Goal: Task Accomplishment & Management: Manage account settings

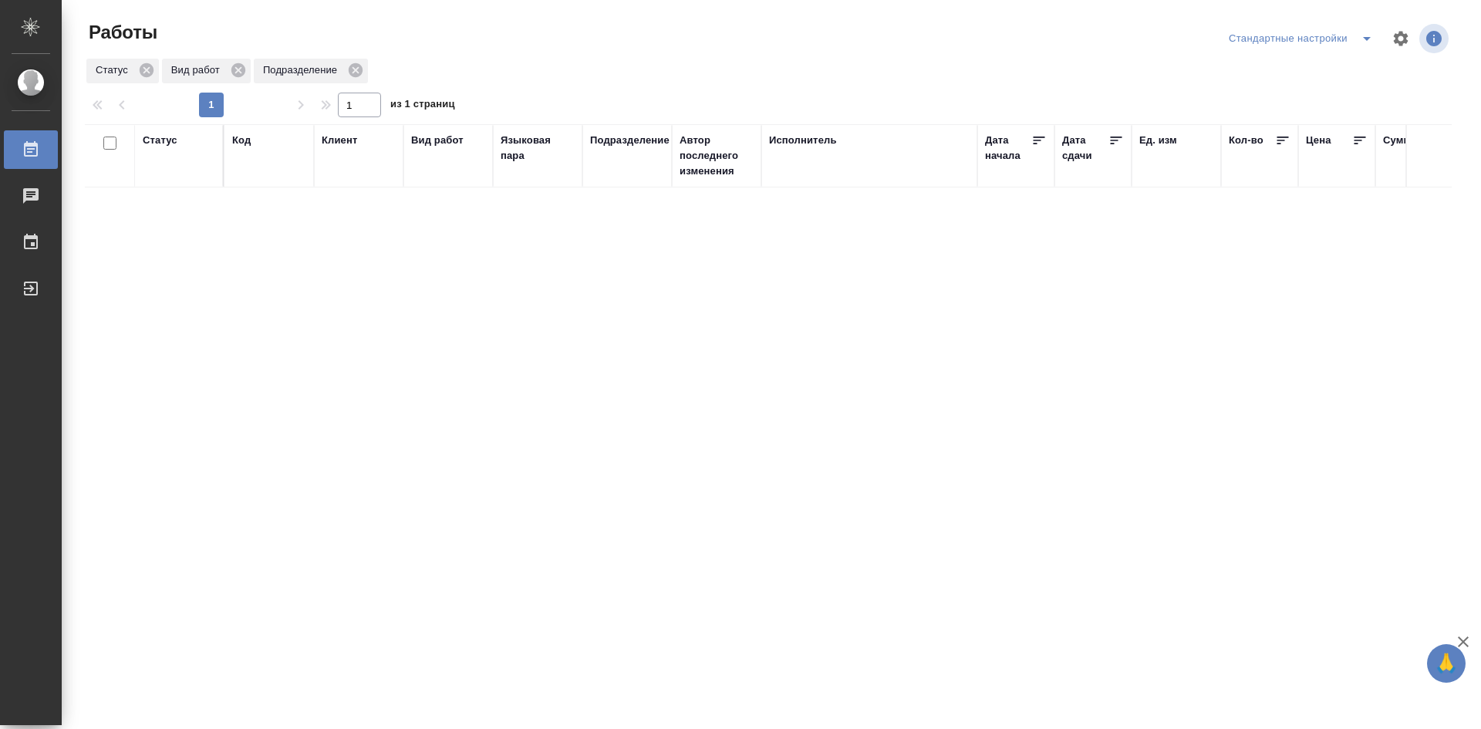
click at [1393, 39] on icon "button" at bounding box center [1401, 38] width 19 height 19
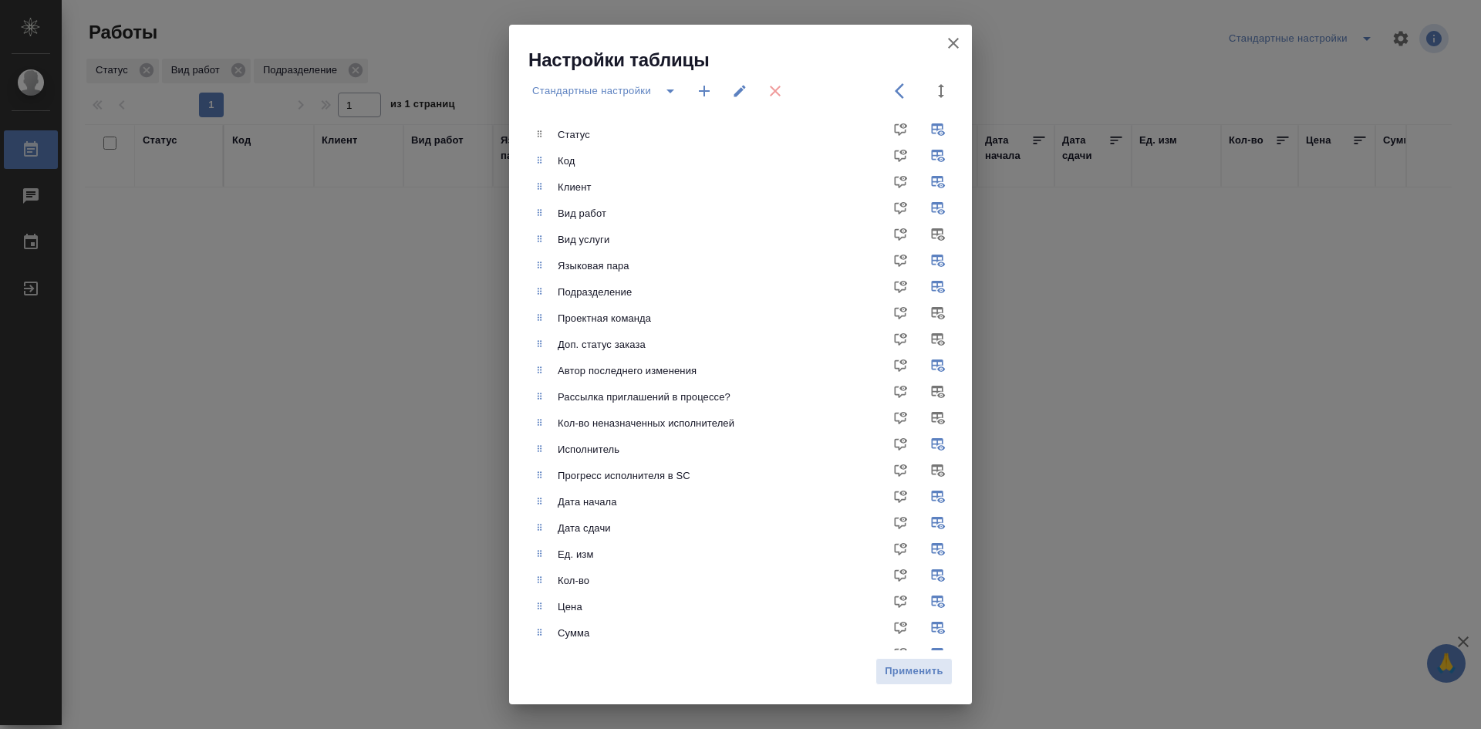
click at [1366, 41] on div "Настройки таблицы Стандартные настройки Статус Код Клиент Вид работ Вид услуги …" at bounding box center [740, 364] width 1481 height 729
click at [951, 39] on icon "button" at bounding box center [953, 43] width 19 height 19
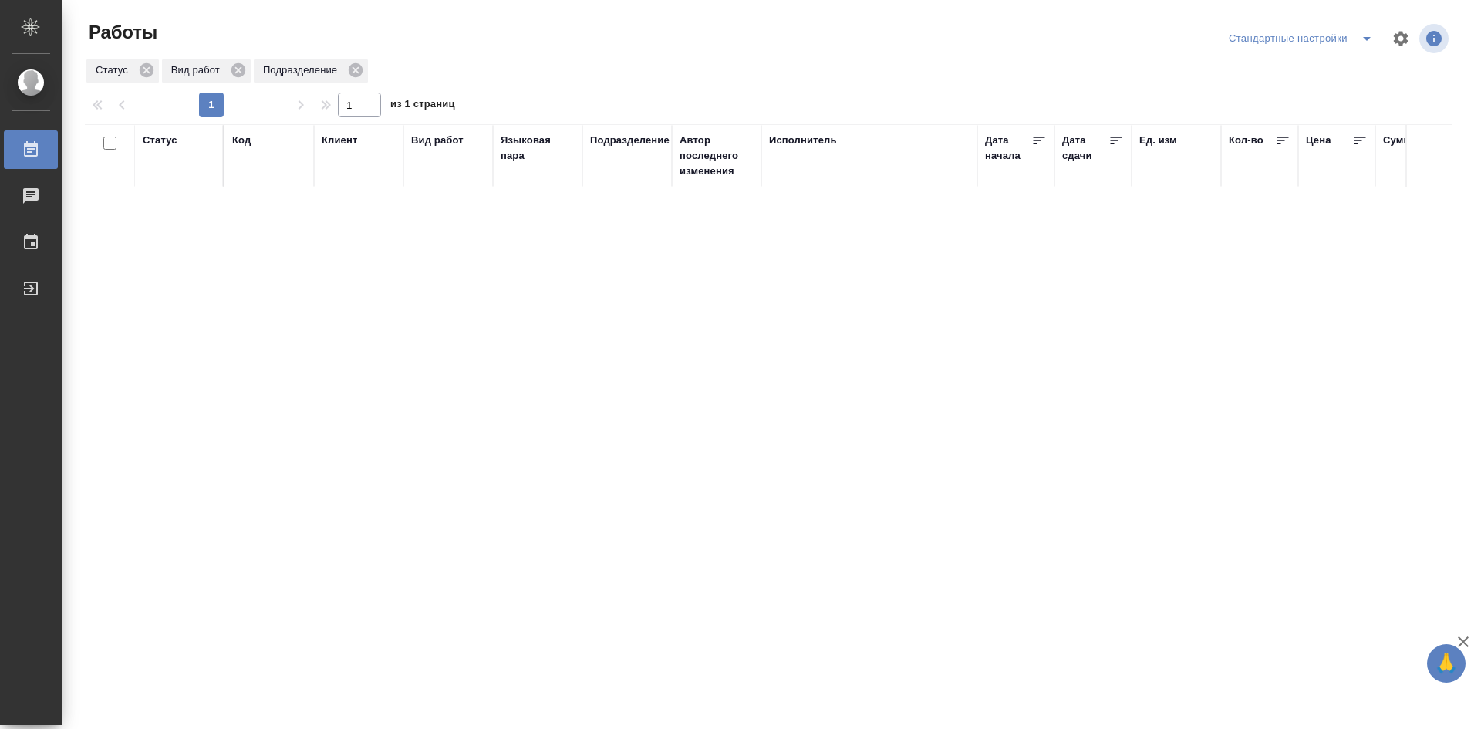
click at [1347, 40] on div "Стандартные настройки" at bounding box center [1303, 38] width 157 height 25
click at [1361, 38] on icon "split button" at bounding box center [1367, 38] width 19 height 19
click at [1288, 68] on li "мои" at bounding box center [1303, 69] width 157 height 25
click at [162, 137] on div "Статус" at bounding box center [160, 140] width 35 height 15
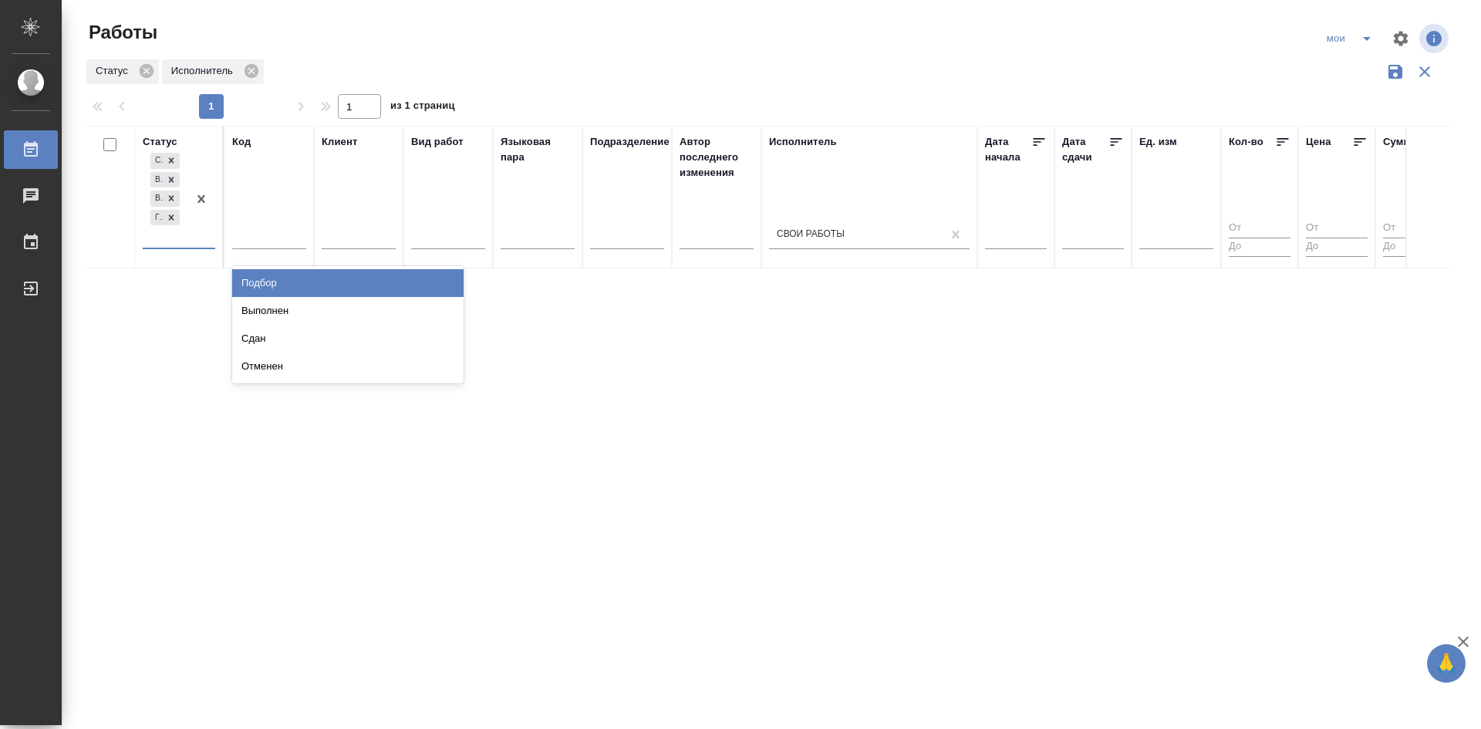
click at [196, 245] on div at bounding box center [201, 199] width 28 height 98
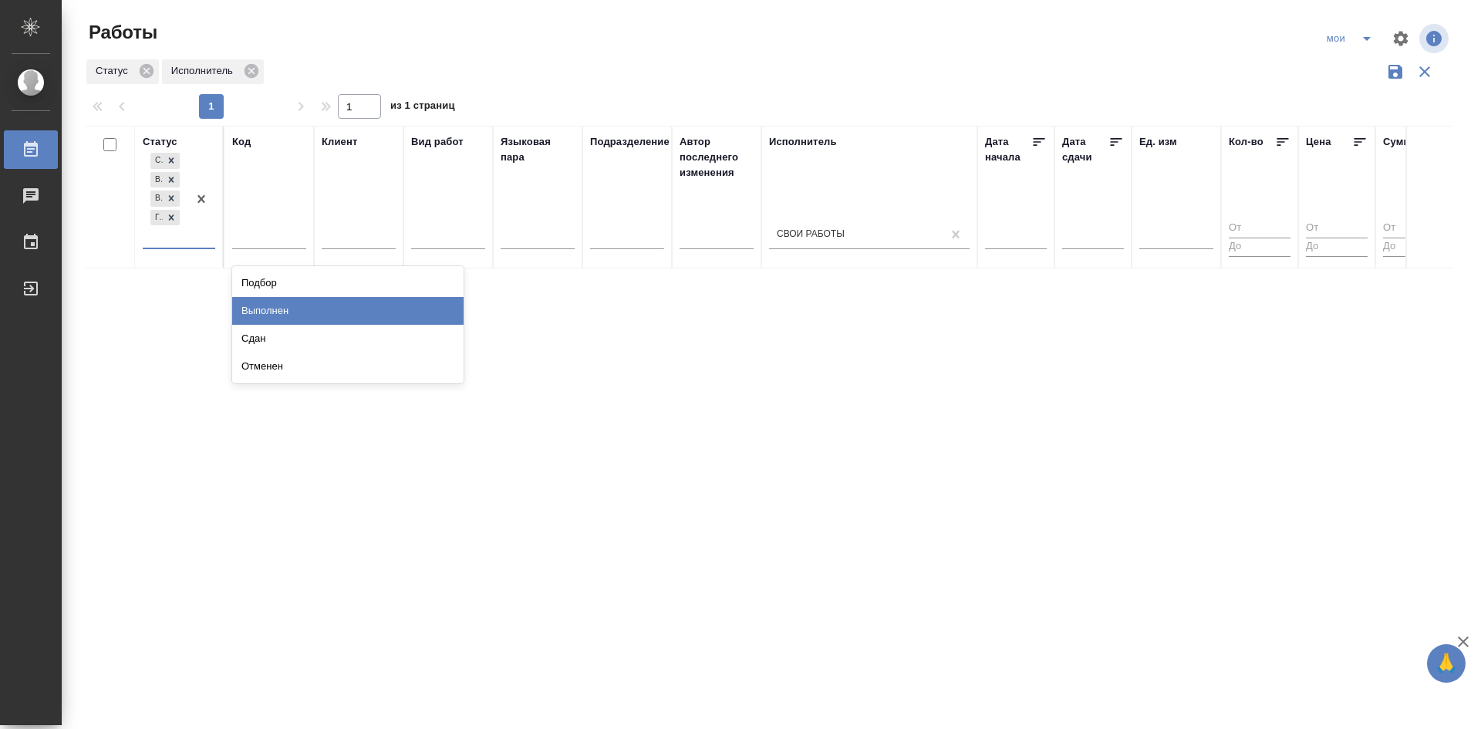
click at [256, 313] on div "Выполнен" at bounding box center [347, 311] width 231 height 28
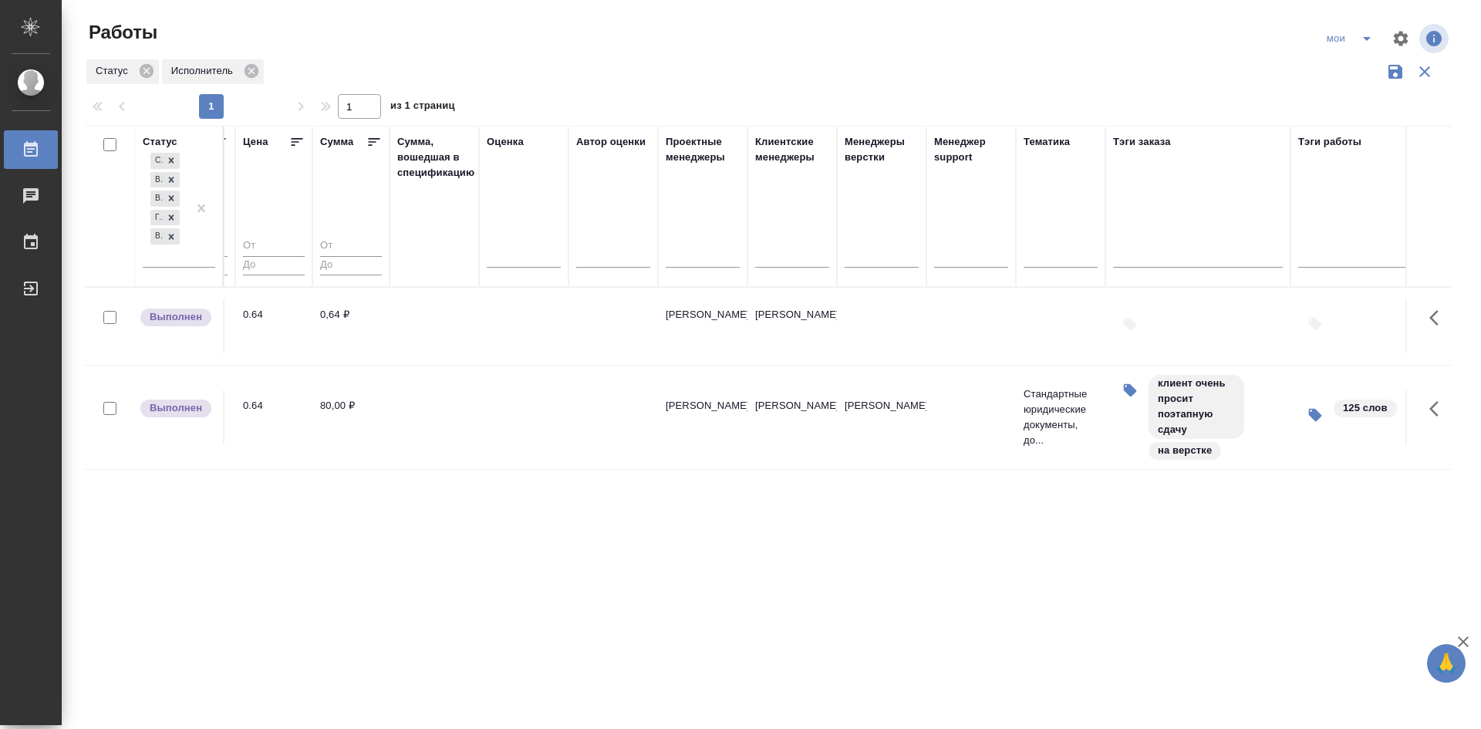
scroll to position [0, 1318]
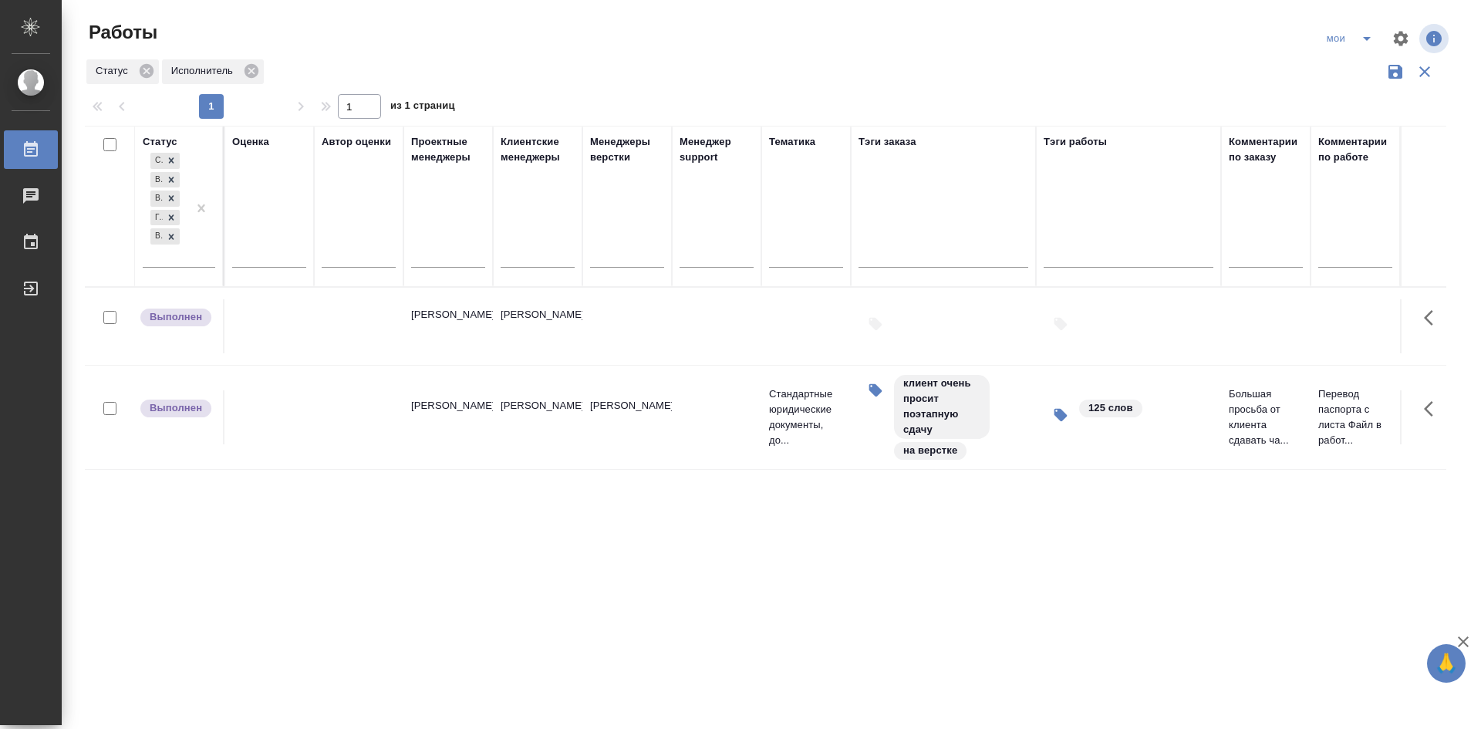
drag, startPoint x: 366, startPoint y: 465, endPoint x: 532, endPoint y: 463, distance: 165.9
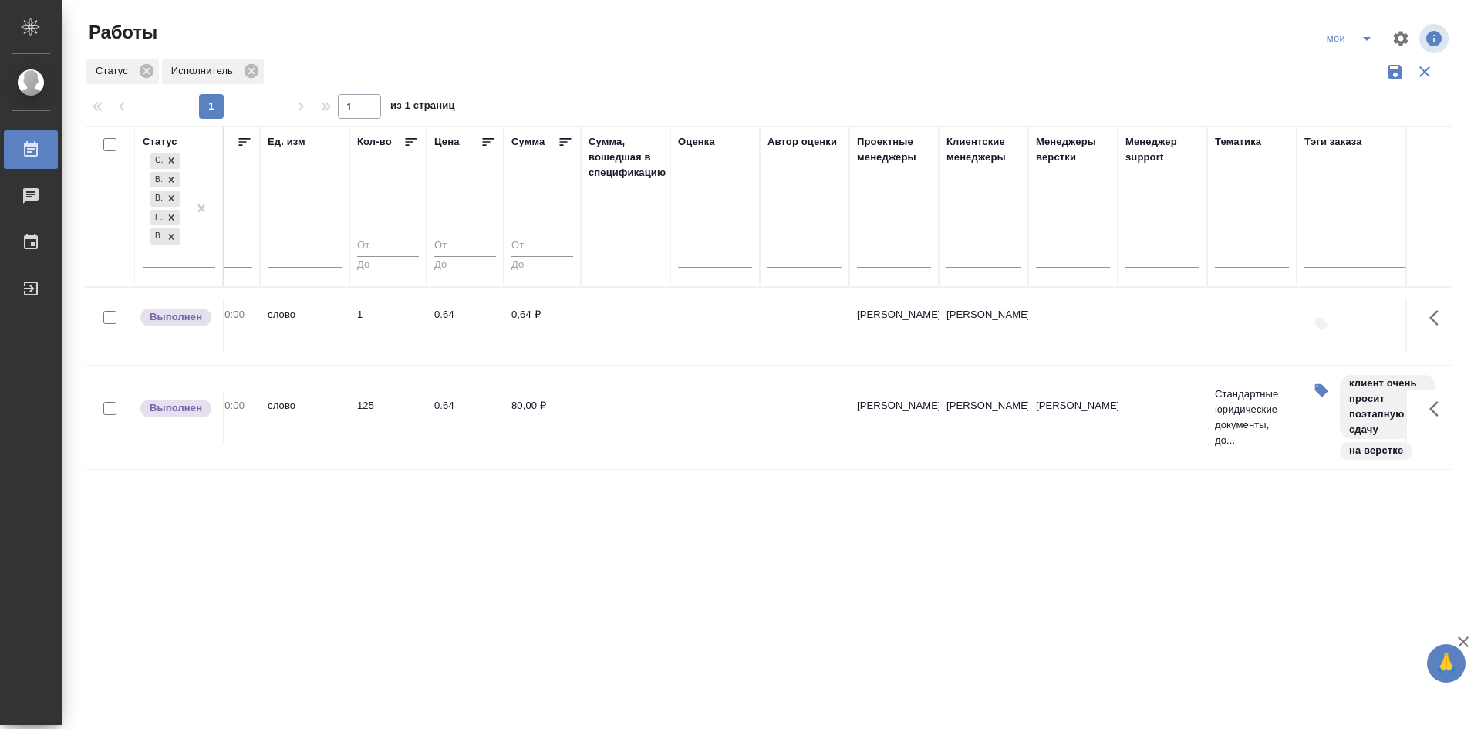
scroll to position [0, 0]
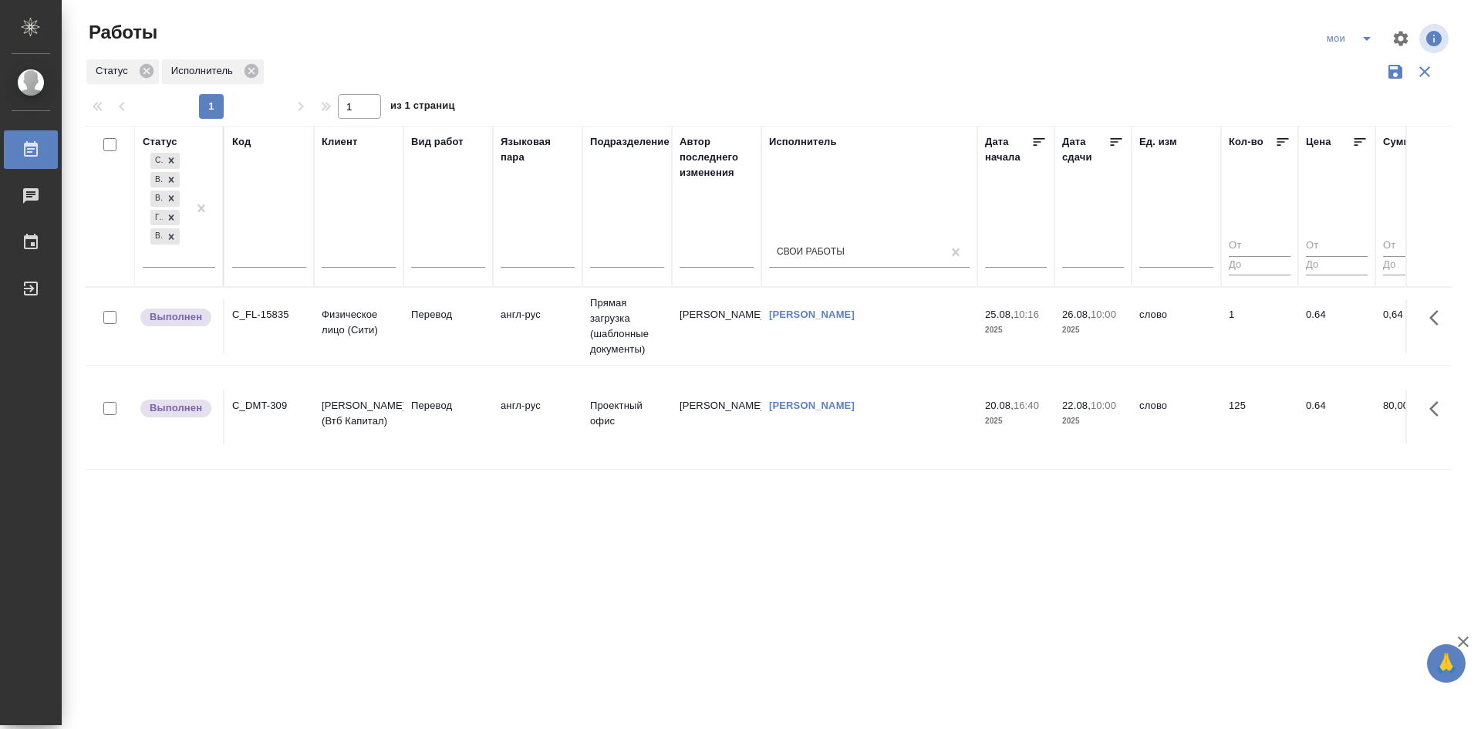
drag, startPoint x: 528, startPoint y: 464, endPoint x: 221, endPoint y: 451, distance: 307.4
click at [379, 337] on p "Физическое лицо (Сити)" at bounding box center [359, 322] width 74 height 31
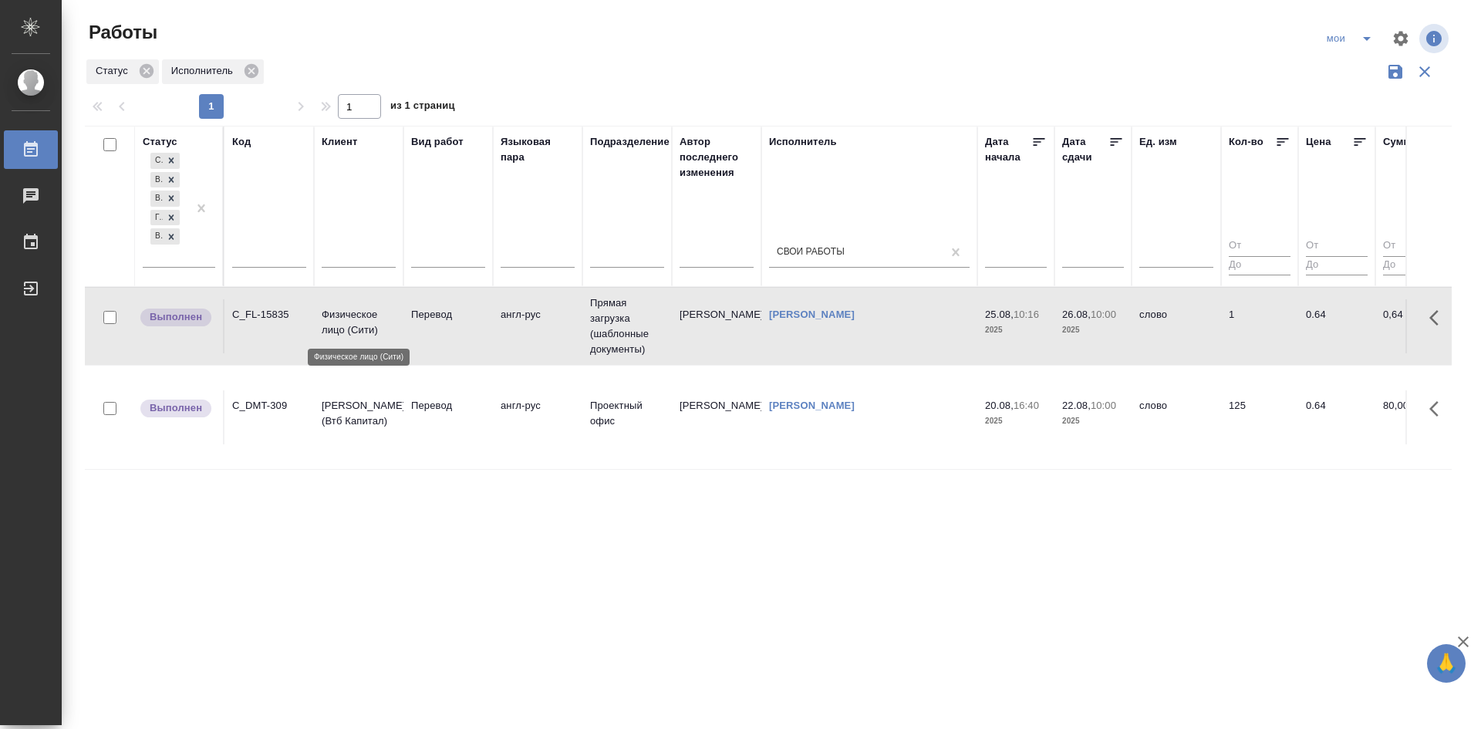
click at [379, 337] on p "Физическое лицо (Сити)" at bounding box center [359, 322] width 74 height 31
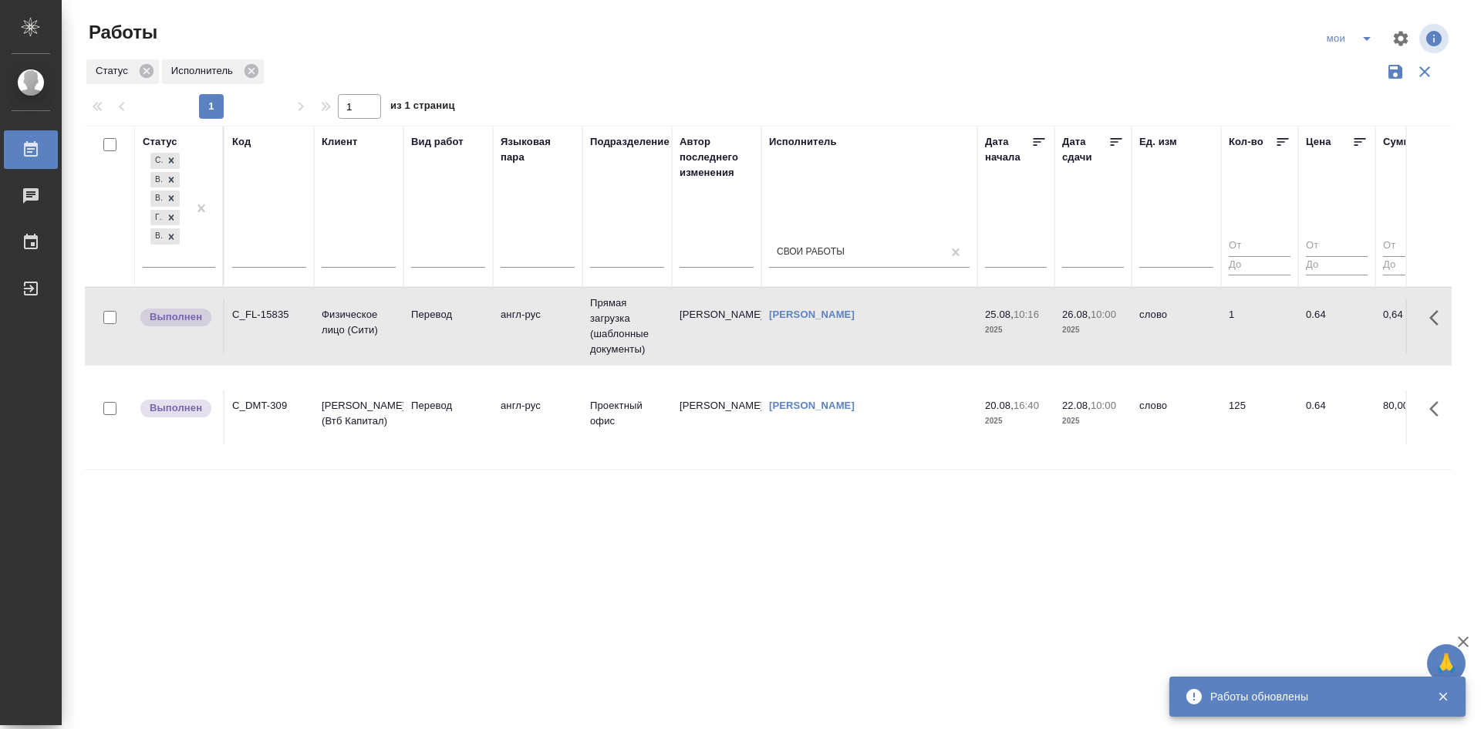
click at [407, 414] on td "Перевод" at bounding box center [448, 417] width 89 height 54
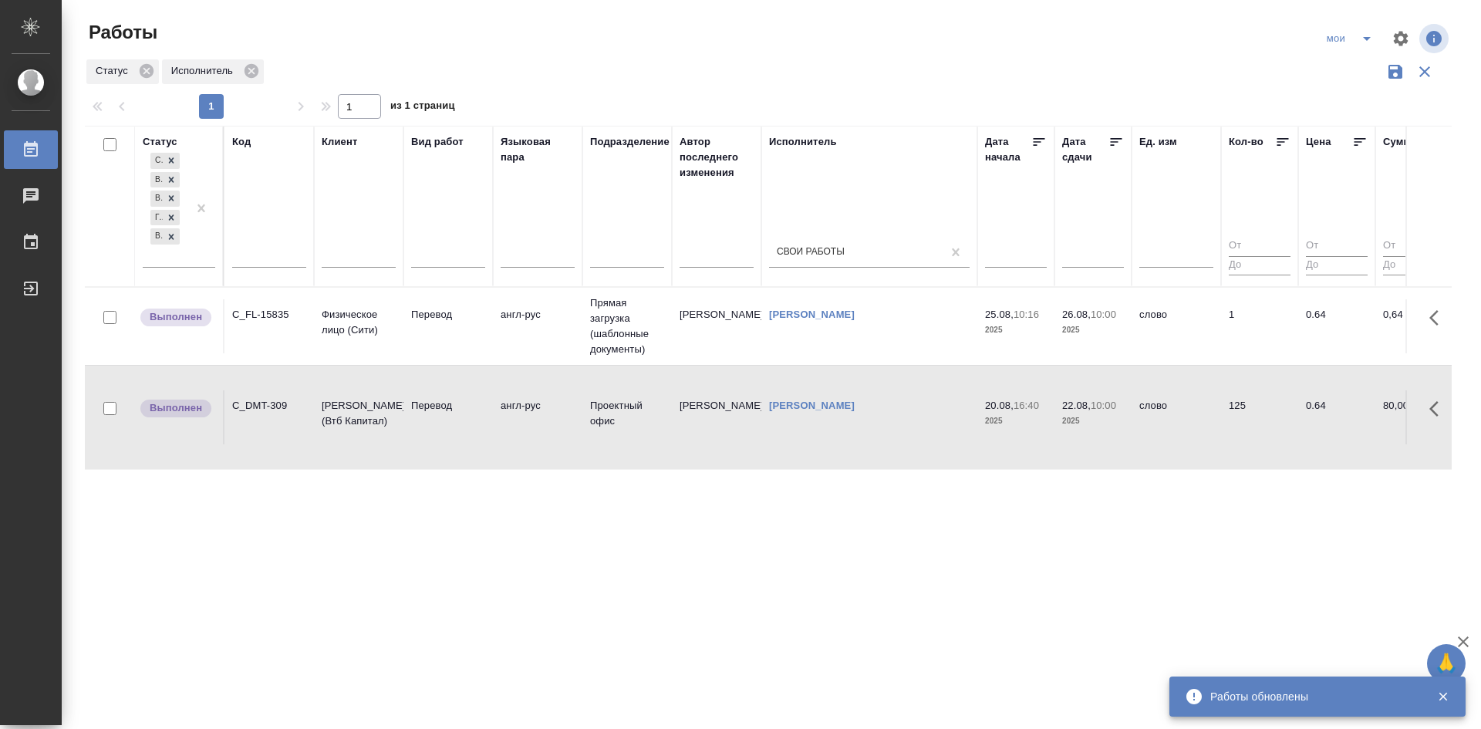
click at [407, 414] on td "Перевод" at bounding box center [448, 417] width 89 height 54
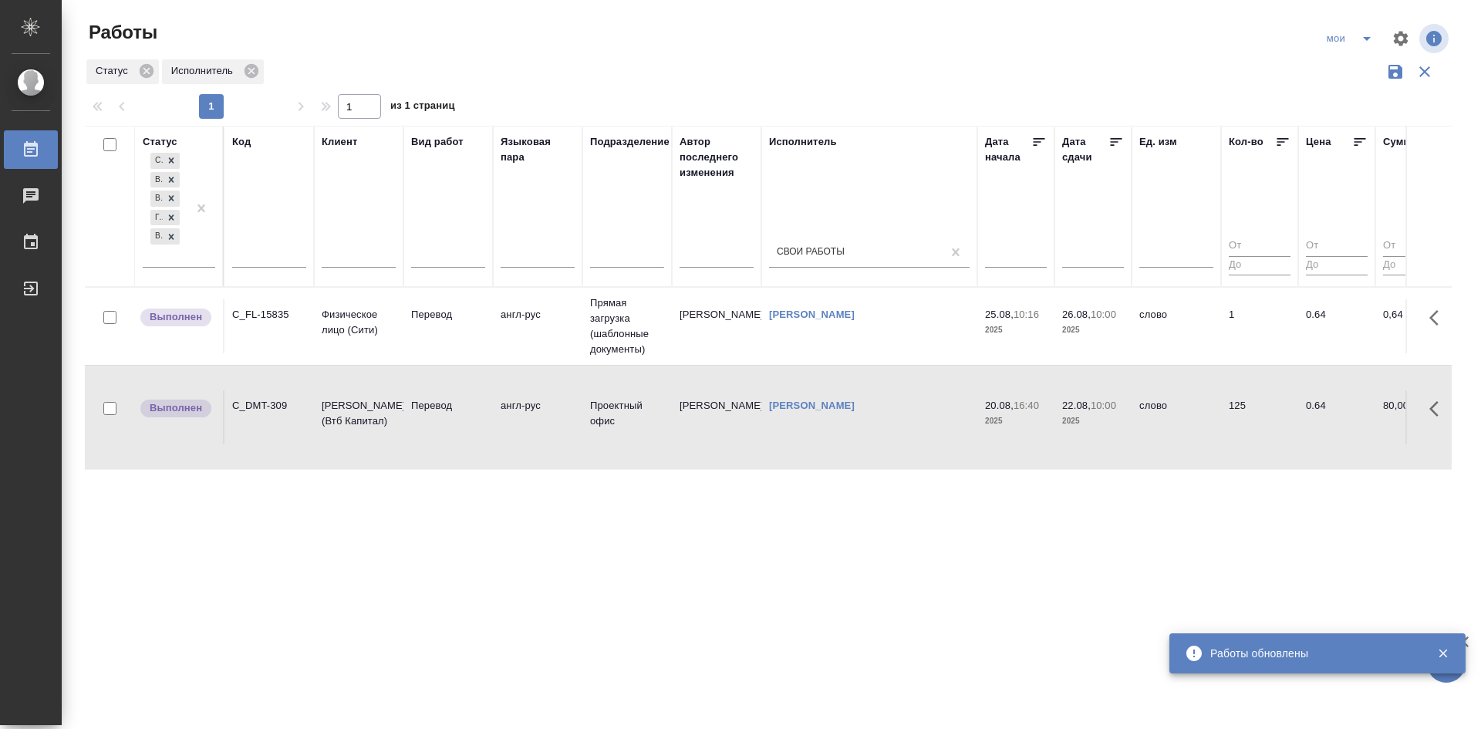
click at [1372, 41] on icon "split button" at bounding box center [1367, 38] width 19 height 19
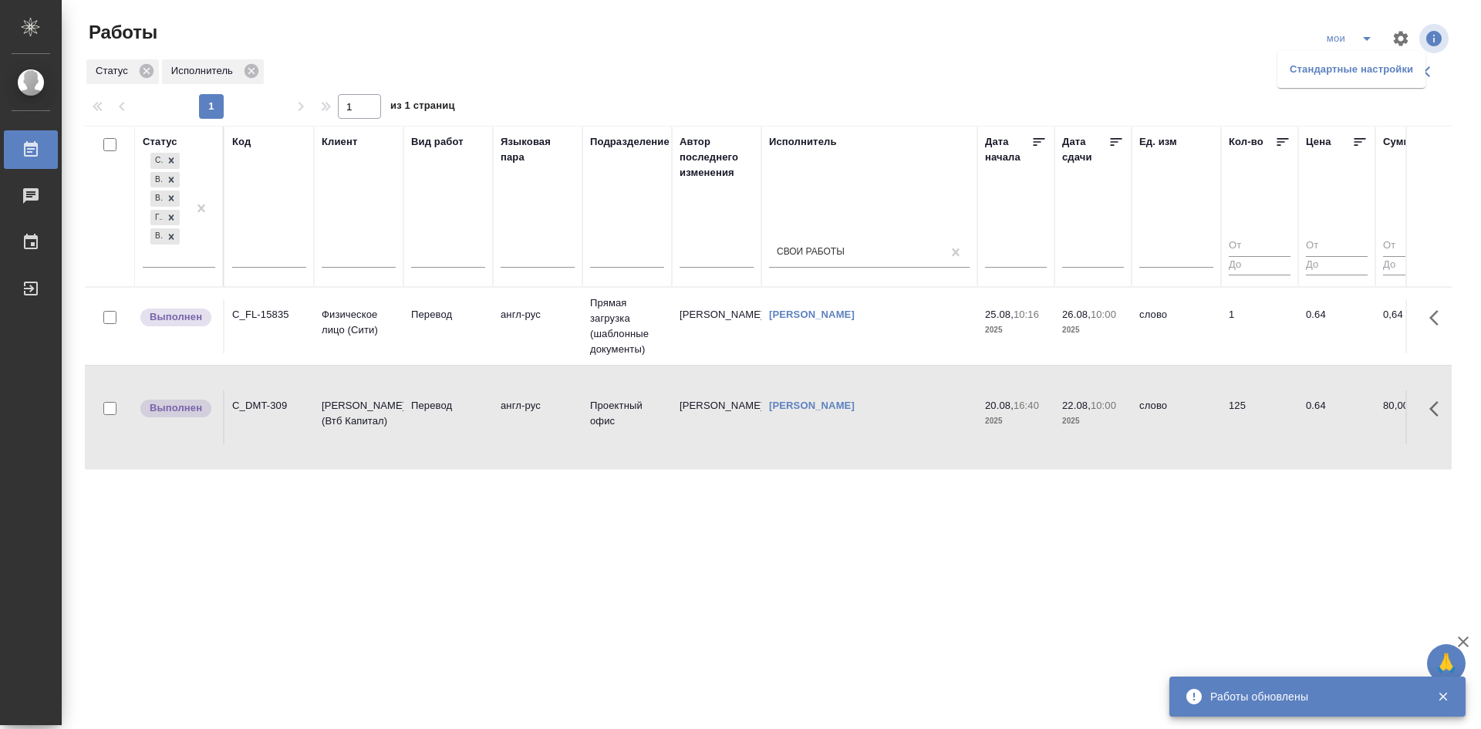
click at [1344, 76] on li "Стандартные настройки" at bounding box center [1352, 69] width 148 height 25
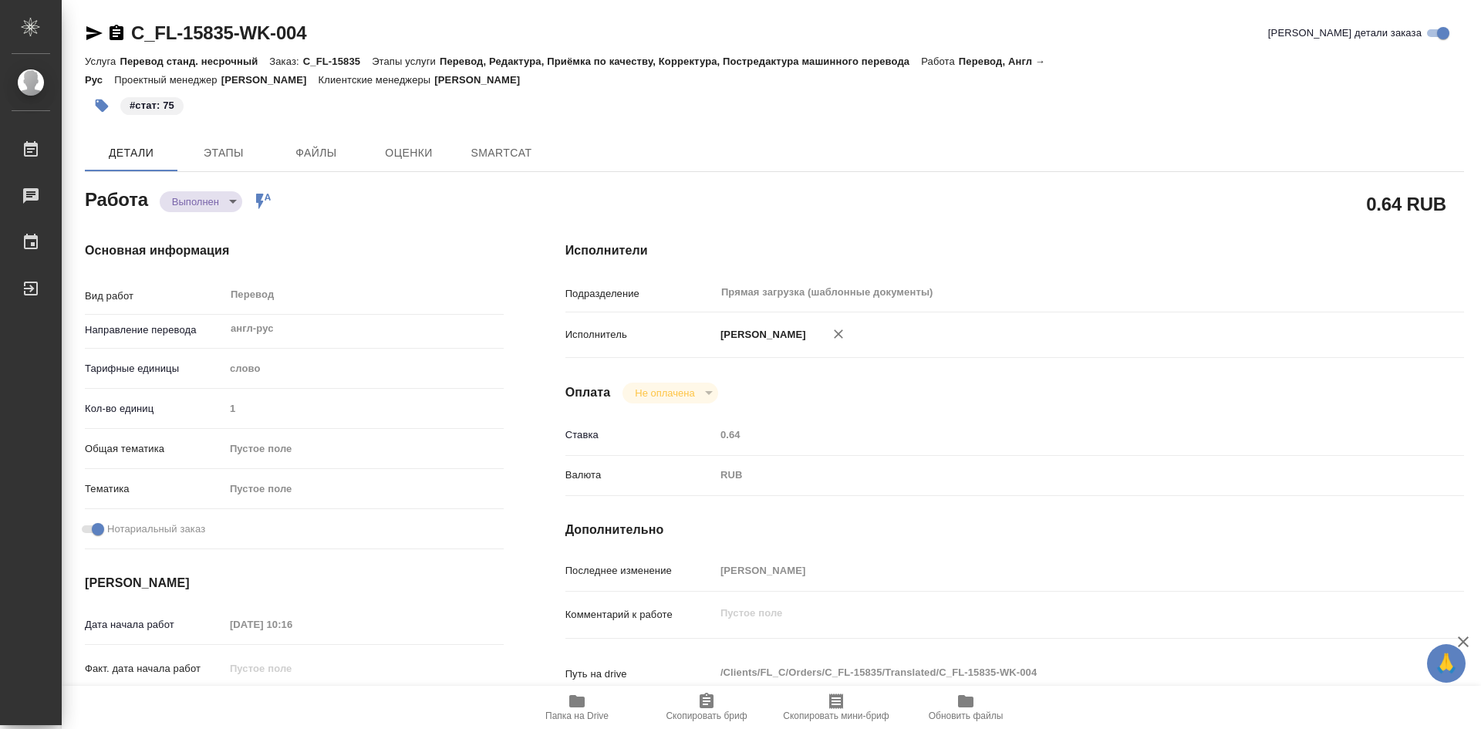
type textarea "x"
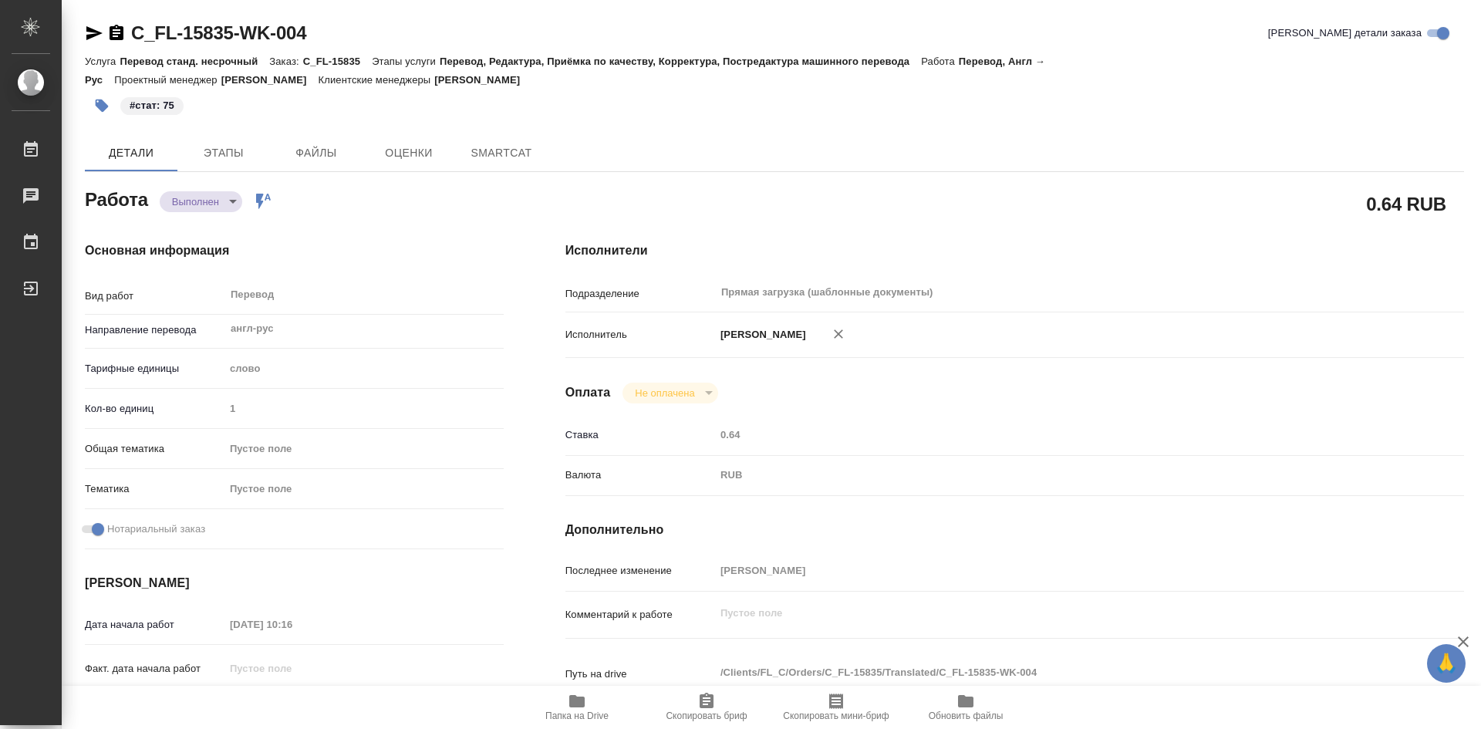
type textarea "x"
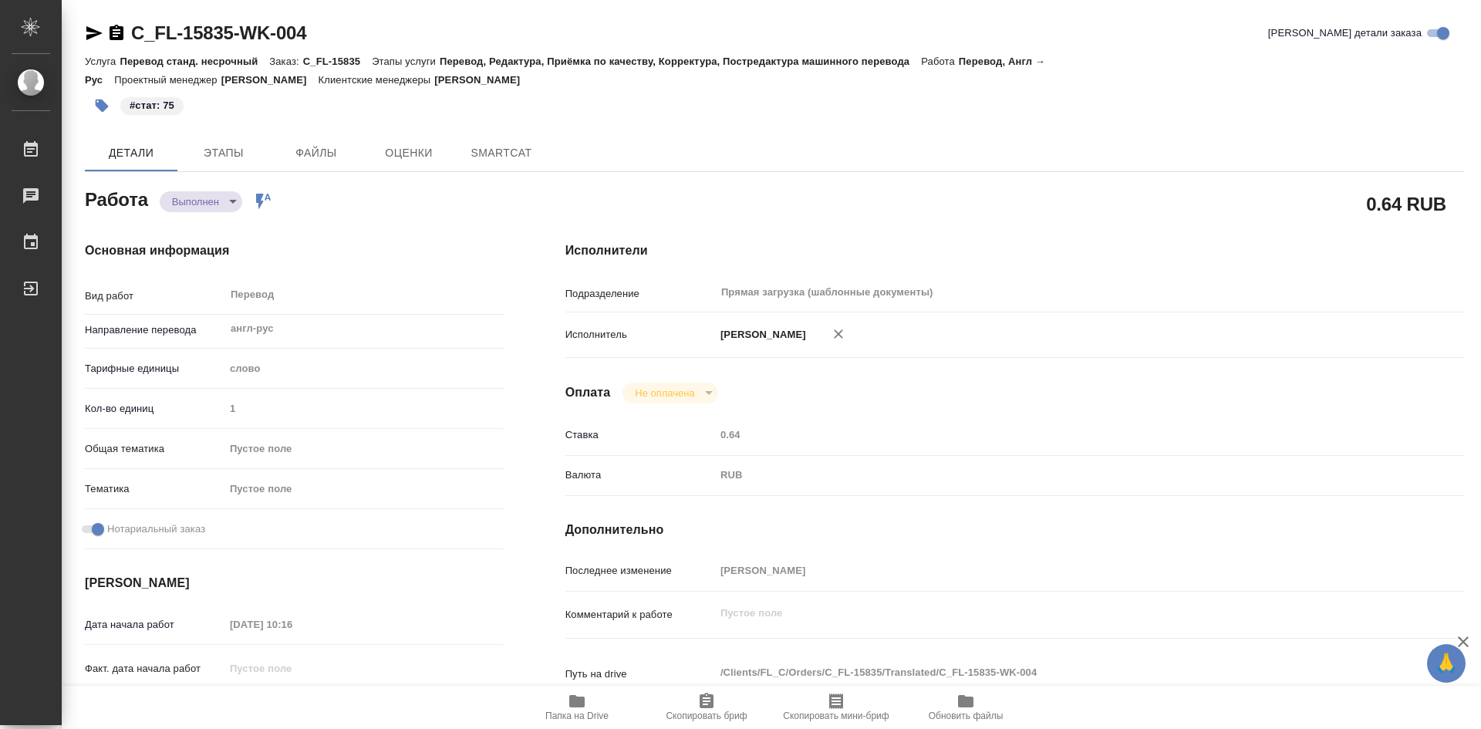
type textarea "x"
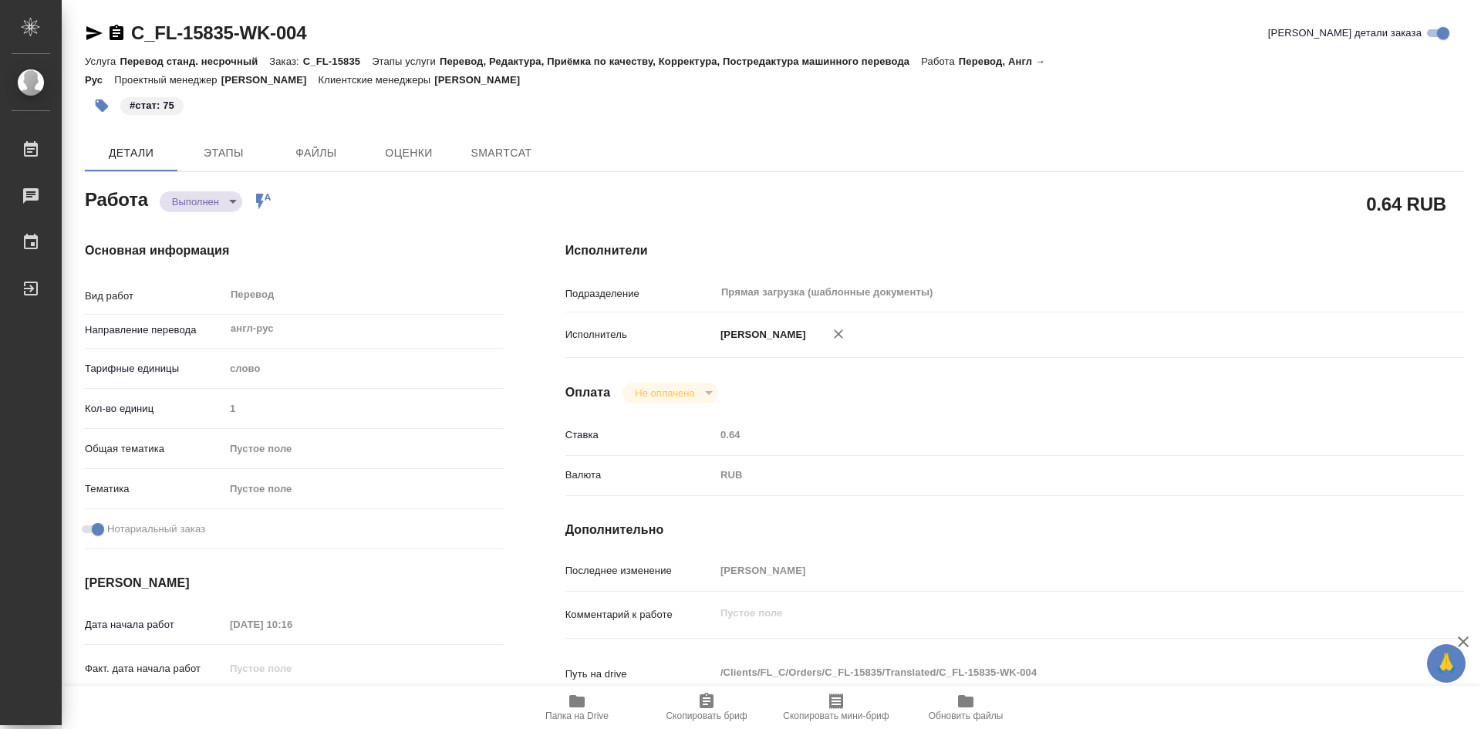
type textarea "x"
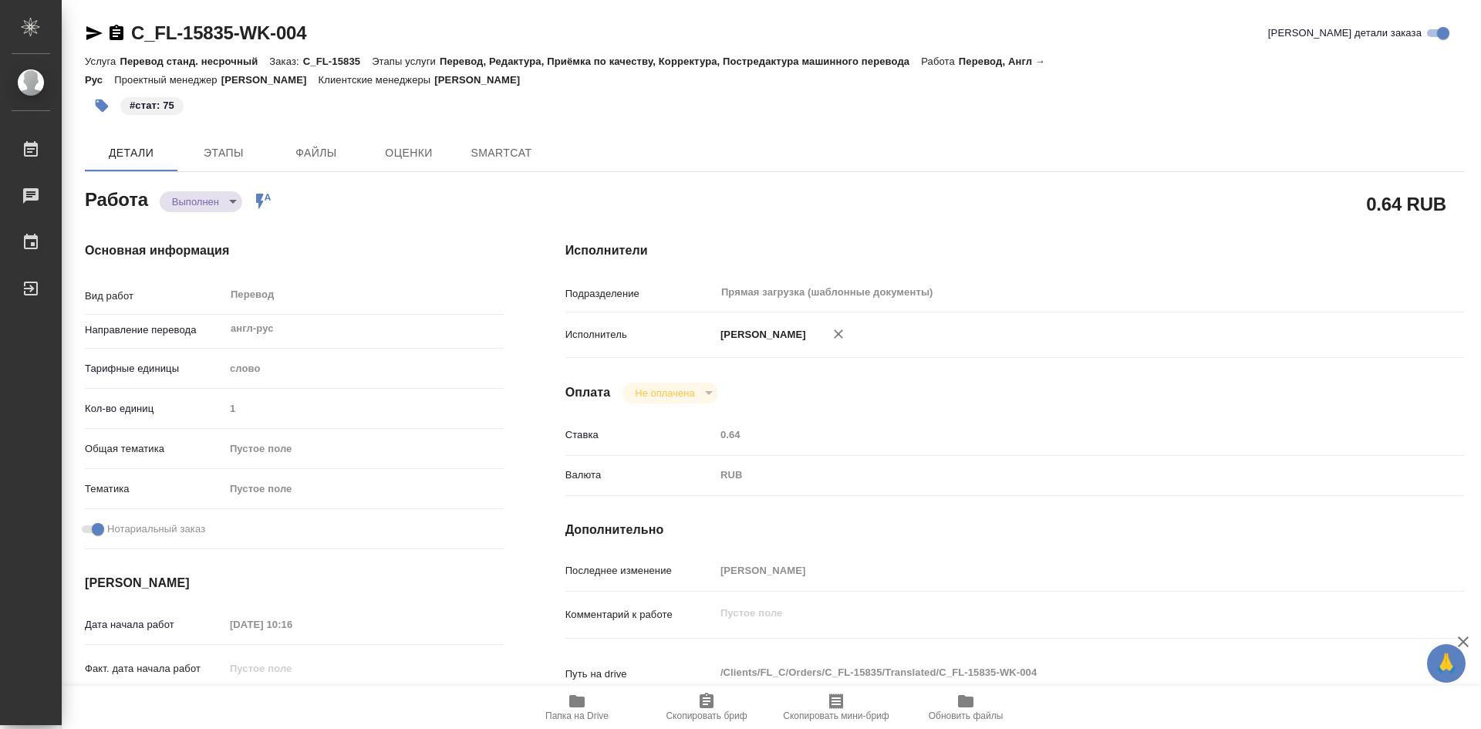
type textarea "x"
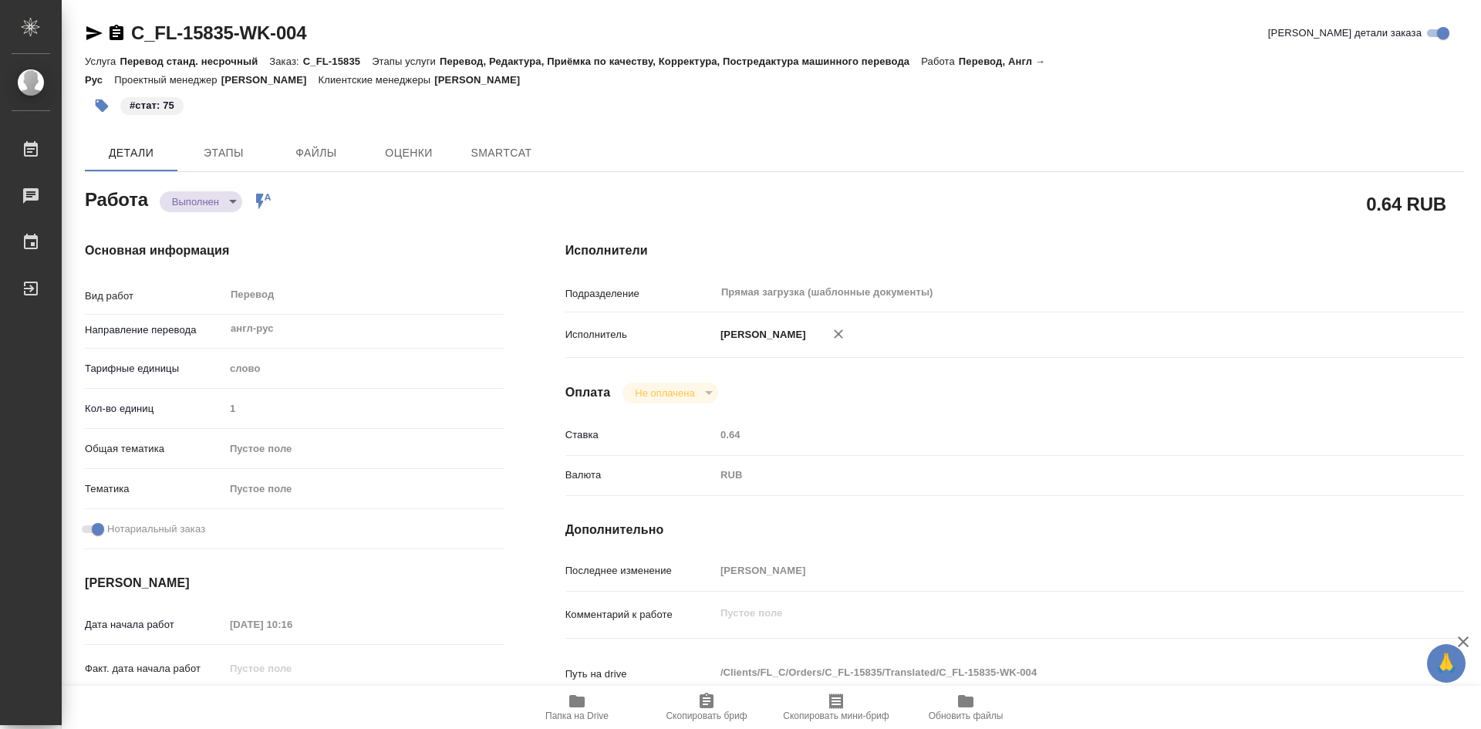
type textarea "x"
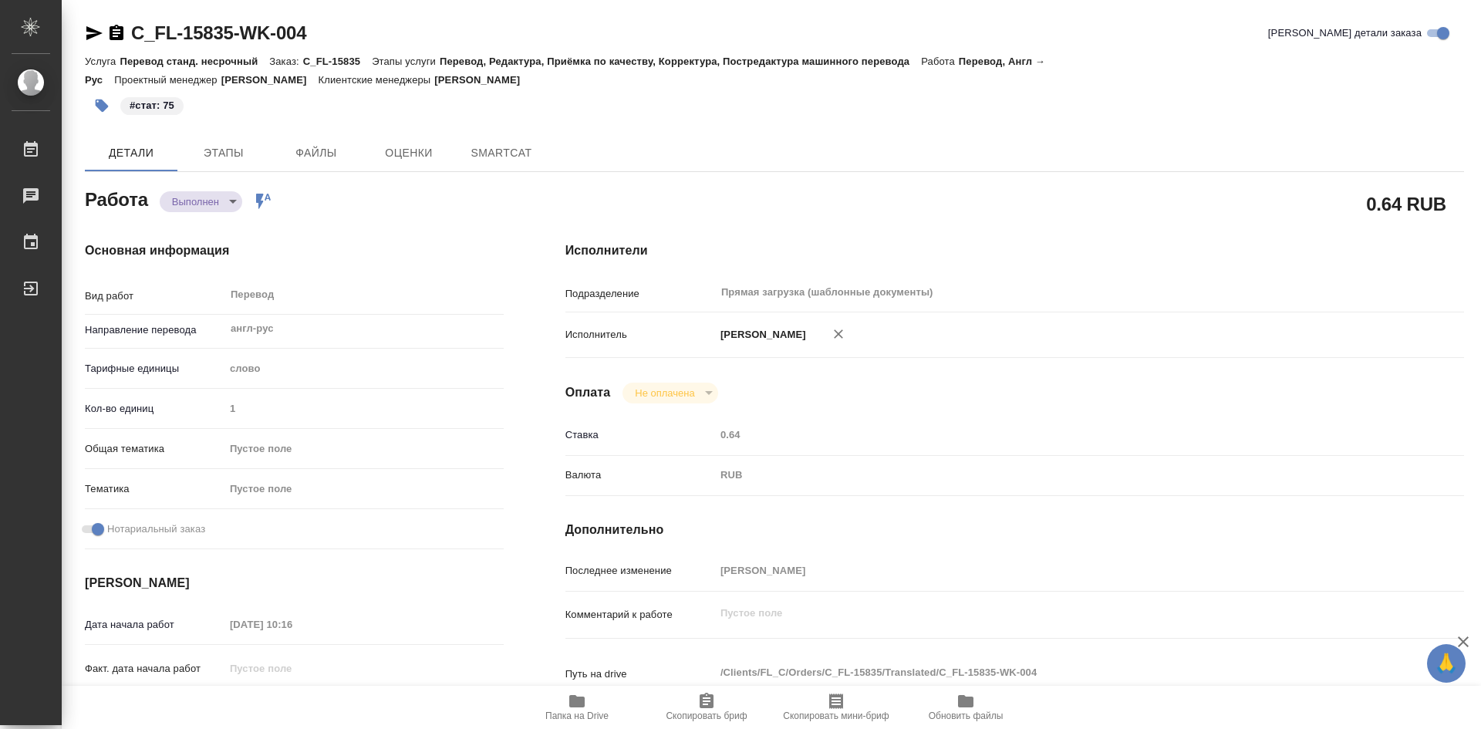
type textarea "x"
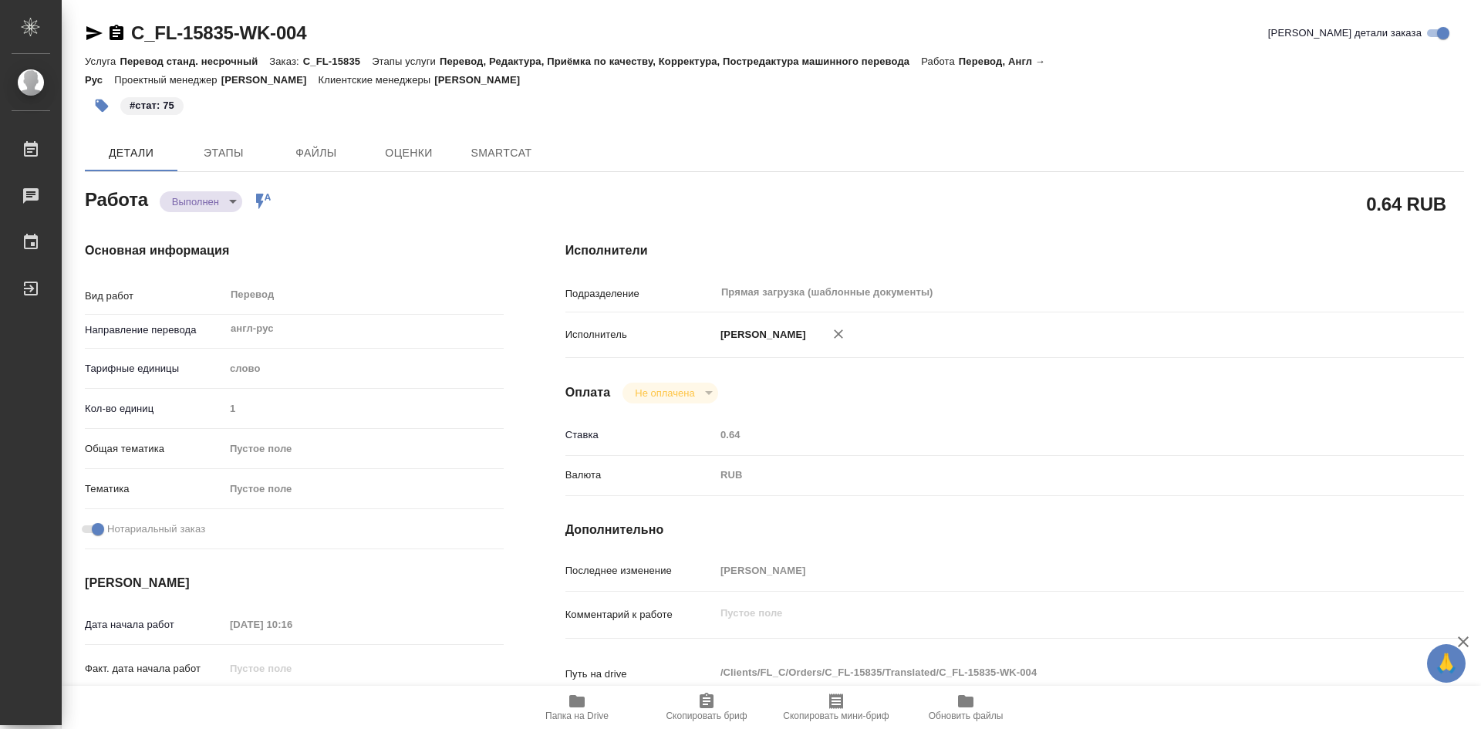
type textarea "x"
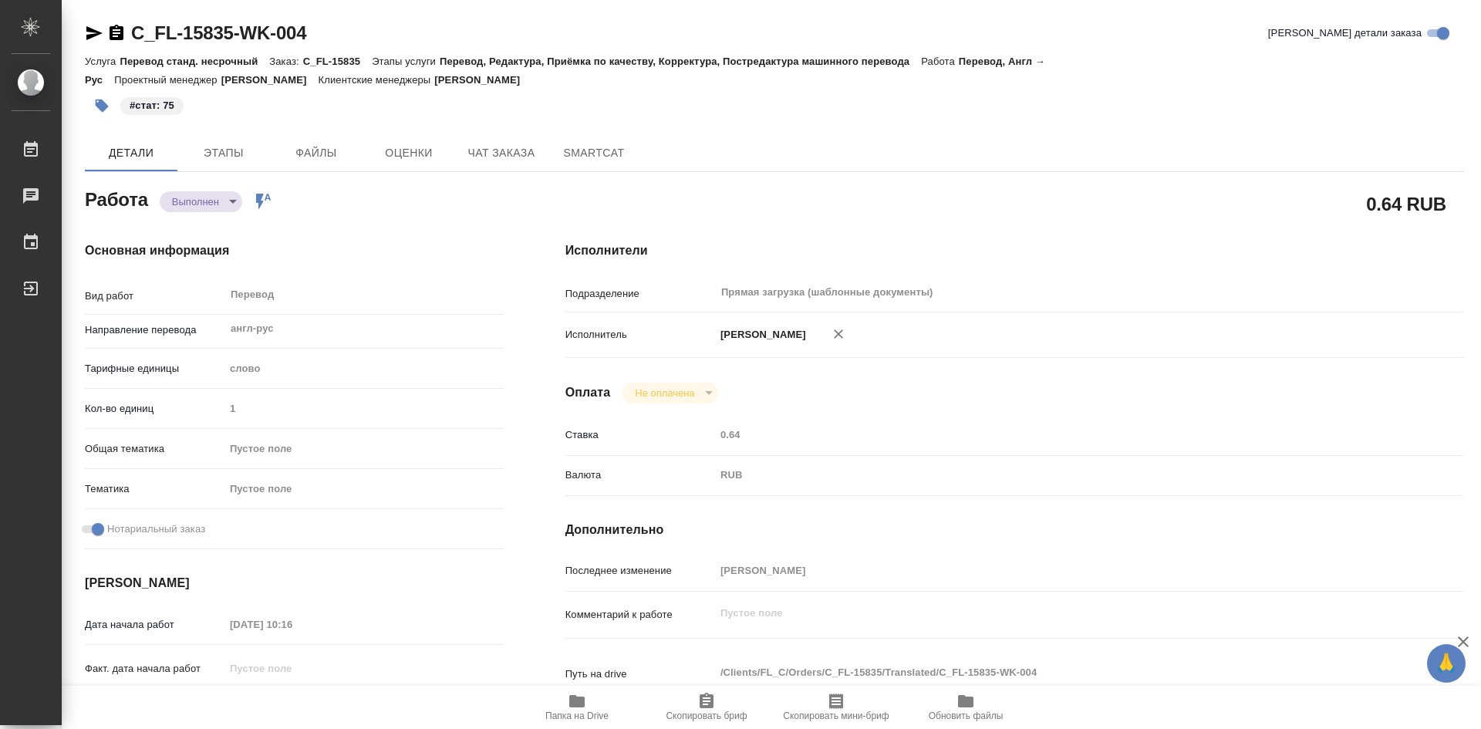
type textarea "x"
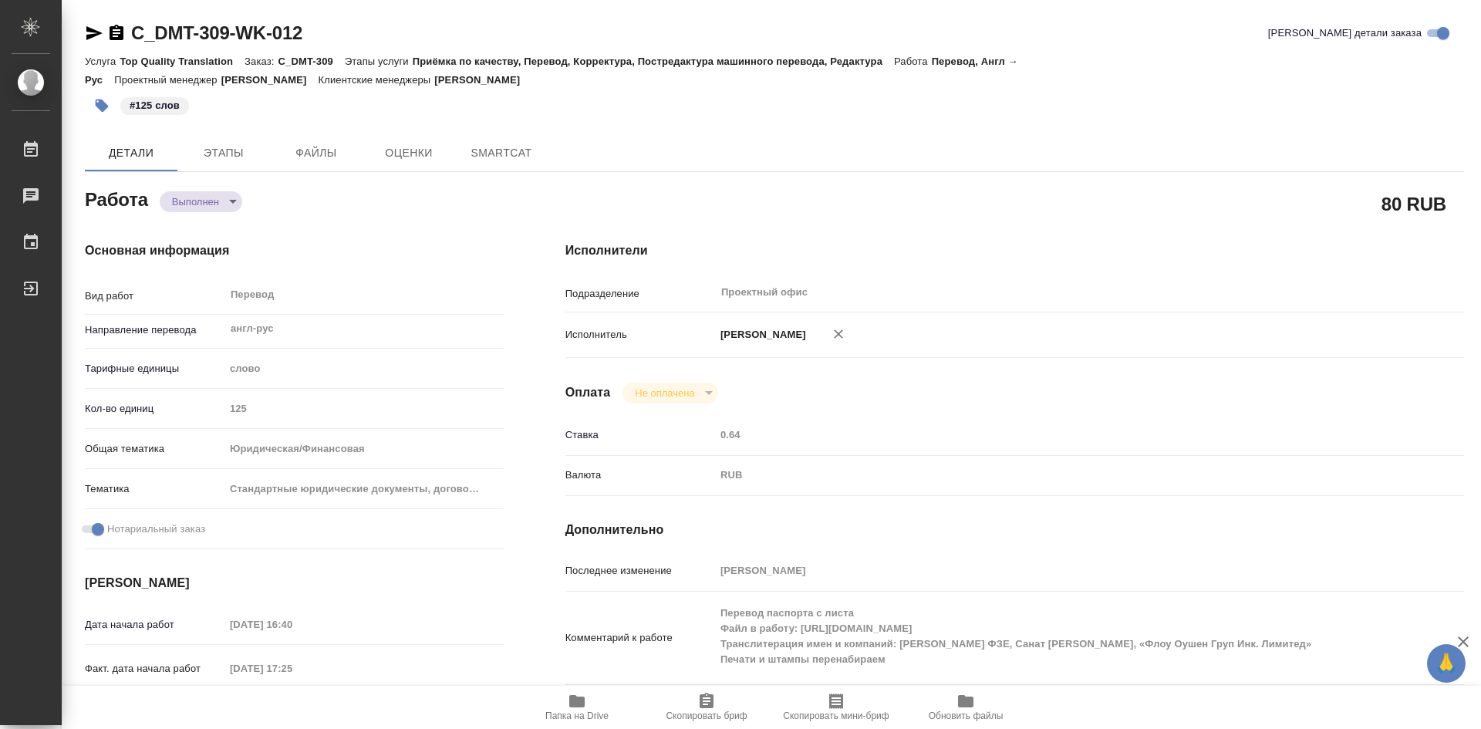
type textarea "x"
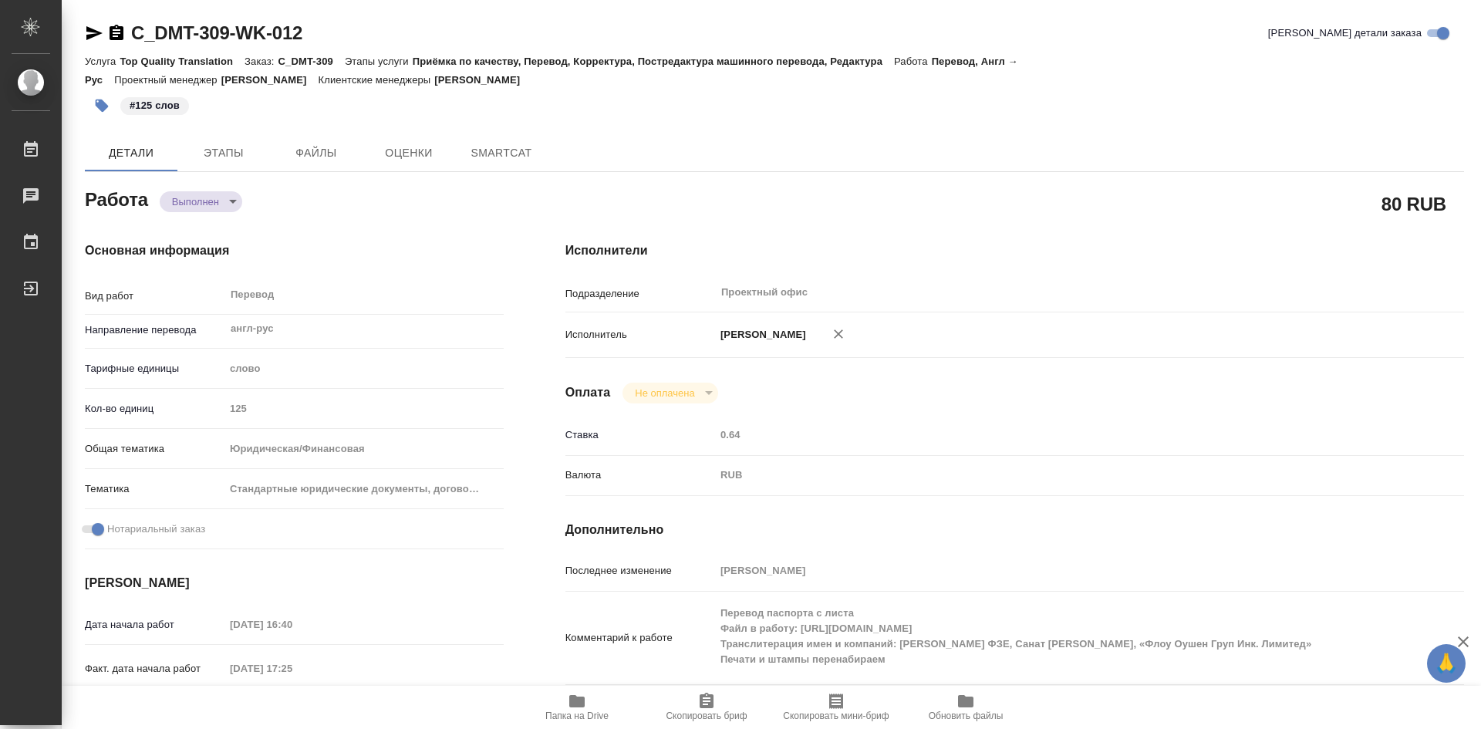
type textarea "x"
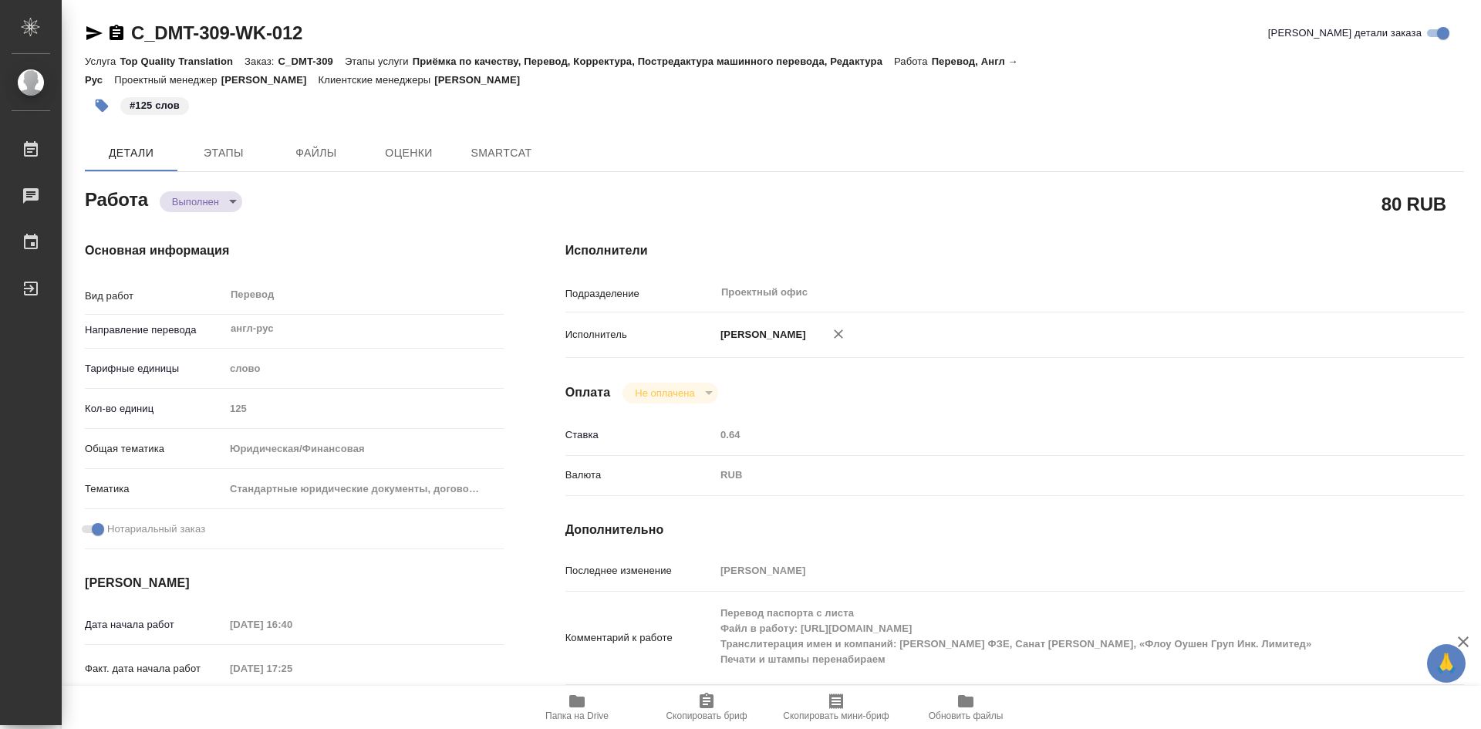
type textarea "x"
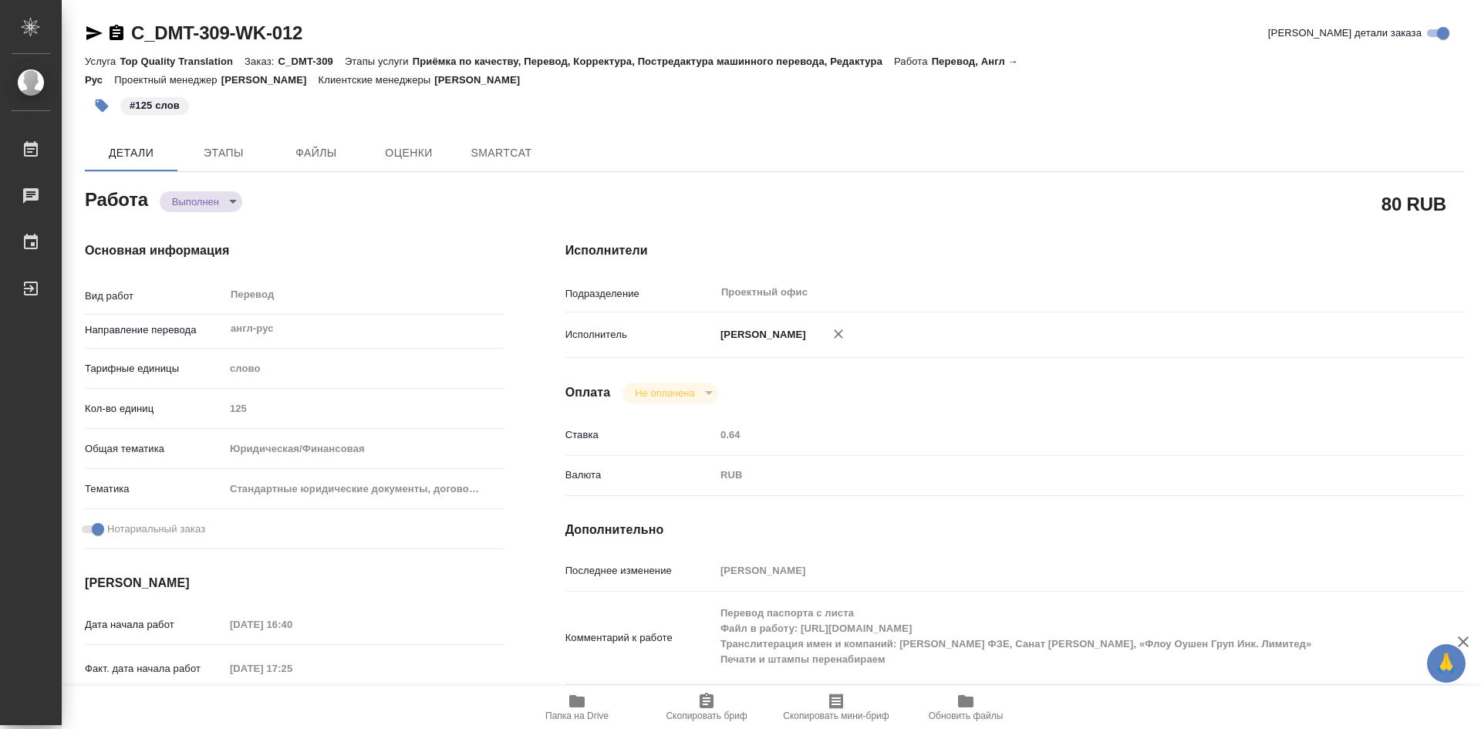
type textarea "x"
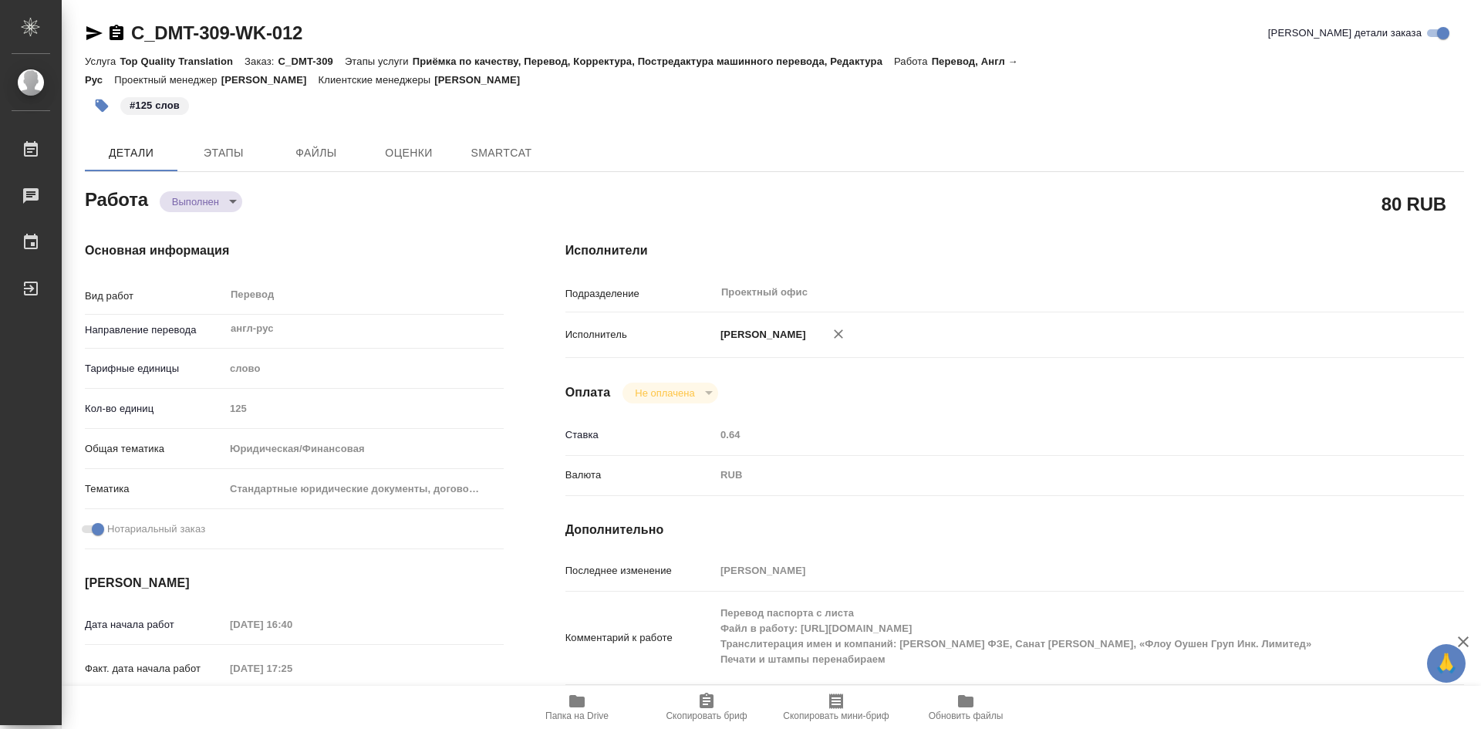
type textarea "x"
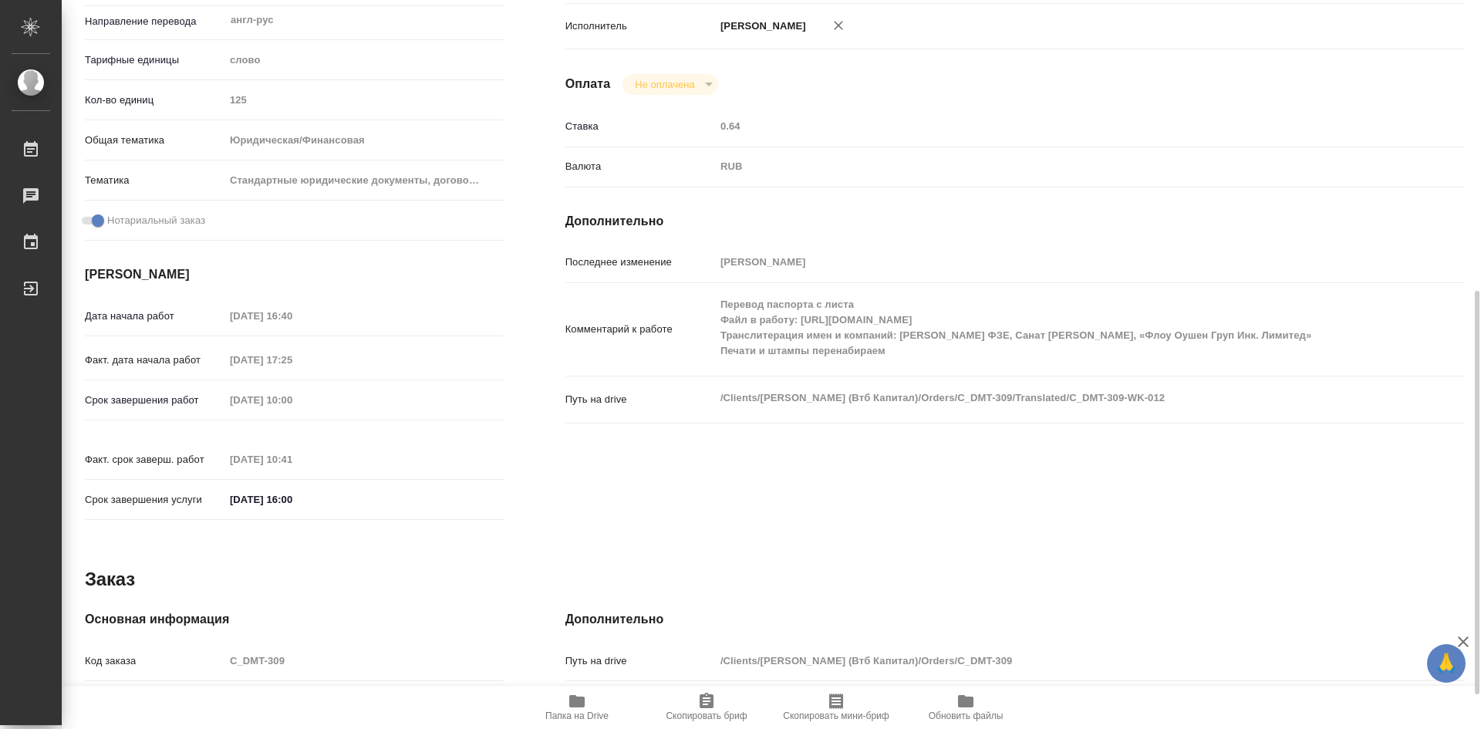
scroll to position [386, 0]
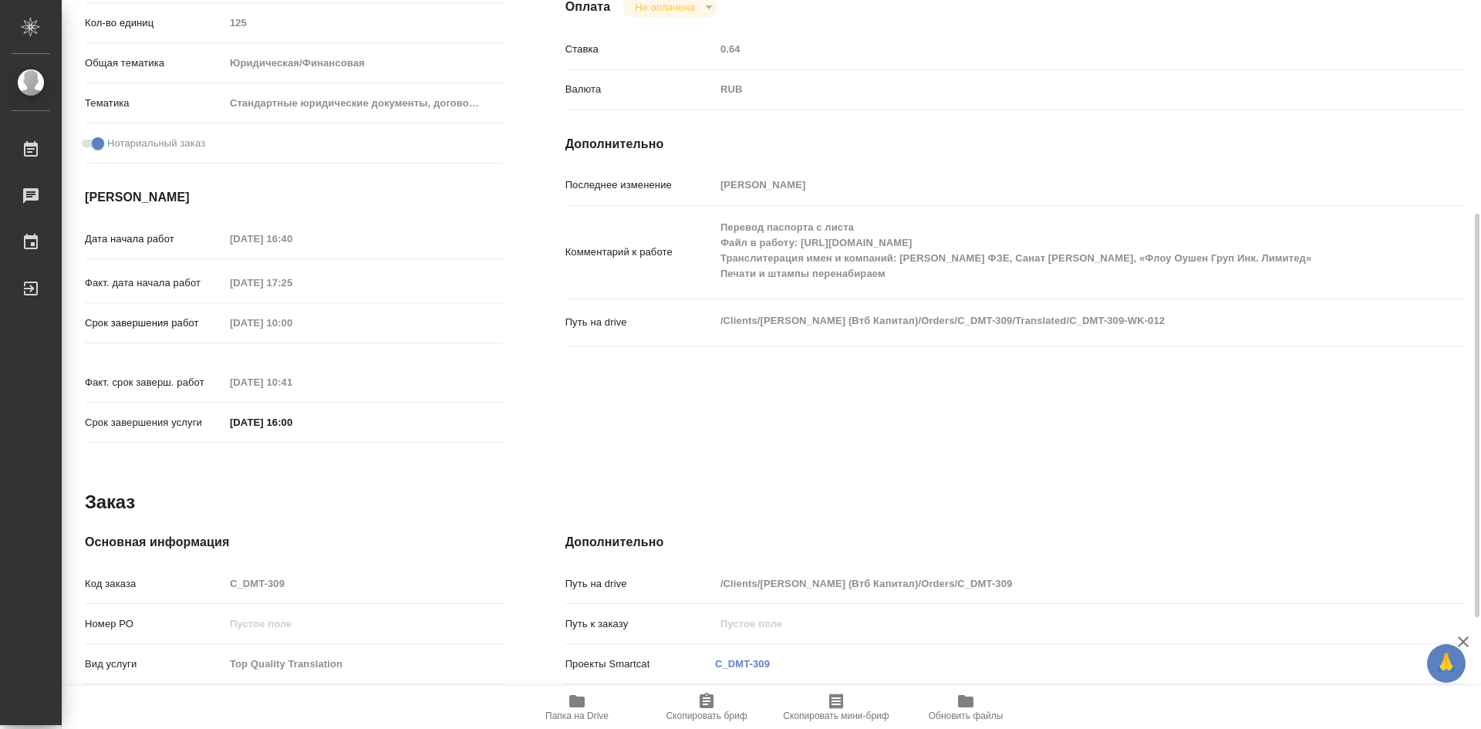
type textarea "x"
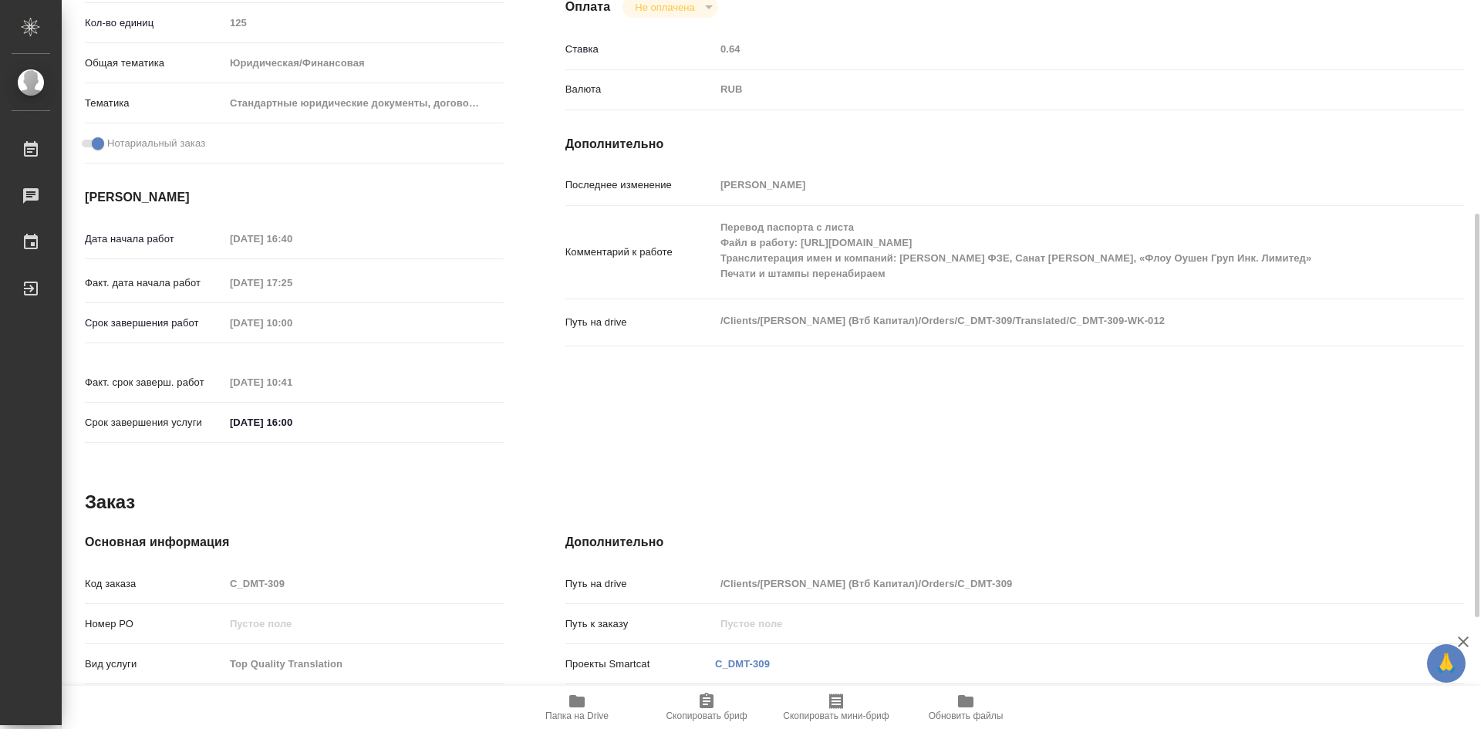
scroll to position [587, 0]
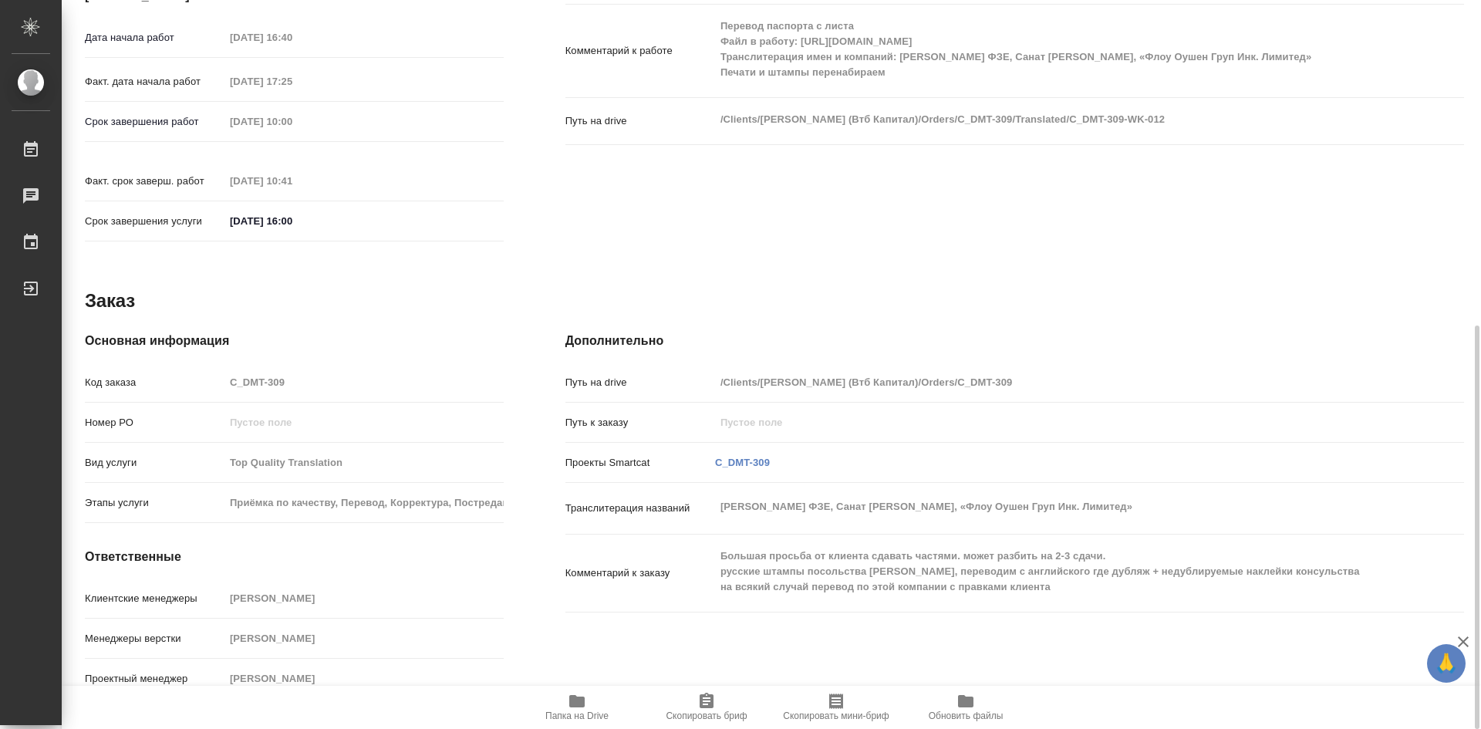
type textarea "x"
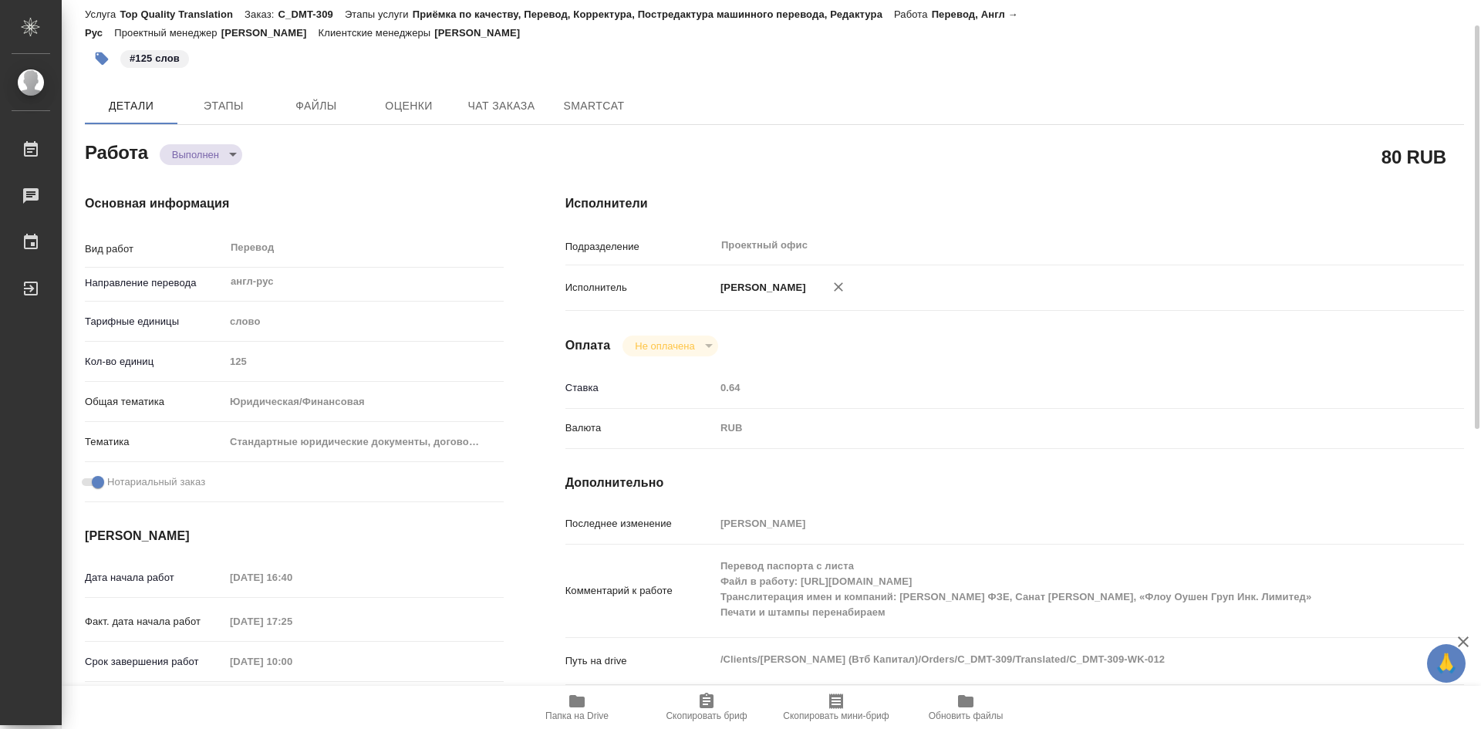
scroll to position [0, 0]
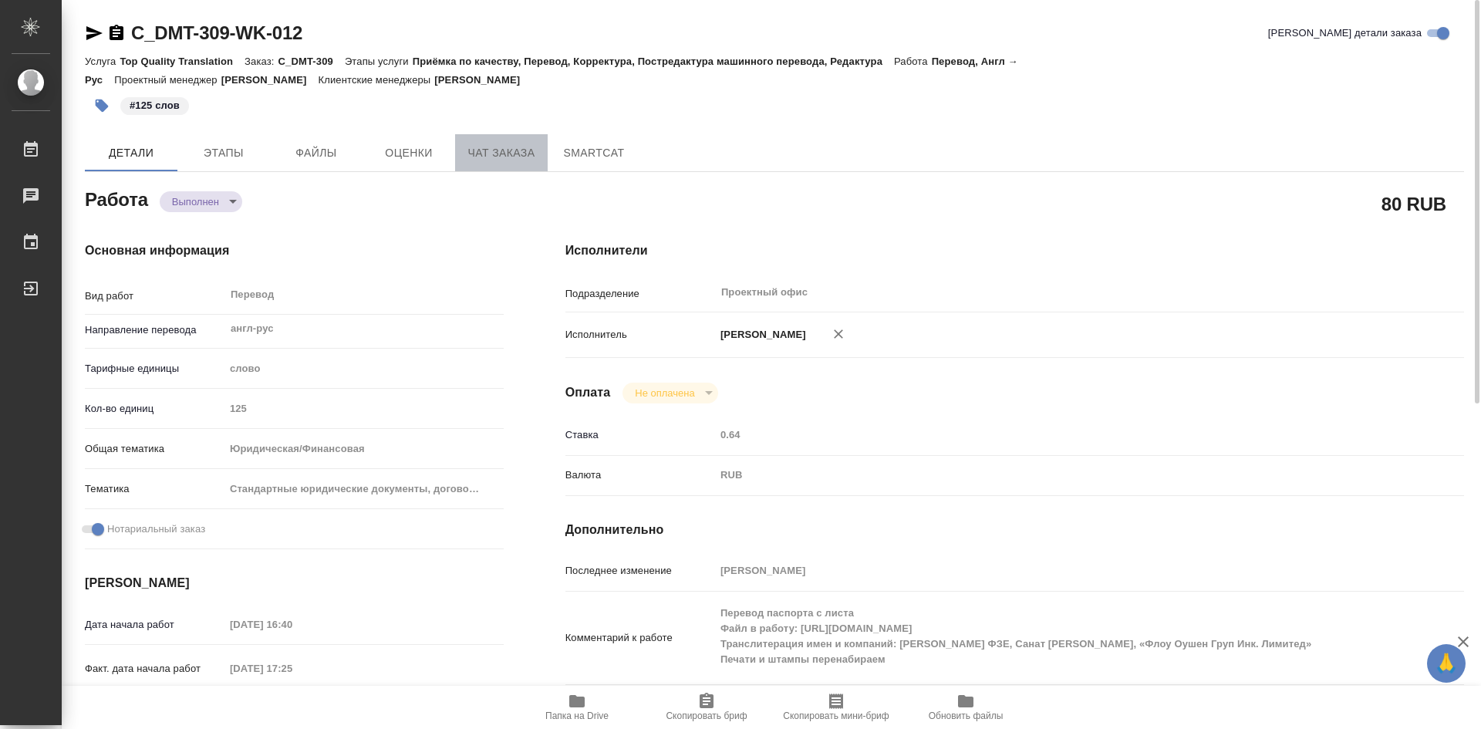
click at [466, 157] on span "Чат заказа" at bounding box center [501, 153] width 74 height 19
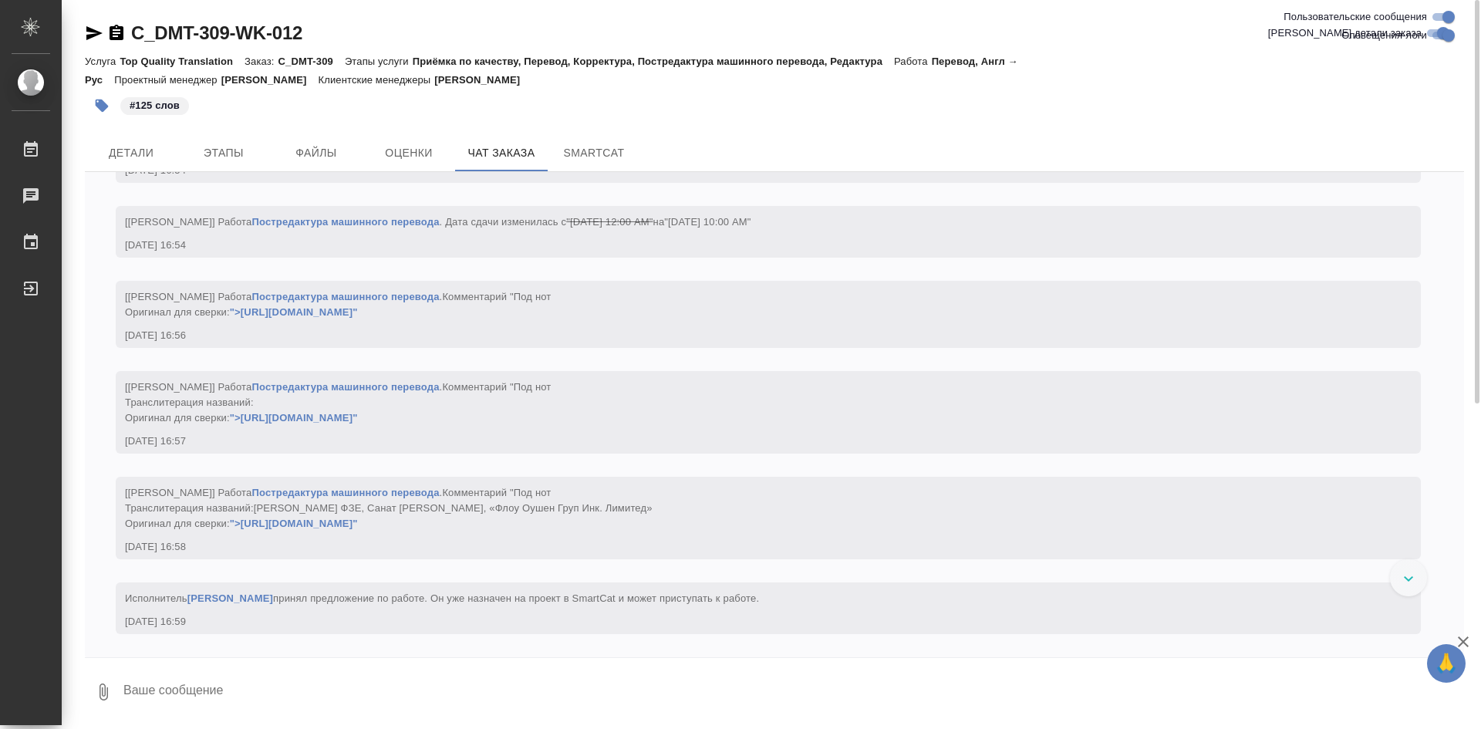
scroll to position [6683, 0]
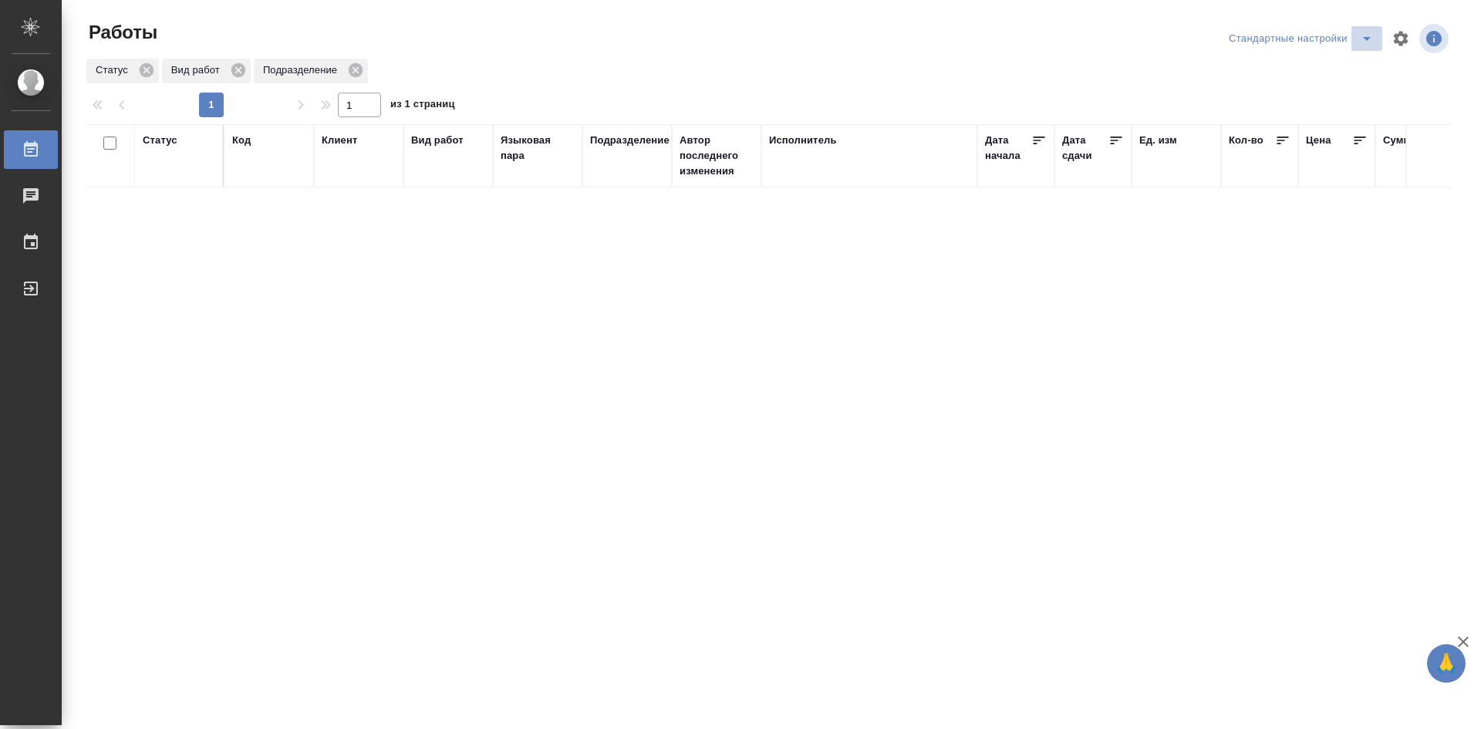
click at [1375, 32] on icon "split button" at bounding box center [1367, 38] width 19 height 19
click at [1327, 62] on li "мои" at bounding box center [1303, 69] width 157 height 25
click at [191, 187] on div "Статус Код Клиент Вид работ Языковая пара Подразделение Автор последнего измене…" at bounding box center [768, 402] width 1367 height 556
click at [171, 150] on div "Статус" at bounding box center [179, 156] width 73 height 46
click at [167, 141] on div "Статус" at bounding box center [160, 140] width 35 height 15
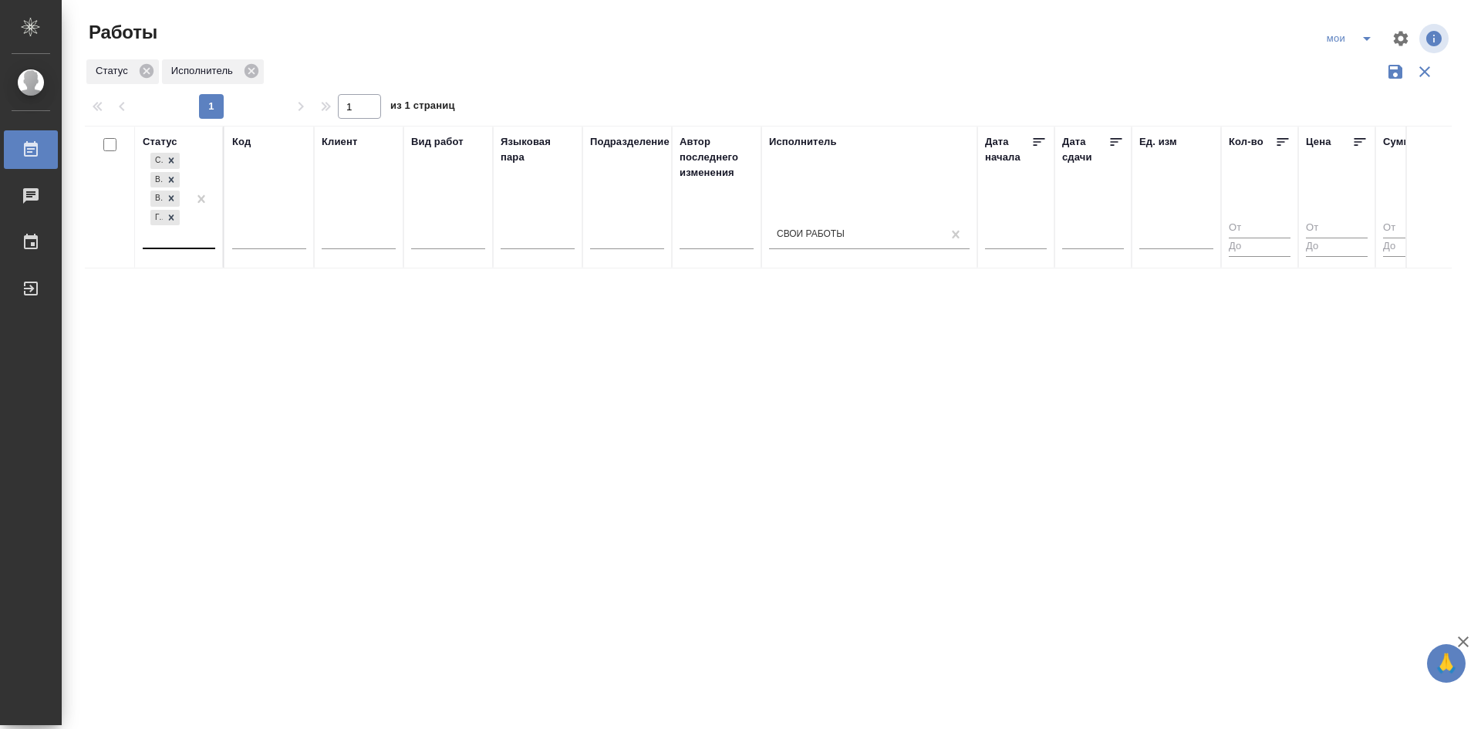
click at [194, 245] on div at bounding box center [201, 199] width 28 height 98
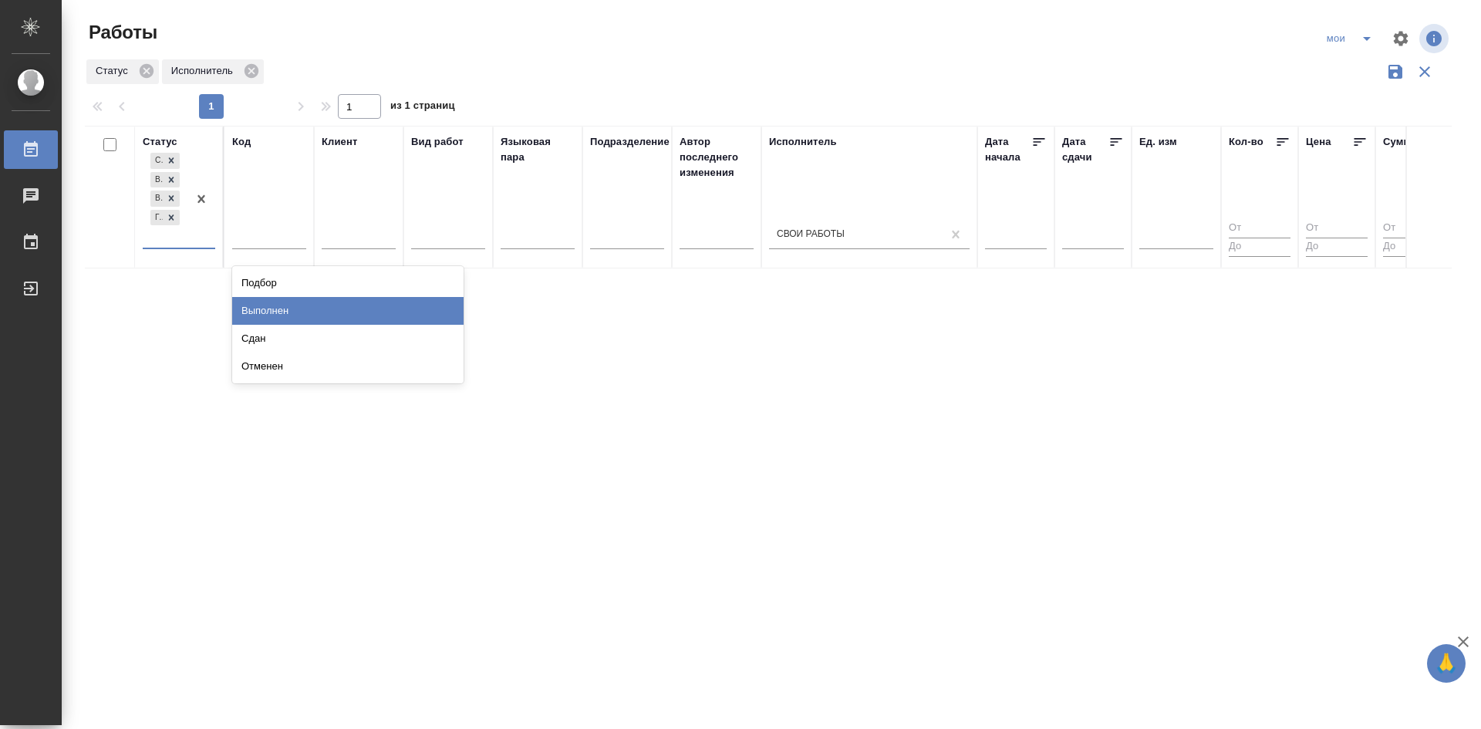
click at [253, 309] on div "Выполнен" at bounding box center [347, 311] width 231 height 28
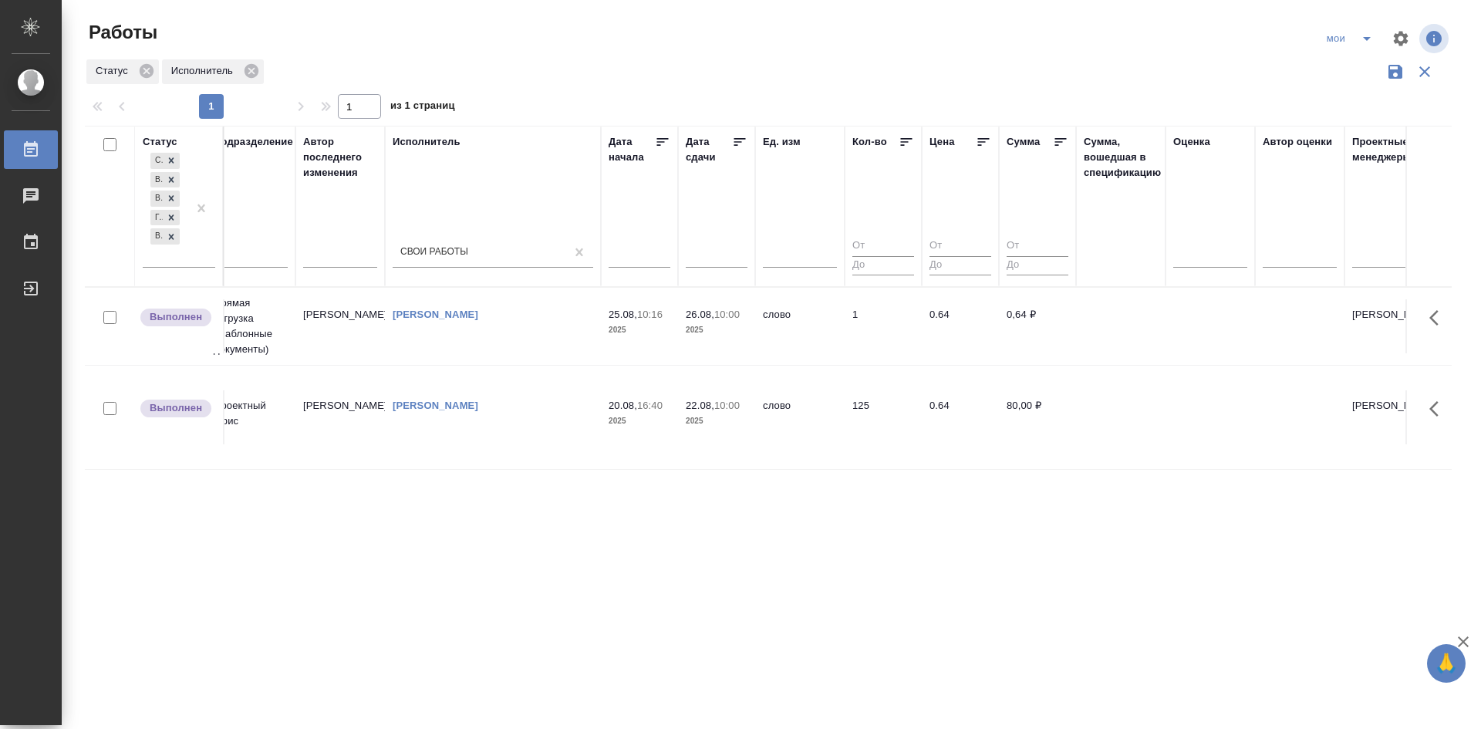
scroll to position [0, 991]
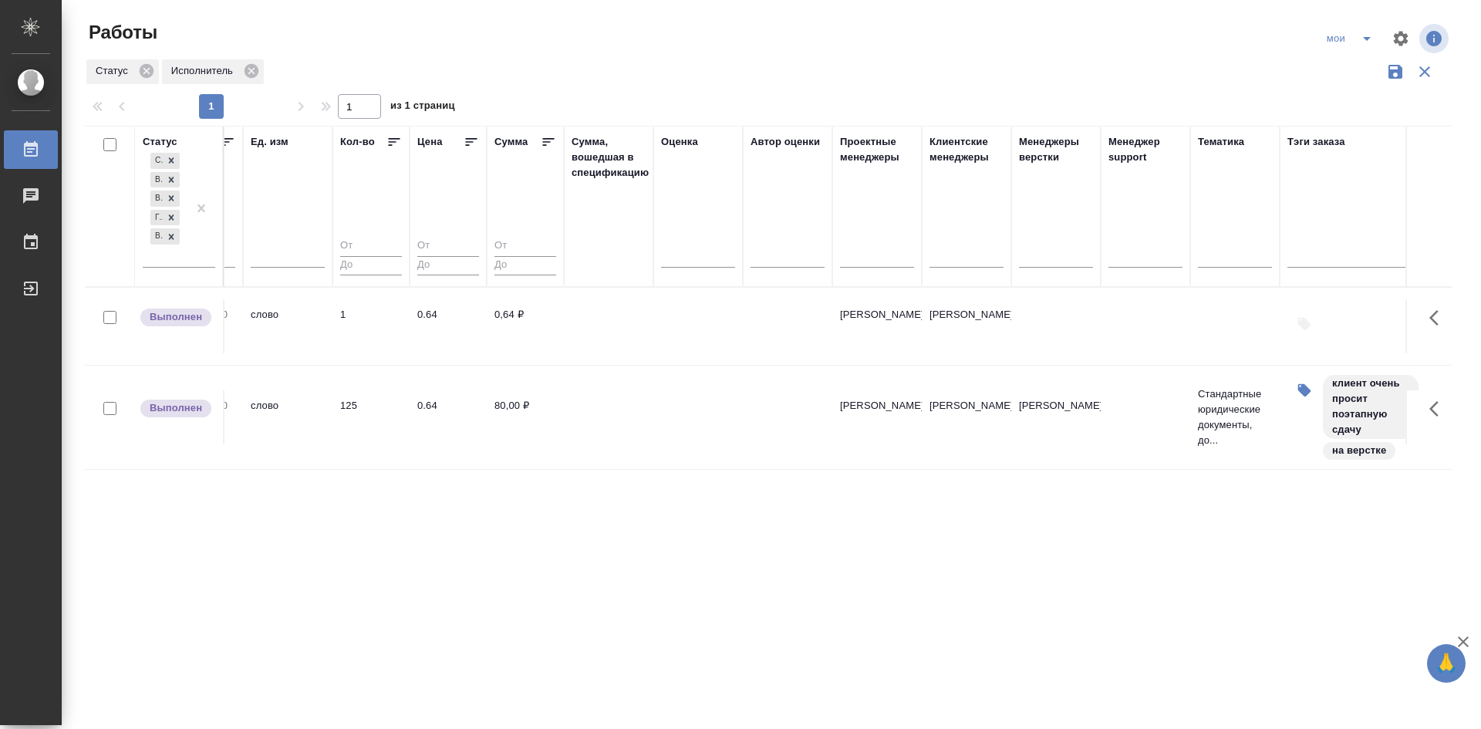
drag, startPoint x: 537, startPoint y: 542, endPoint x: 689, endPoint y: 523, distance: 153.2
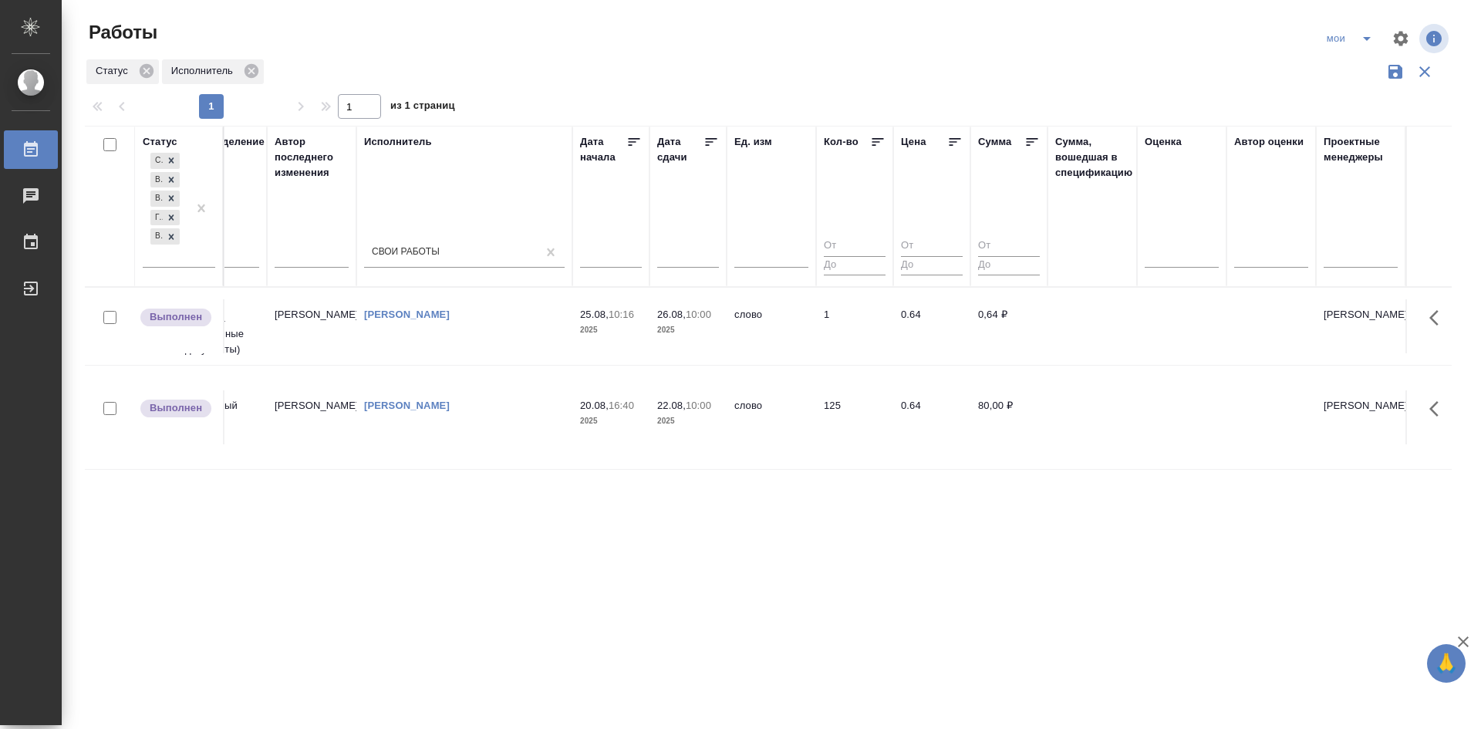
scroll to position [0, 0]
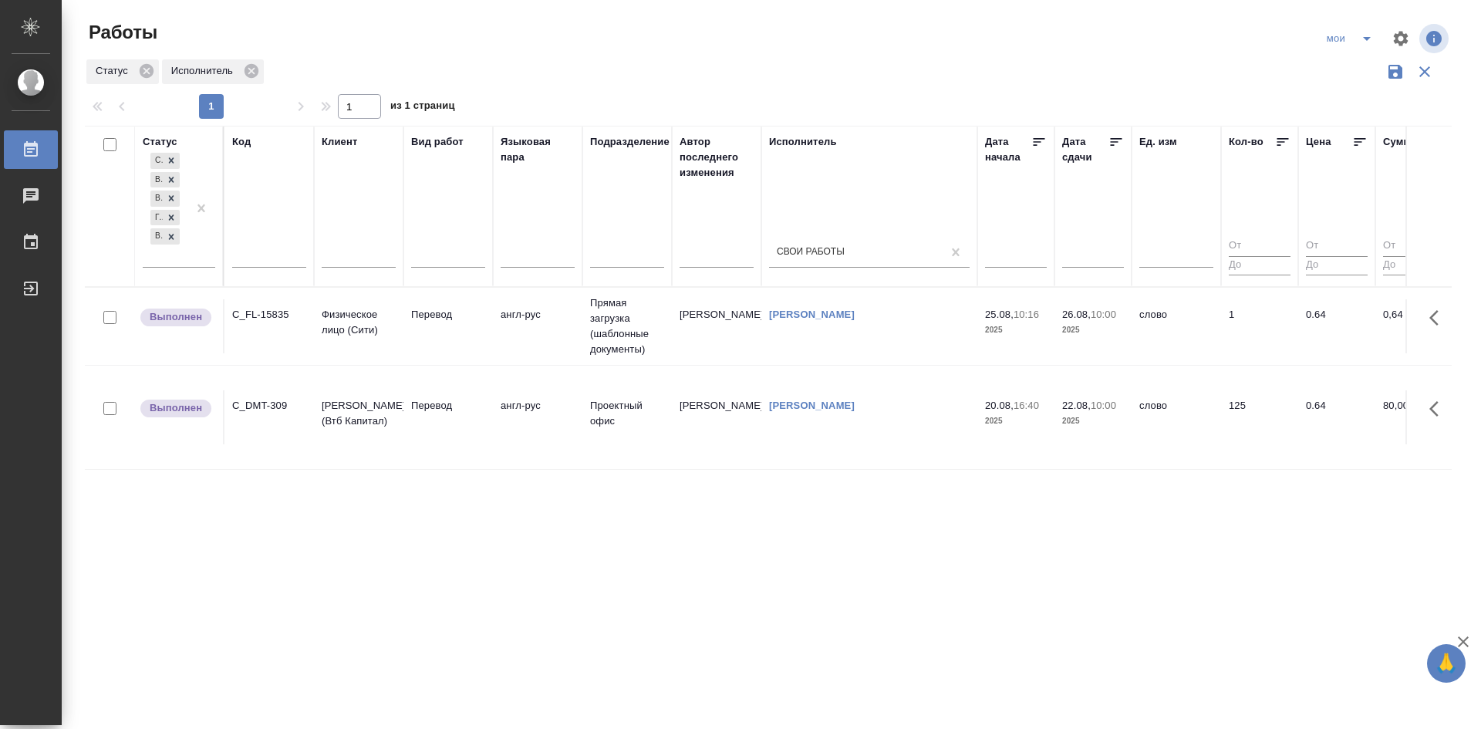
drag, startPoint x: 969, startPoint y: 520, endPoint x: 720, endPoint y: 521, distance: 249.2
click at [365, 322] on p "Физическое лицо (Сити)" at bounding box center [359, 322] width 74 height 31
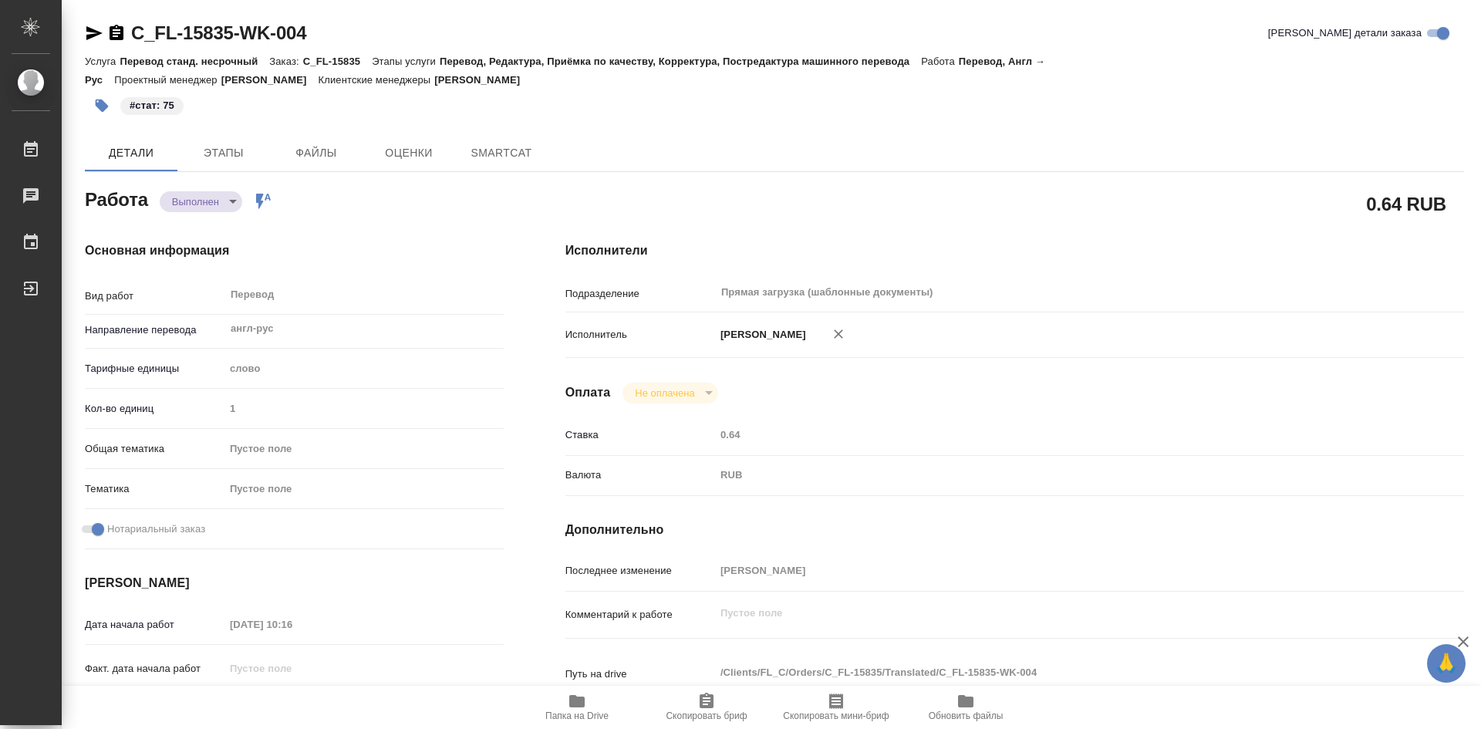
type textarea "x"
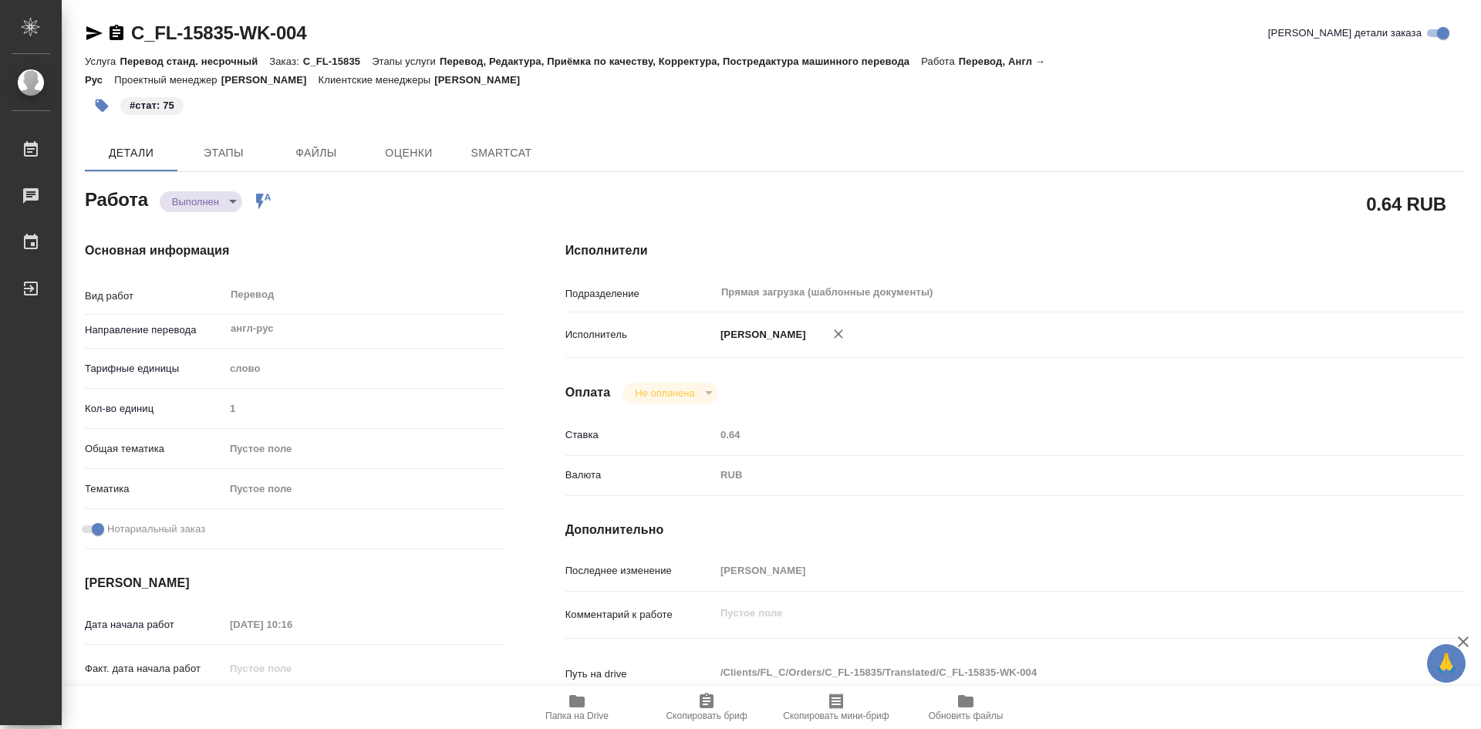
type textarea "x"
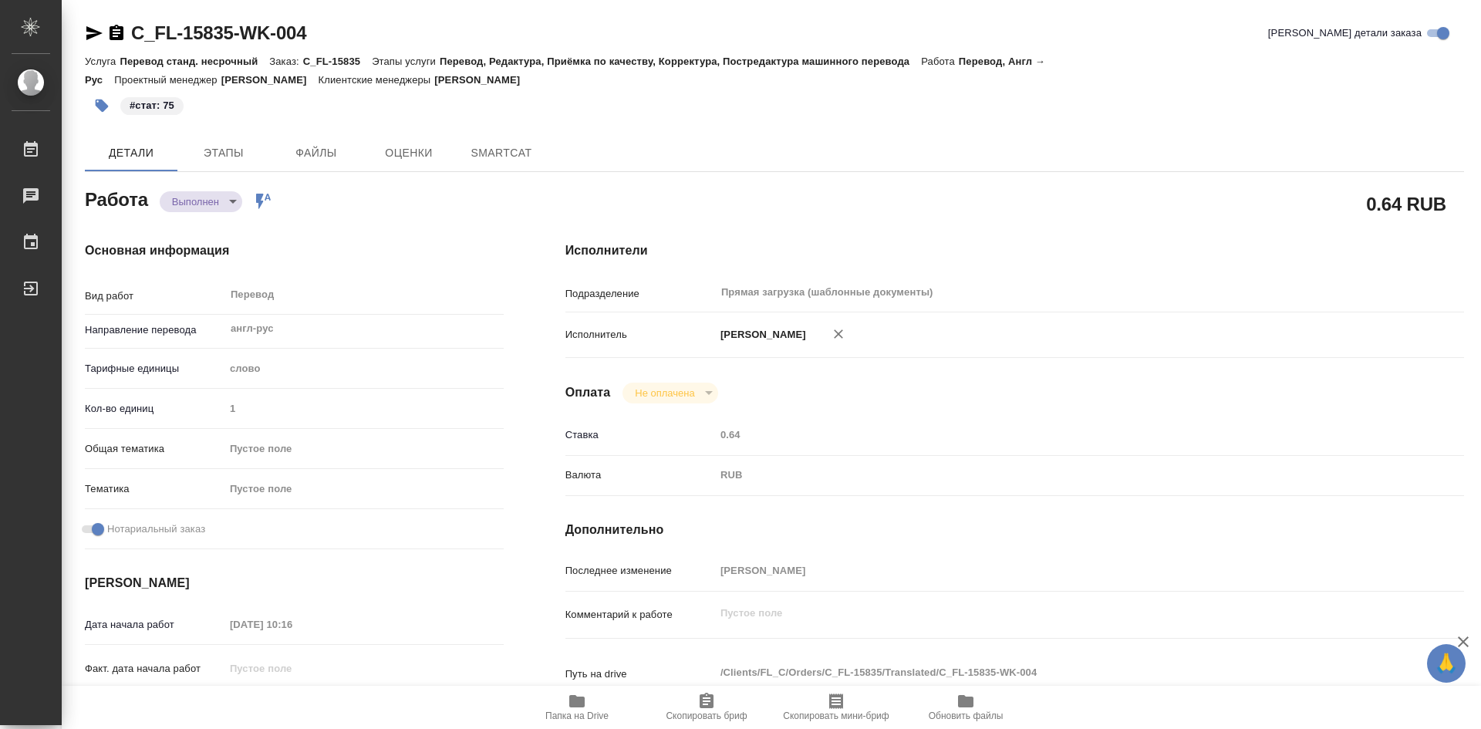
type textarea "x"
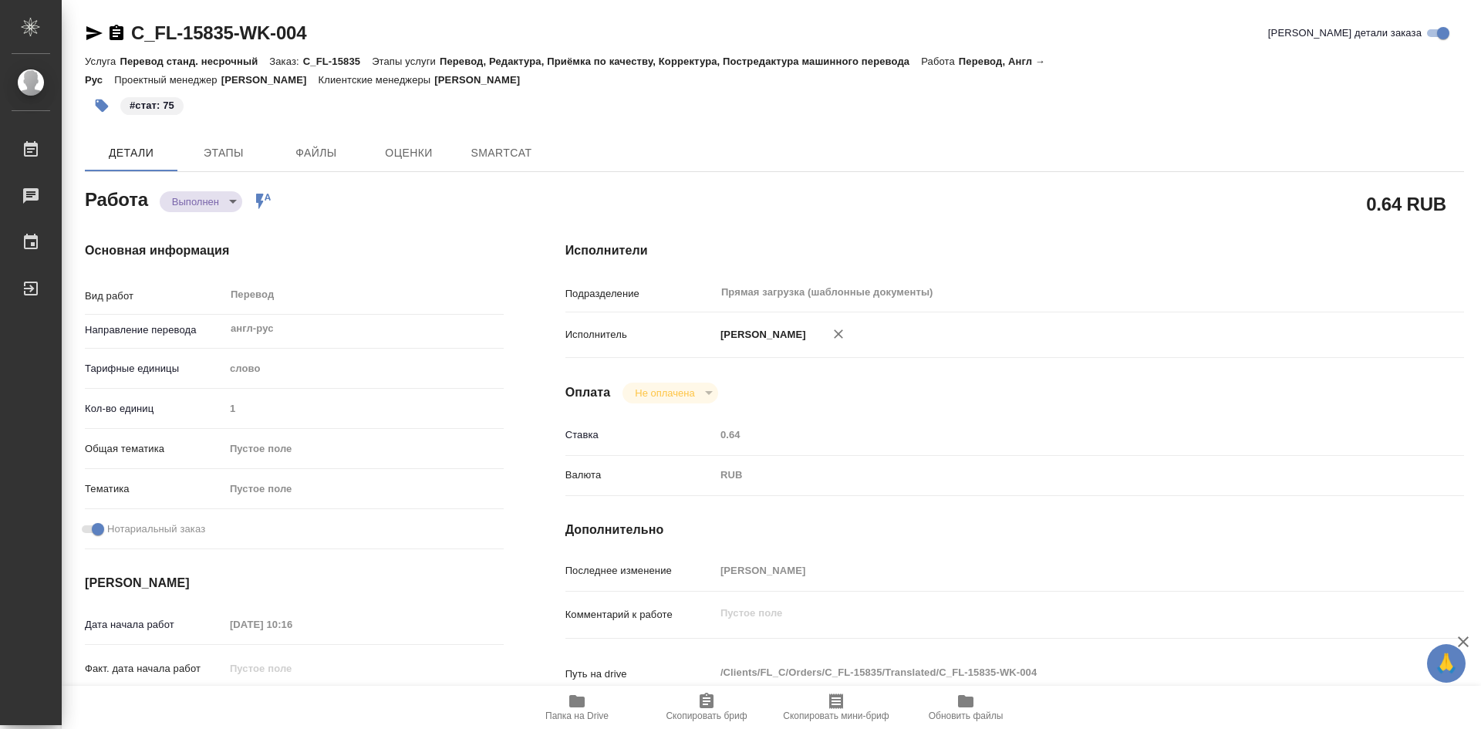
type textarea "x"
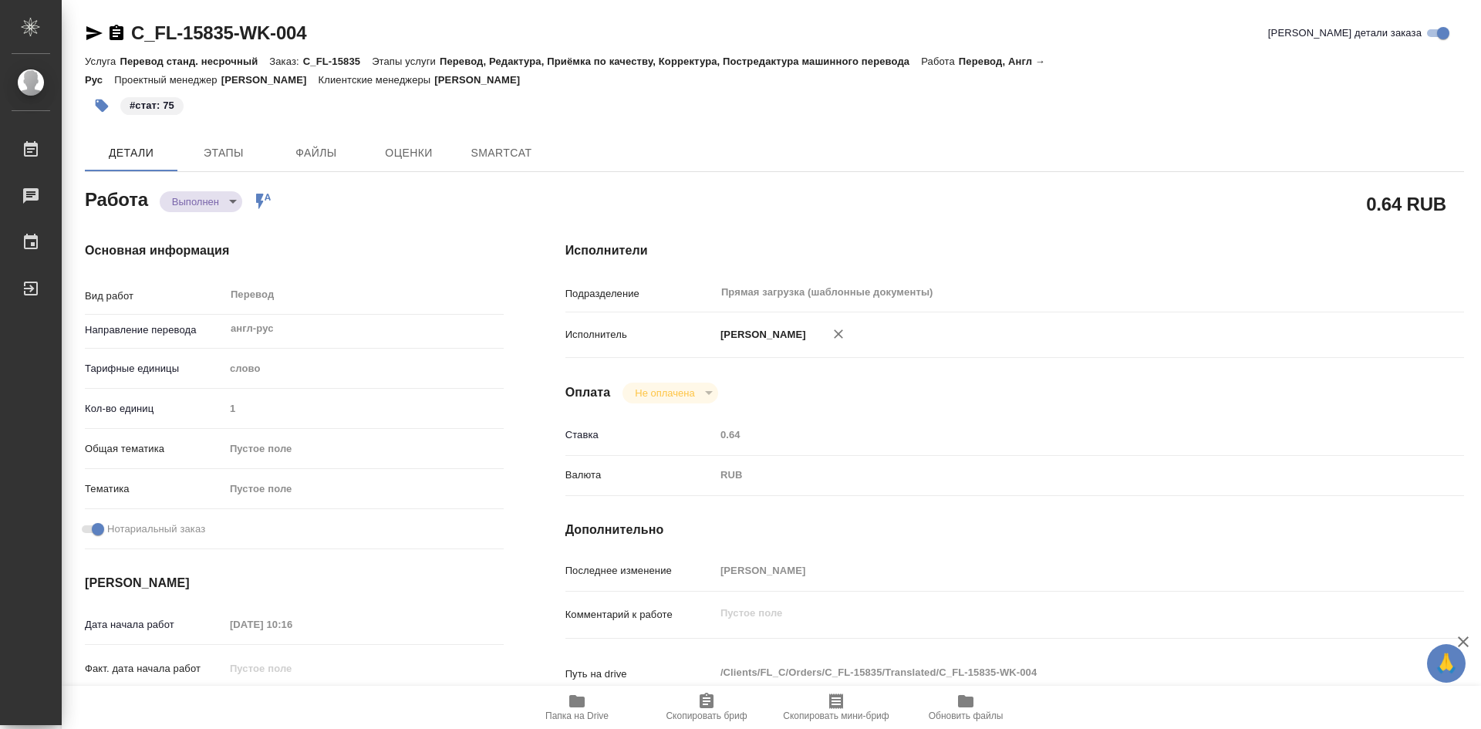
type textarea "x"
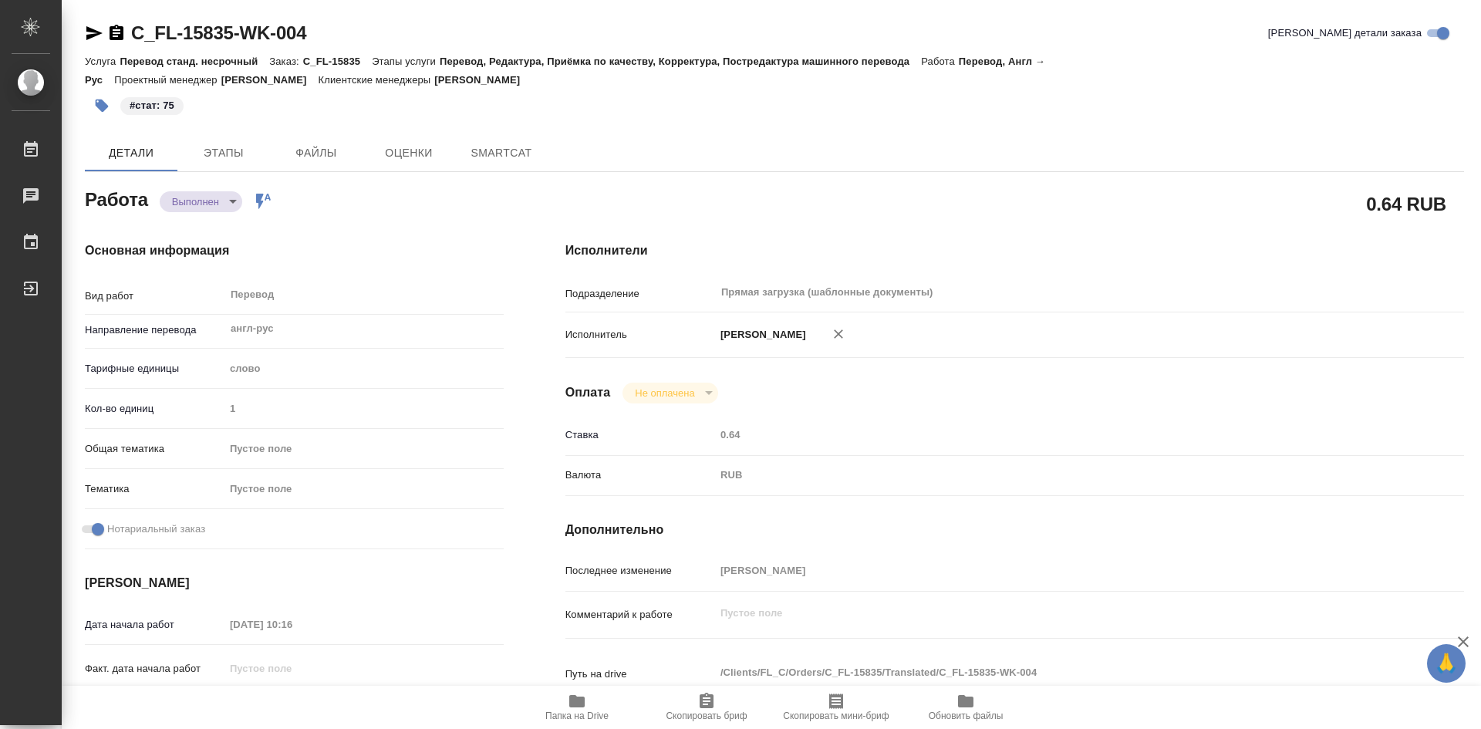
type textarea "x"
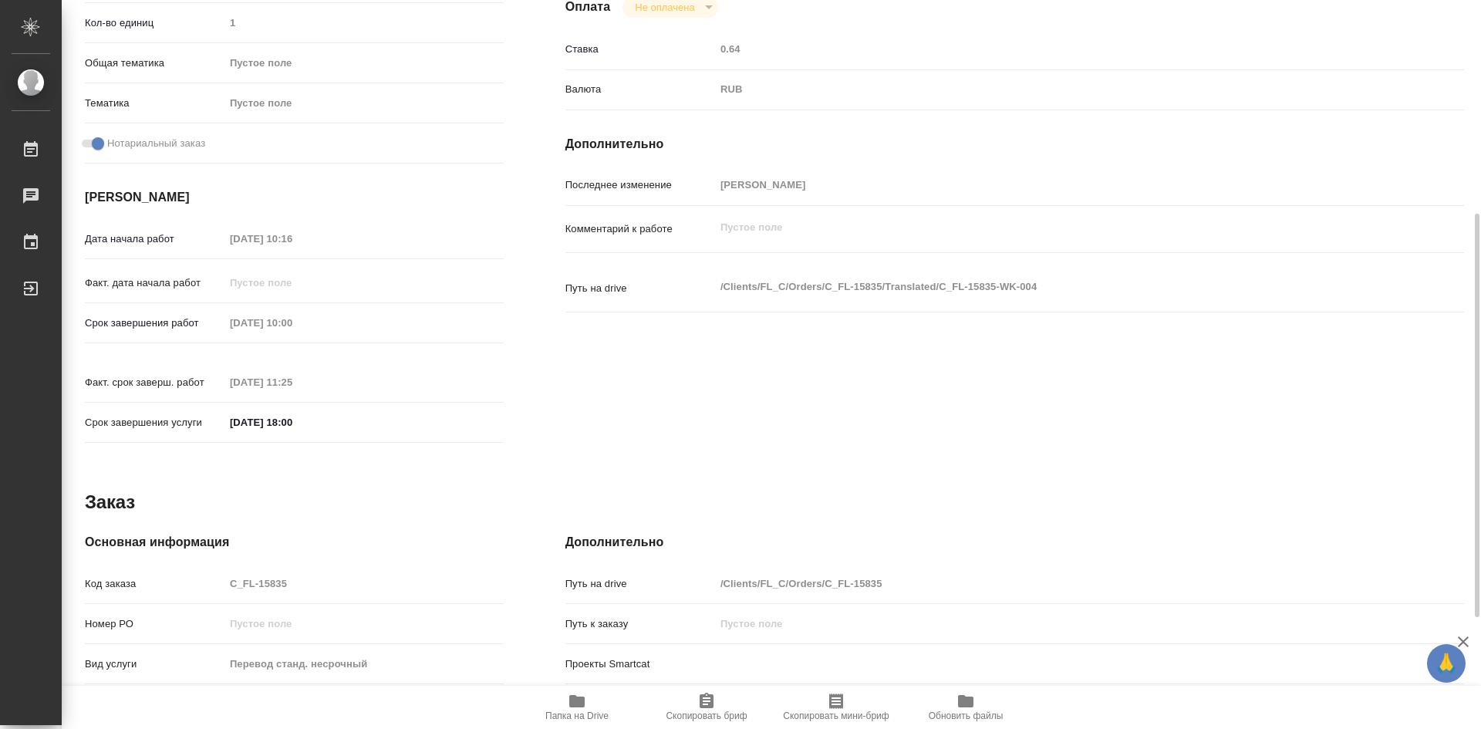
type textarea "x"
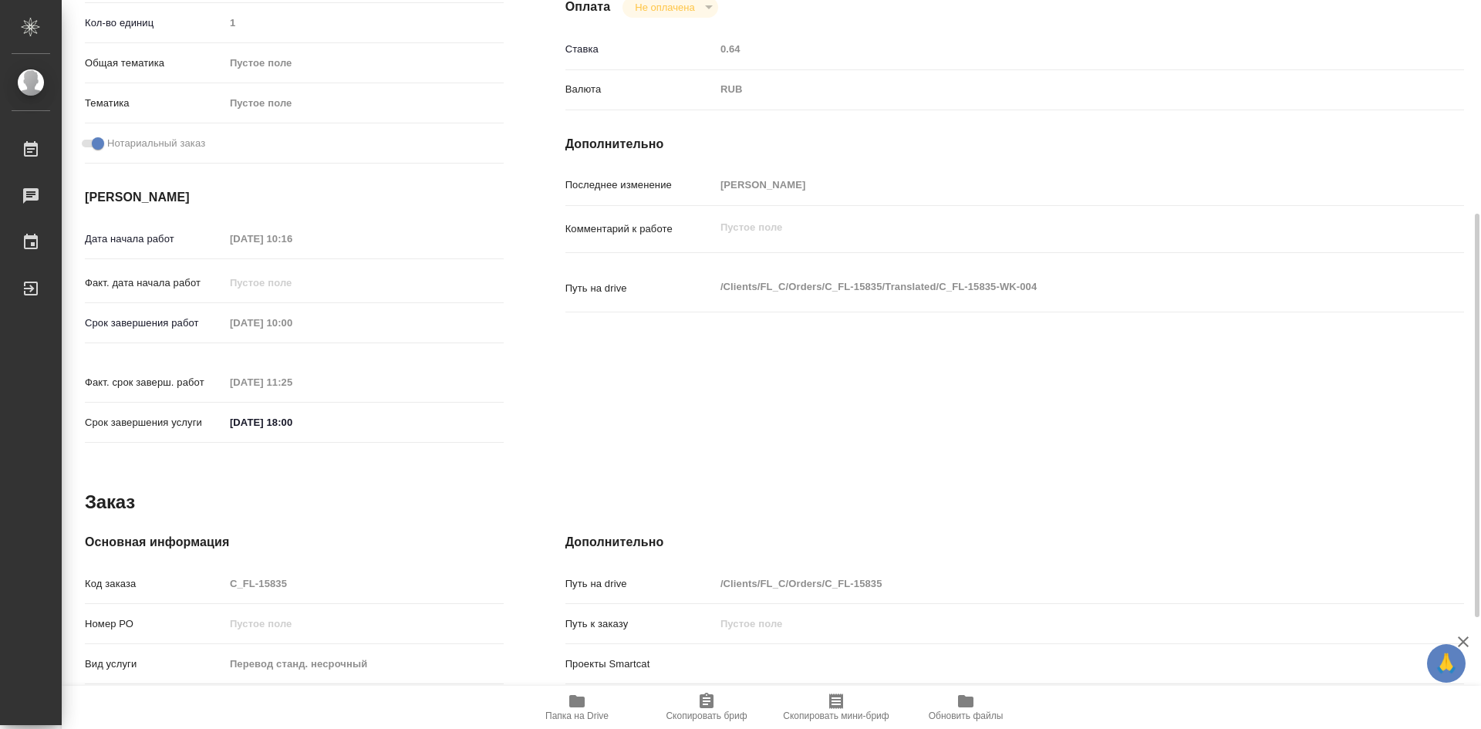
scroll to position [587, 0]
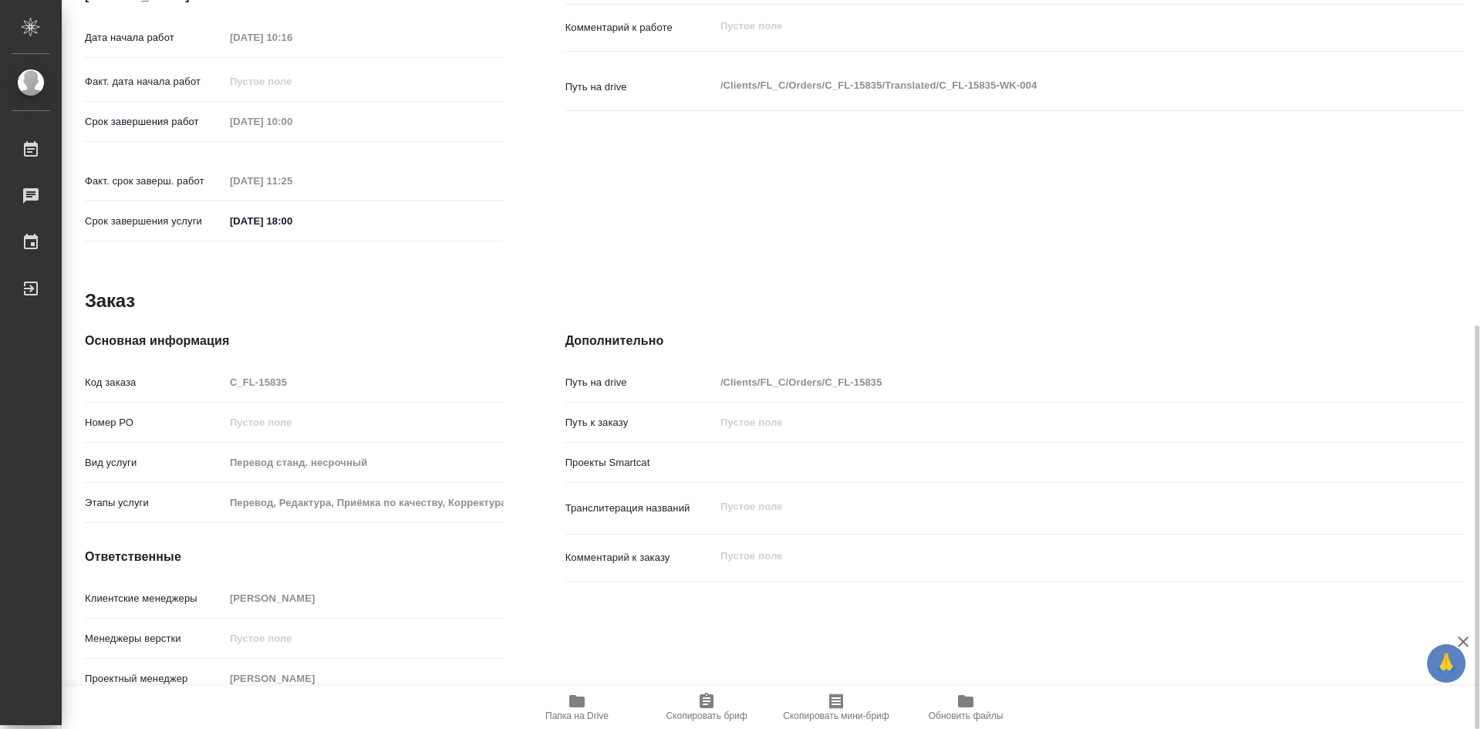
type textarea "x"
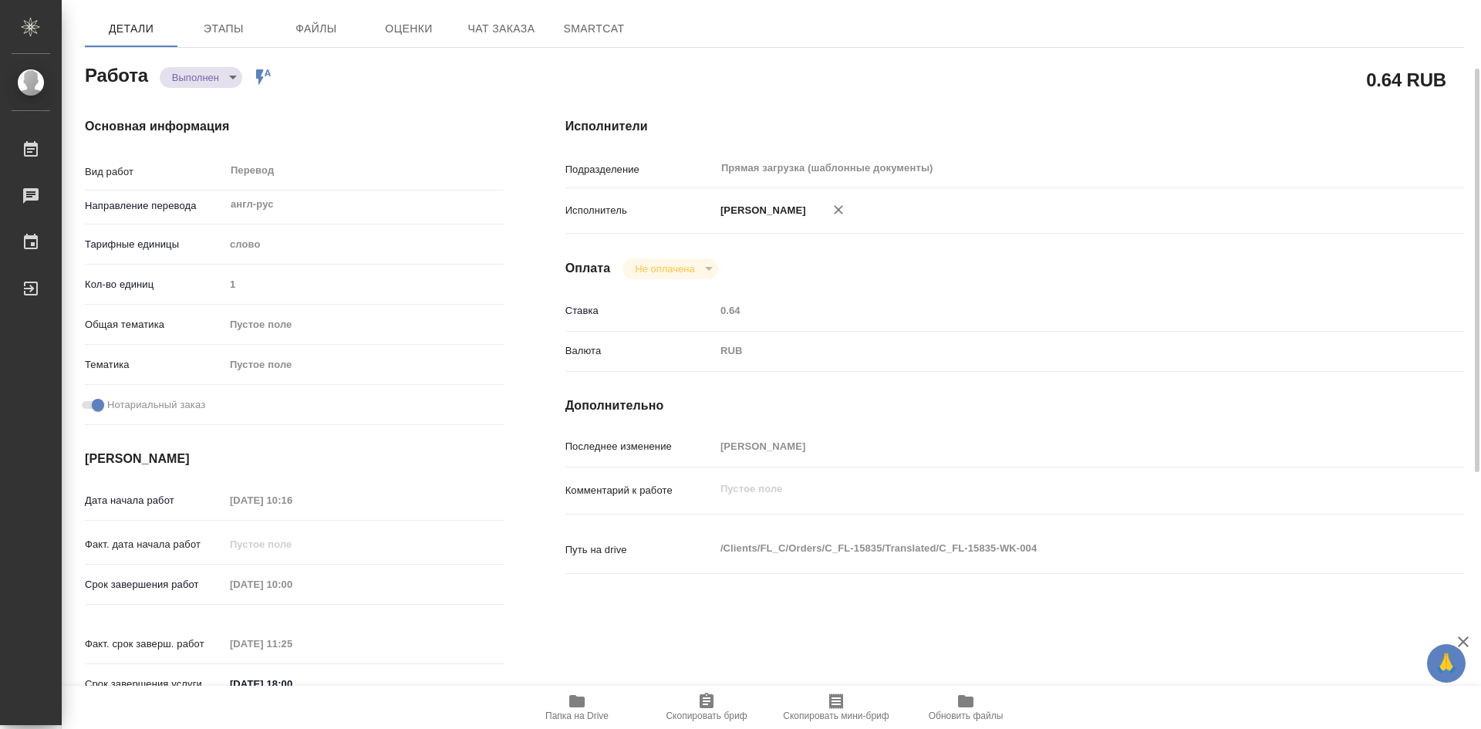
scroll to position [0, 0]
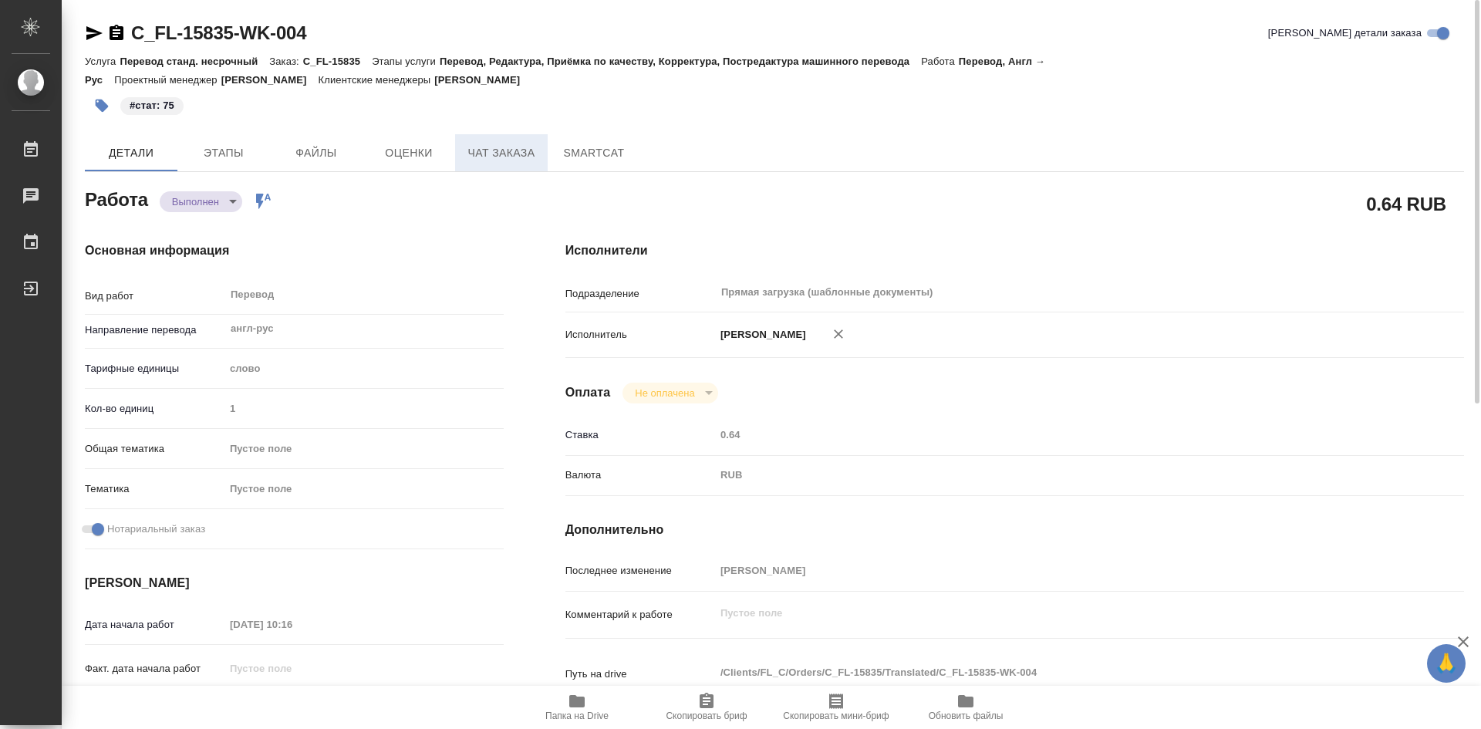
click at [524, 157] on span "Чат заказа" at bounding box center [501, 153] width 74 height 19
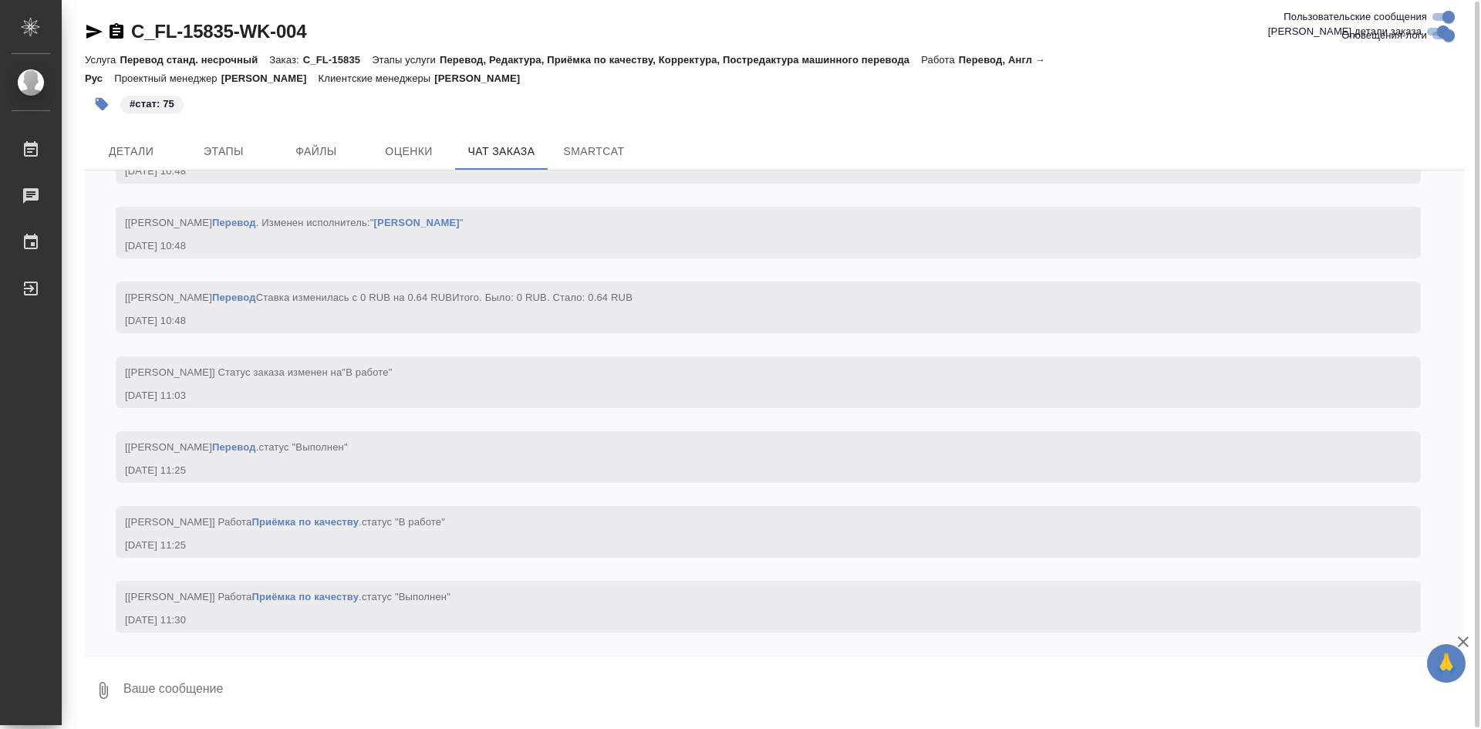
scroll to position [1589, 0]
click at [149, 156] on span "Детали" at bounding box center [131, 151] width 74 height 19
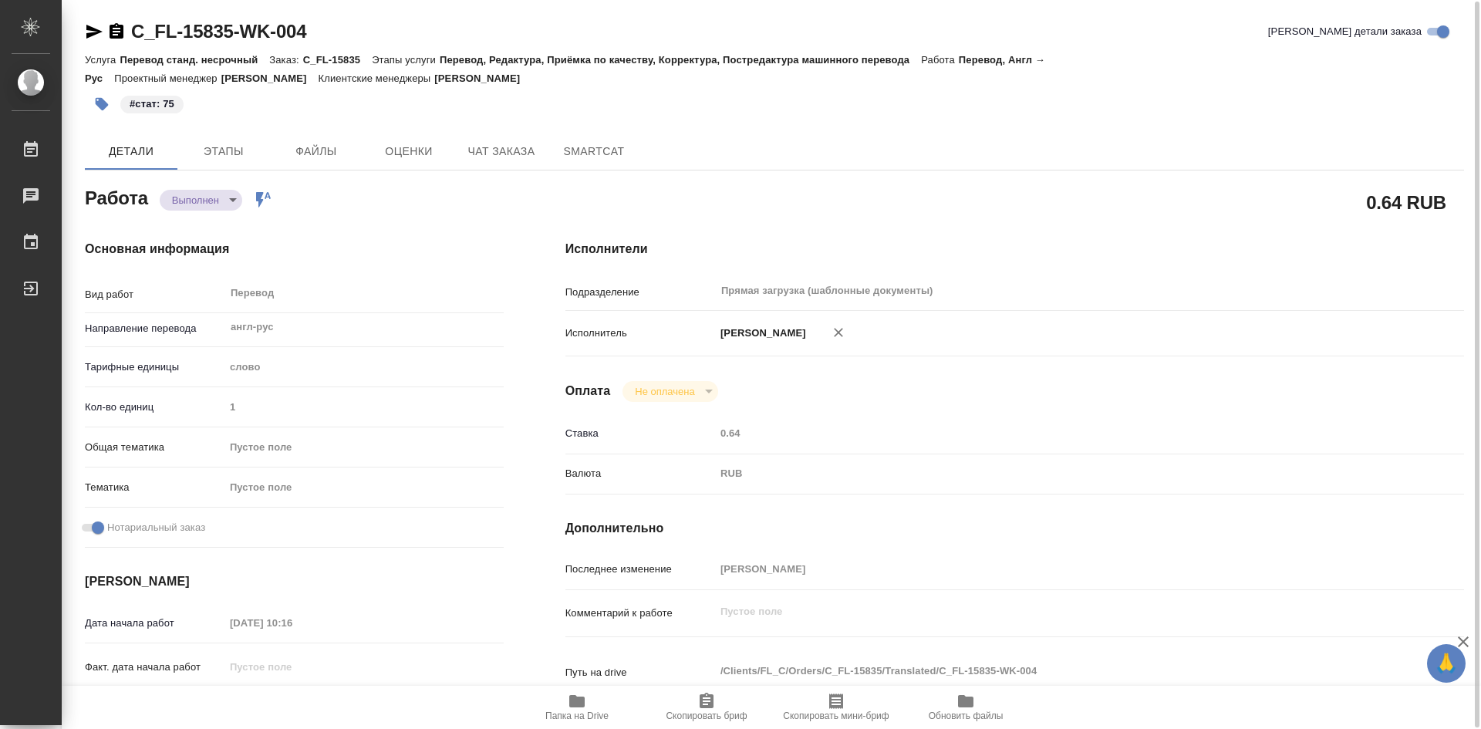
type textarea "x"
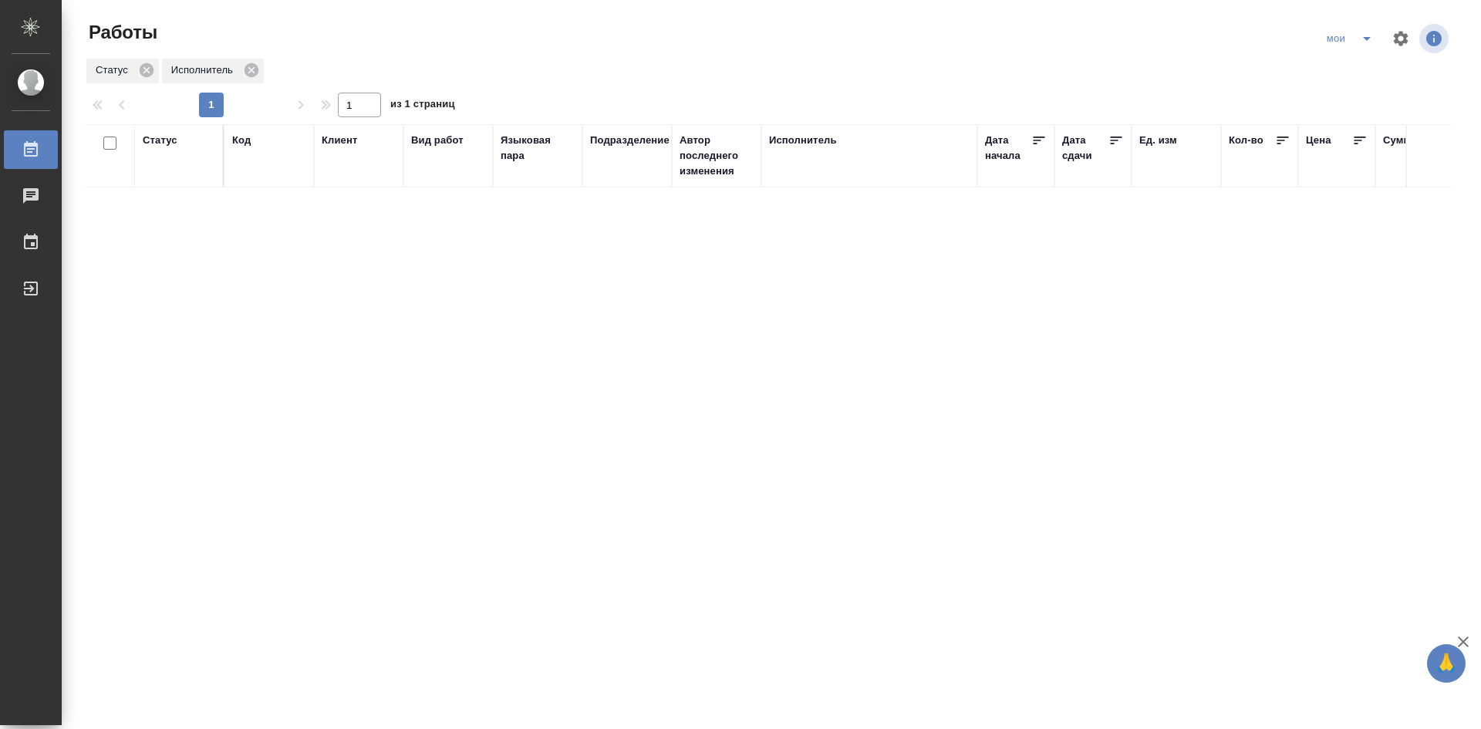
click at [180, 144] on div "Статус" at bounding box center [179, 140] width 73 height 15
click at [163, 144] on div "Статус" at bounding box center [160, 140] width 35 height 15
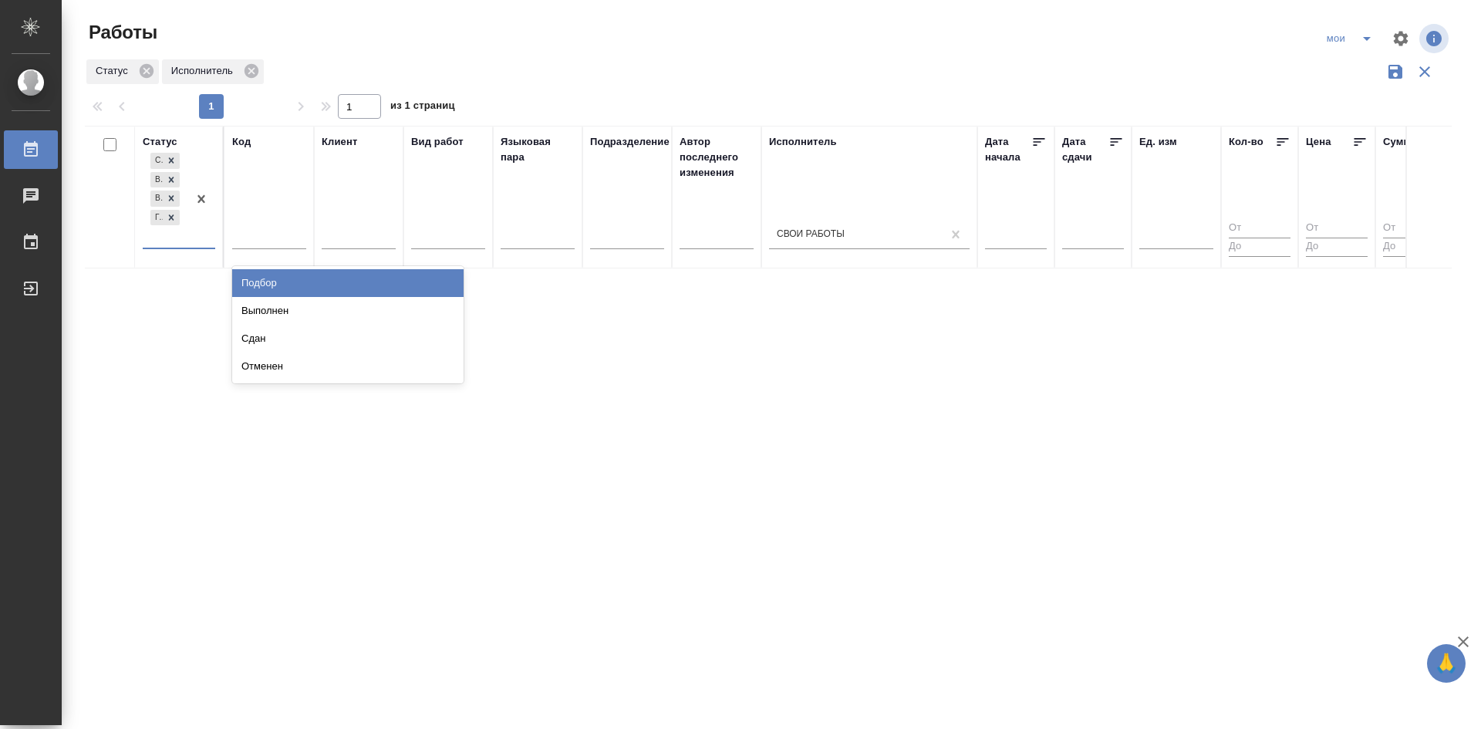
click at [187, 244] on div at bounding box center [201, 199] width 28 height 98
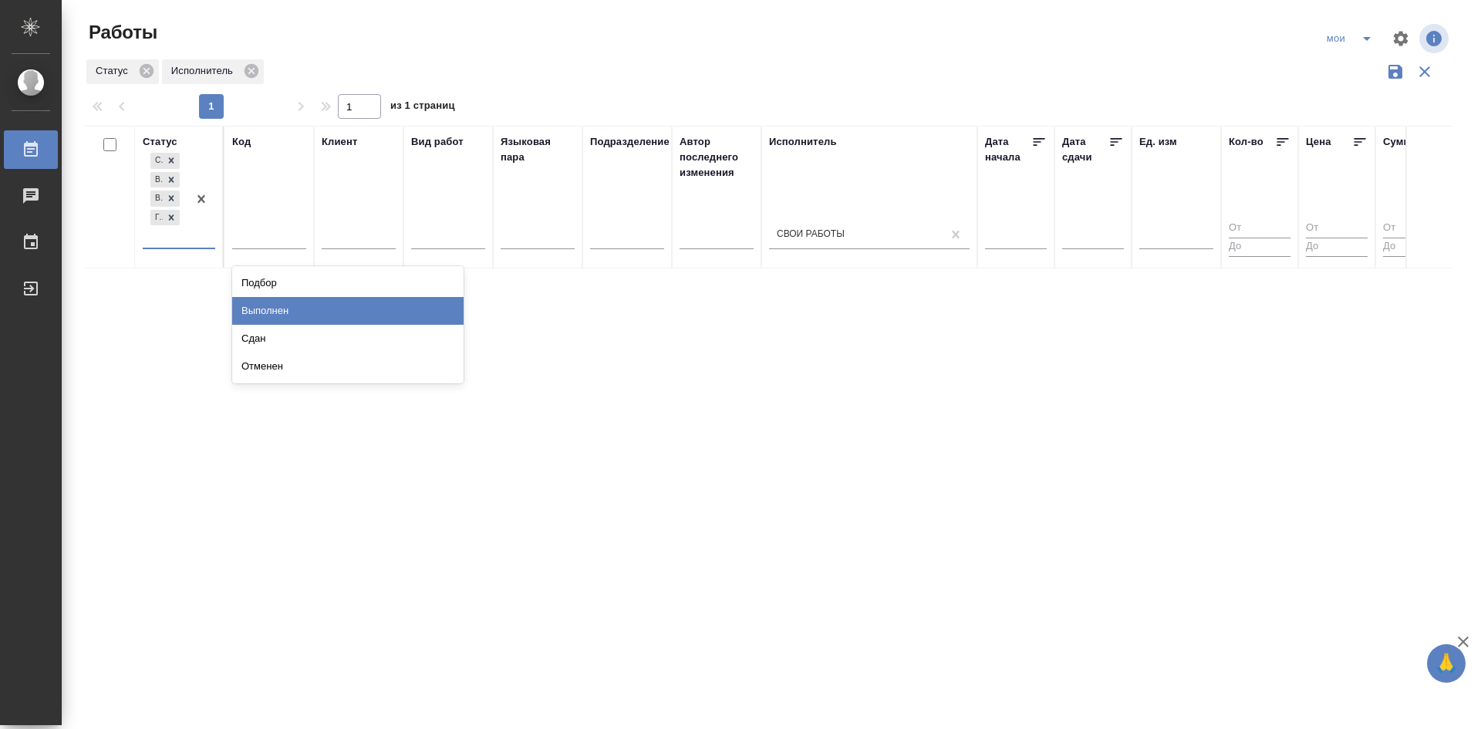
click at [258, 302] on div "Выполнен" at bounding box center [347, 311] width 231 height 28
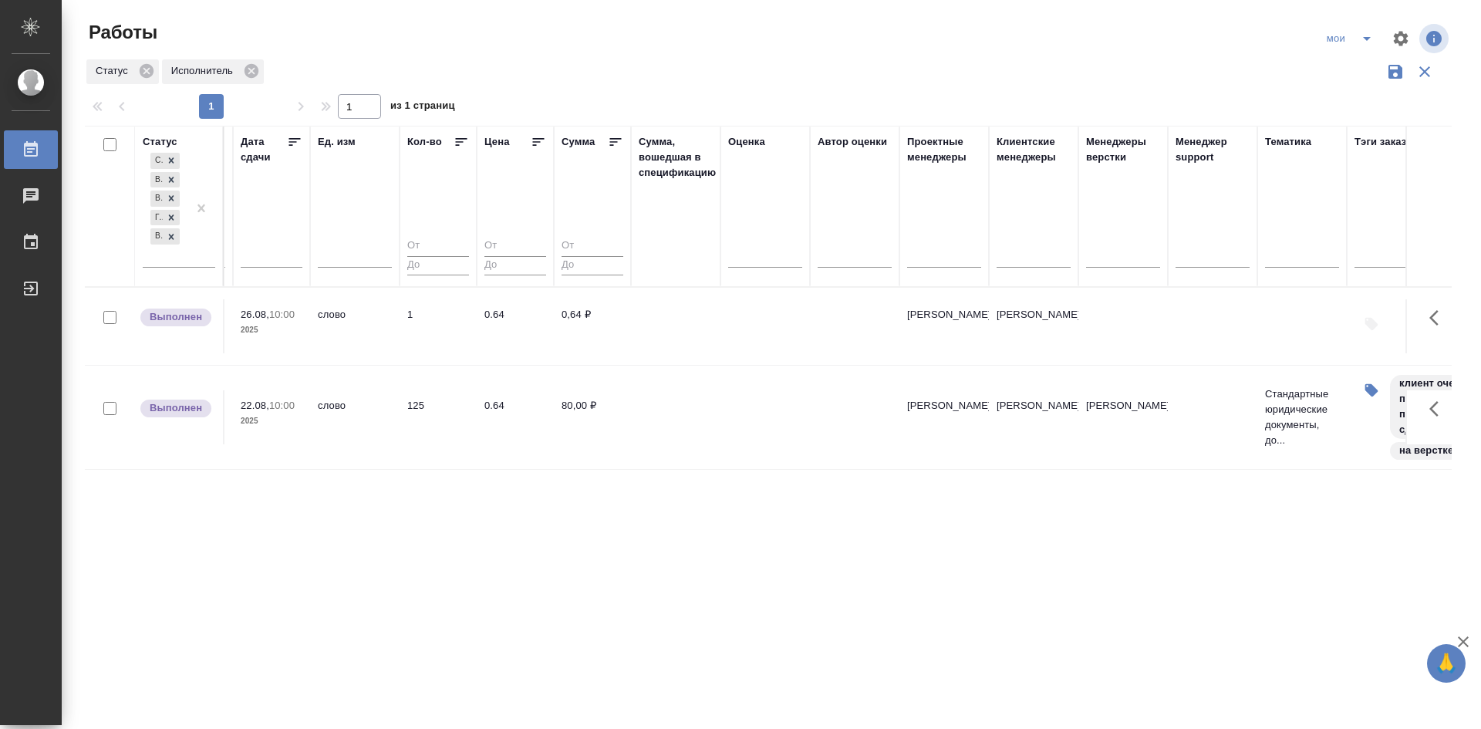
drag, startPoint x: 528, startPoint y: 350, endPoint x: 727, endPoint y: 352, distance: 199.1
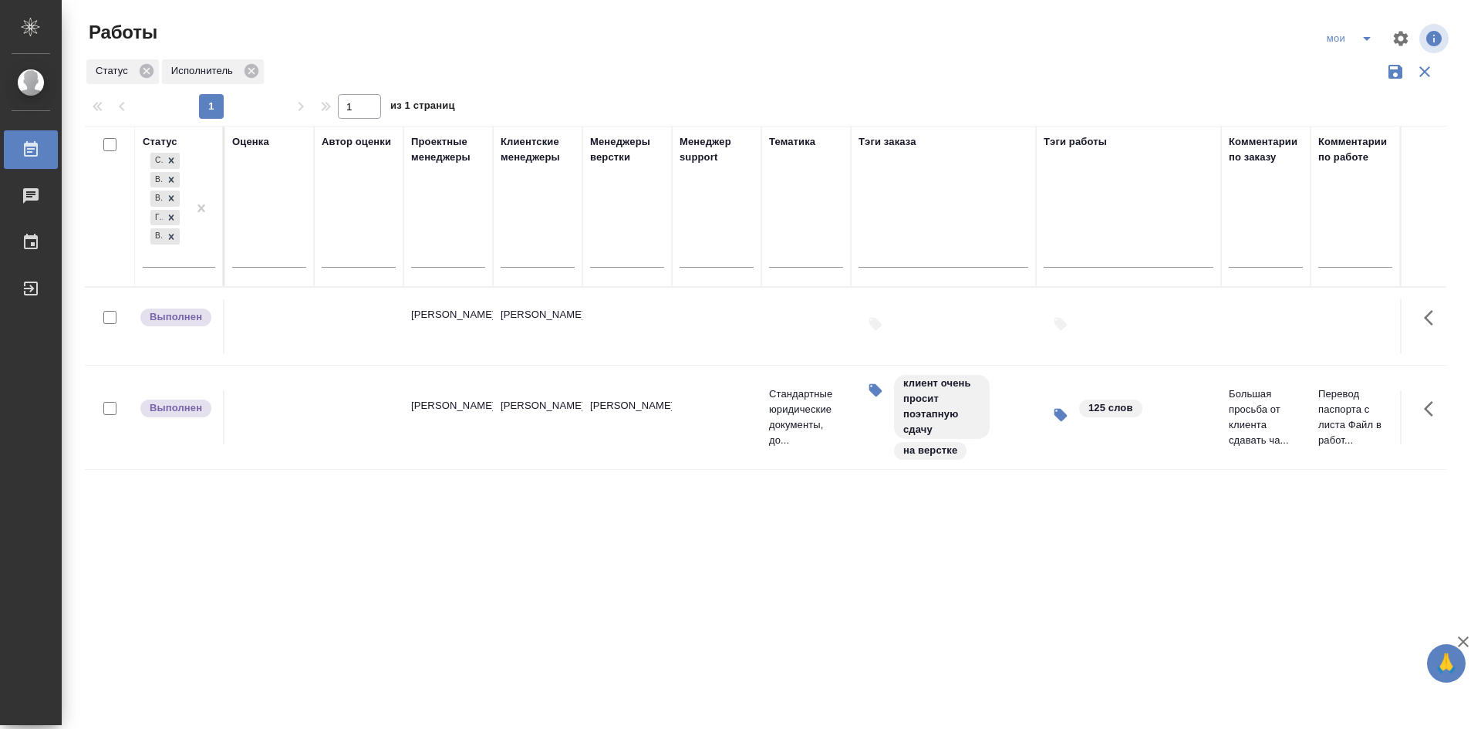
drag, startPoint x: 606, startPoint y: 368, endPoint x: 855, endPoint y: 372, distance: 248.5
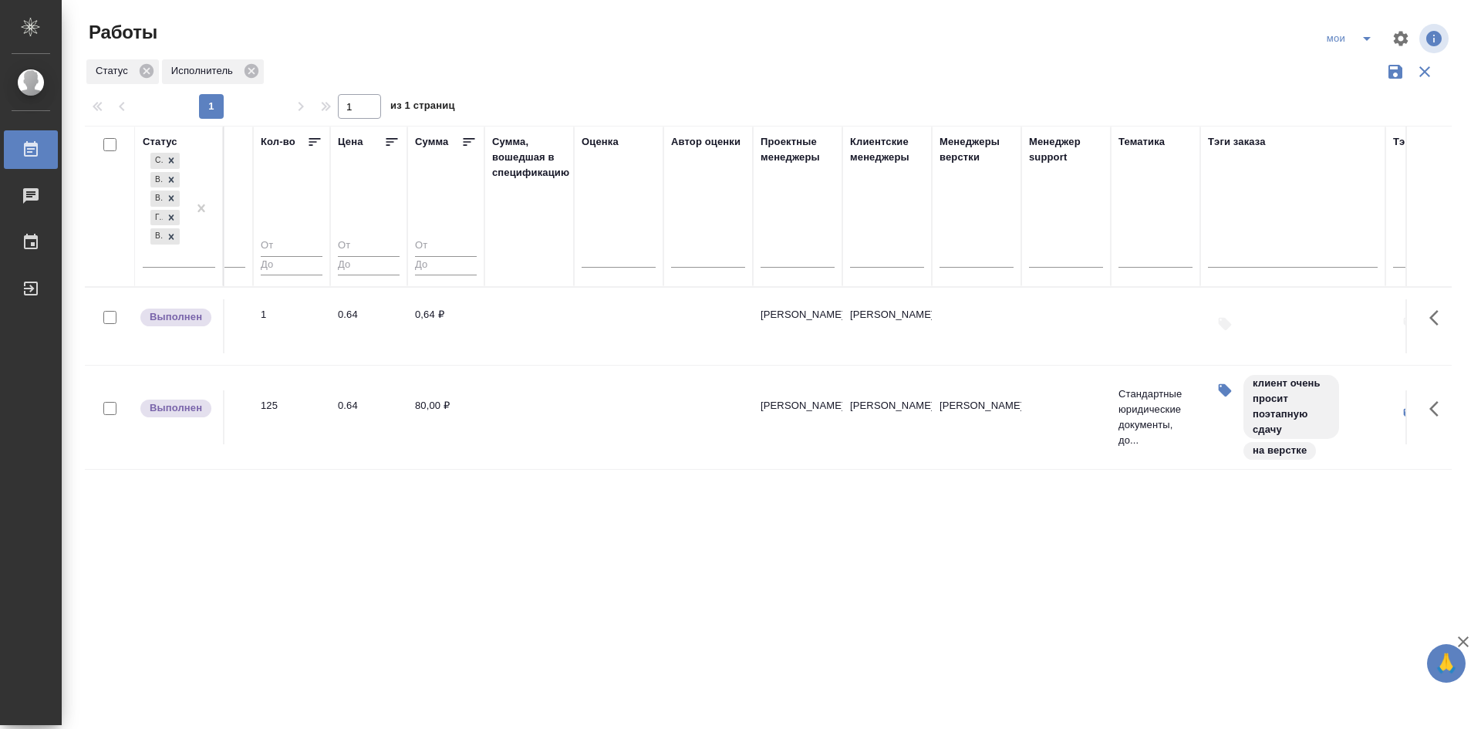
drag, startPoint x: 851, startPoint y: 556, endPoint x: 752, endPoint y: 539, distance: 100.2
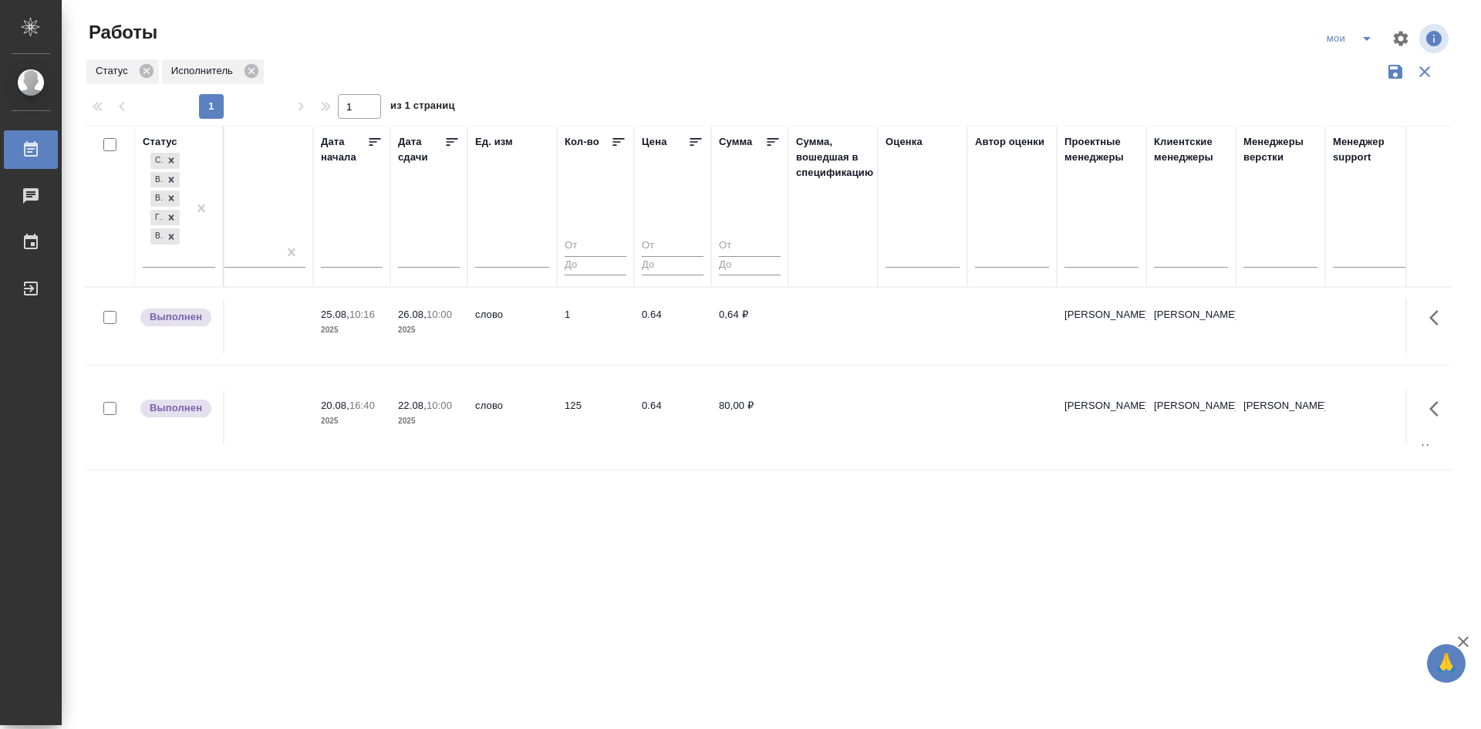
scroll to position [0, 0]
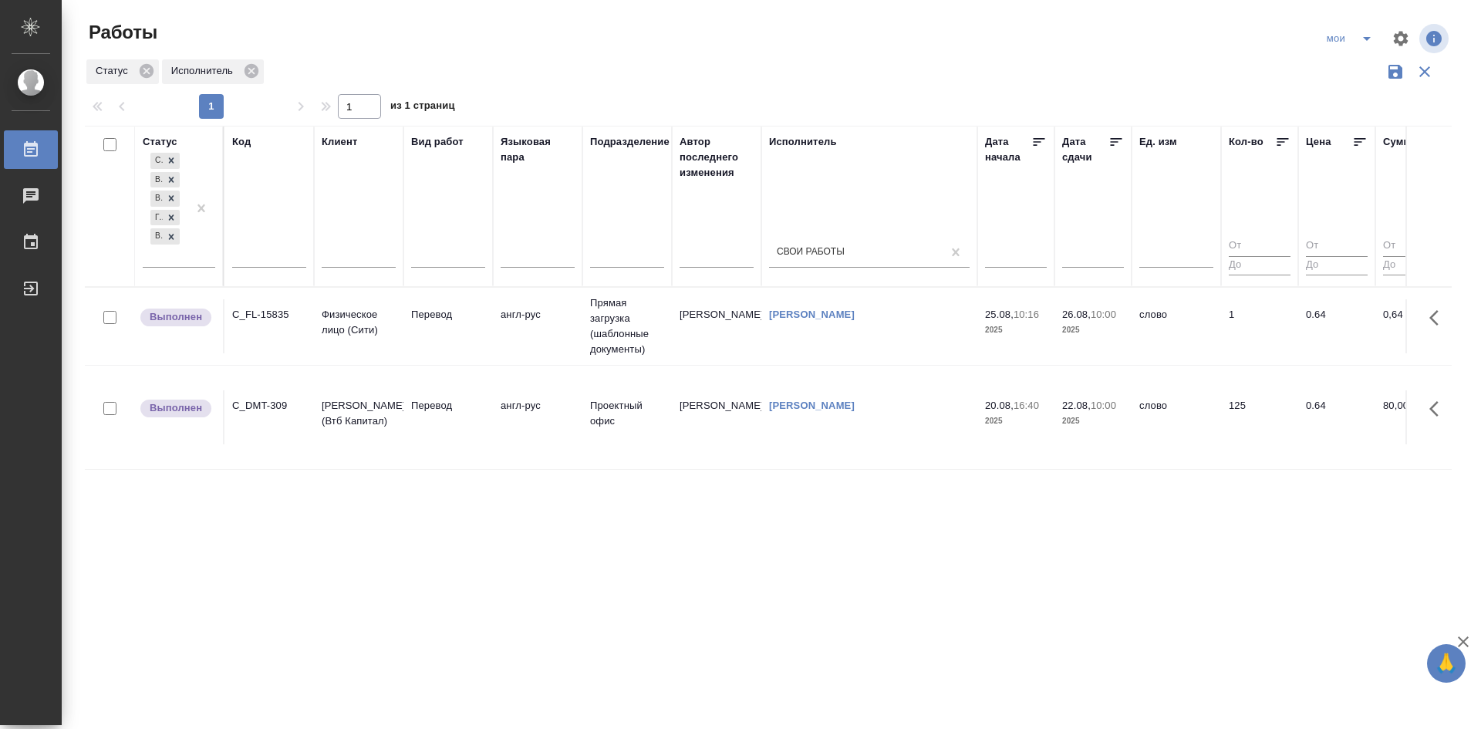
drag, startPoint x: 801, startPoint y: 542, endPoint x: 552, endPoint y: 522, distance: 250.0
click at [1362, 39] on icon "split button" at bounding box center [1367, 38] width 19 height 19
click at [1346, 69] on li "Стандартные настройки" at bounding box center [1352, 69] width 148 height 25
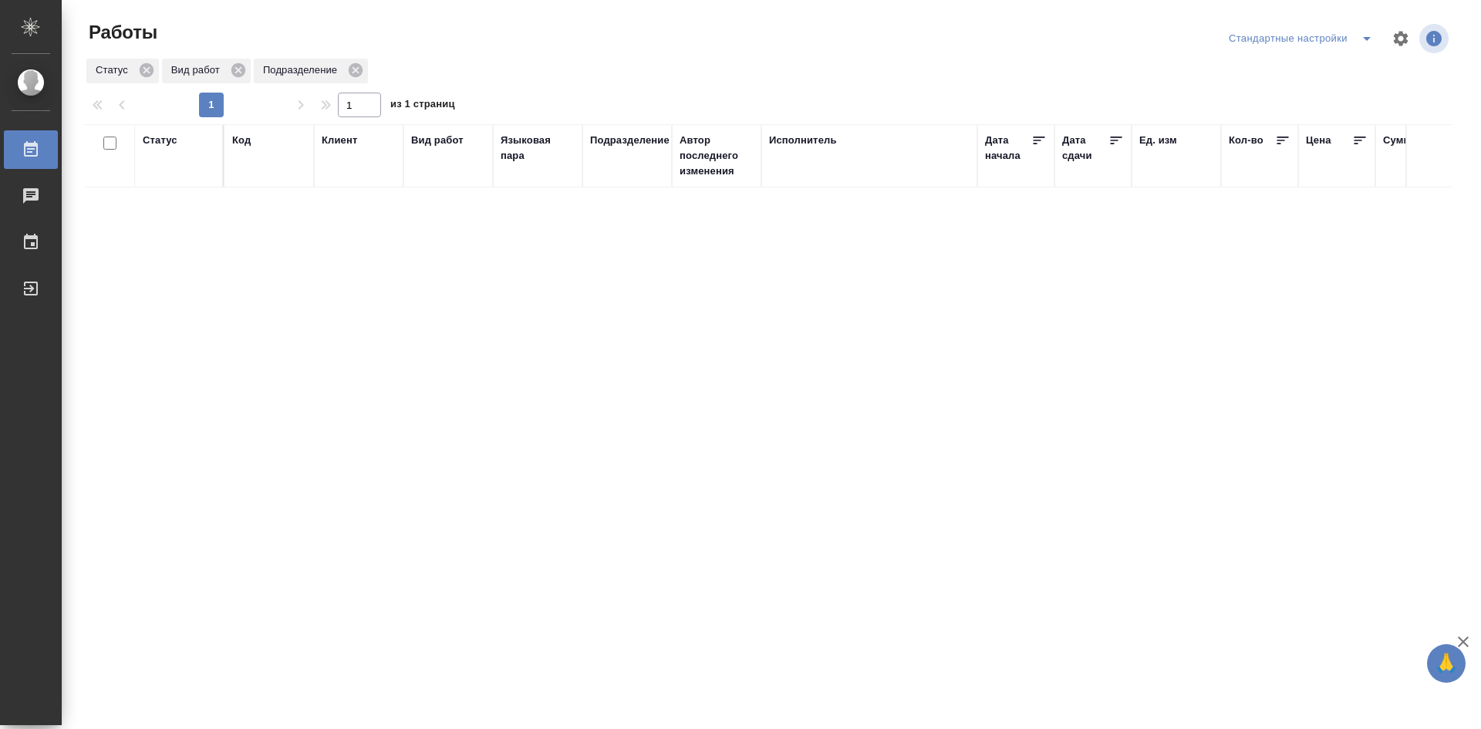
click at [1363, 40] on icon "split button" at bounding box center [1367, 38] width 19 height 19
click at [1302, 82] on ul "мои" at bounding box center [1303, 69] width 157 height 37
click at [1298, 71] on li "мои" at bounding box center [1303, 69] width 157 height 25
click at [169, 184] on th "Статус" at bounding box center [179, 155] width 89 height 63
click at [169, 188] on div "Статус Код Клиент Вид работ Языковая пара Подразделение Автор последнего измене…" at bounding box center [768, 402] width 1367 height 556
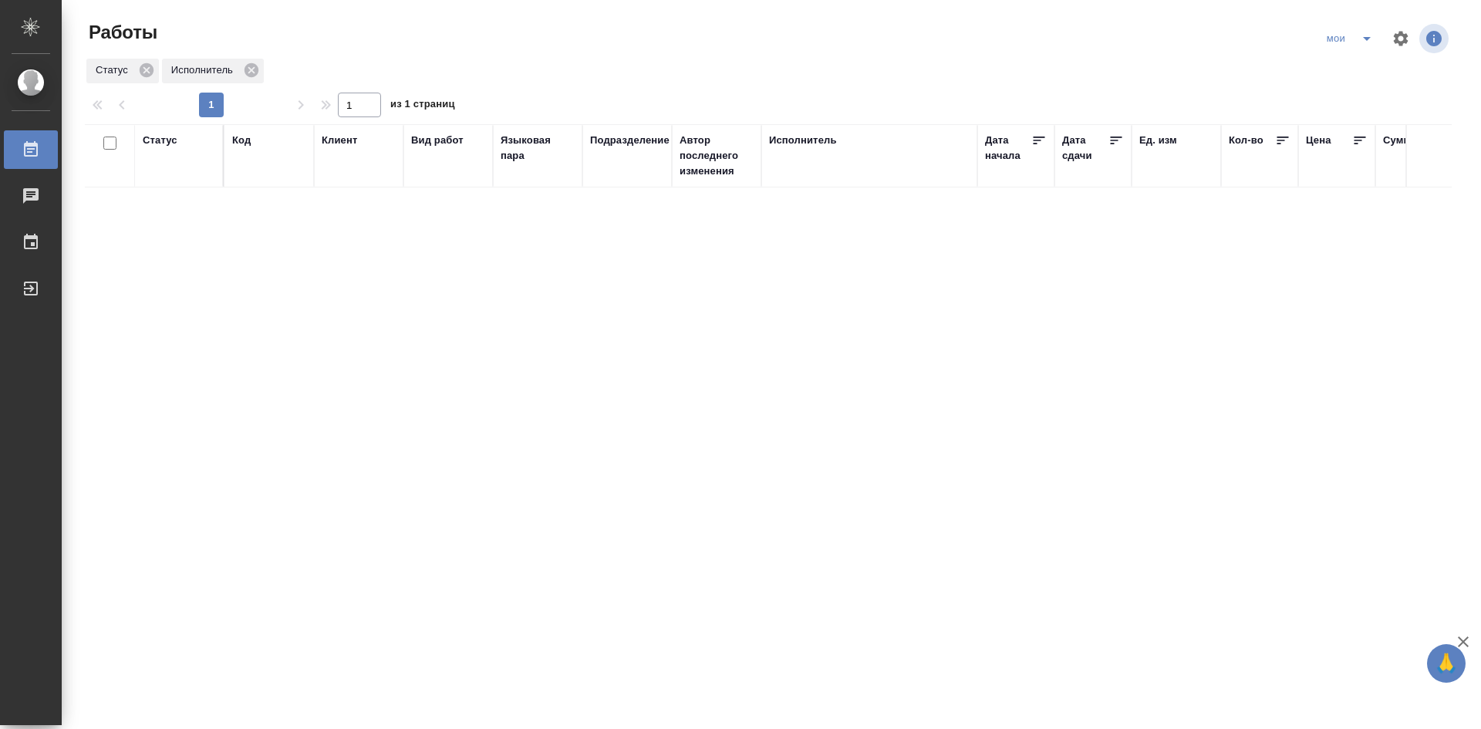
click at [164, 140] on div "Статус" at bounding box center [160, 140] width 35 height 15
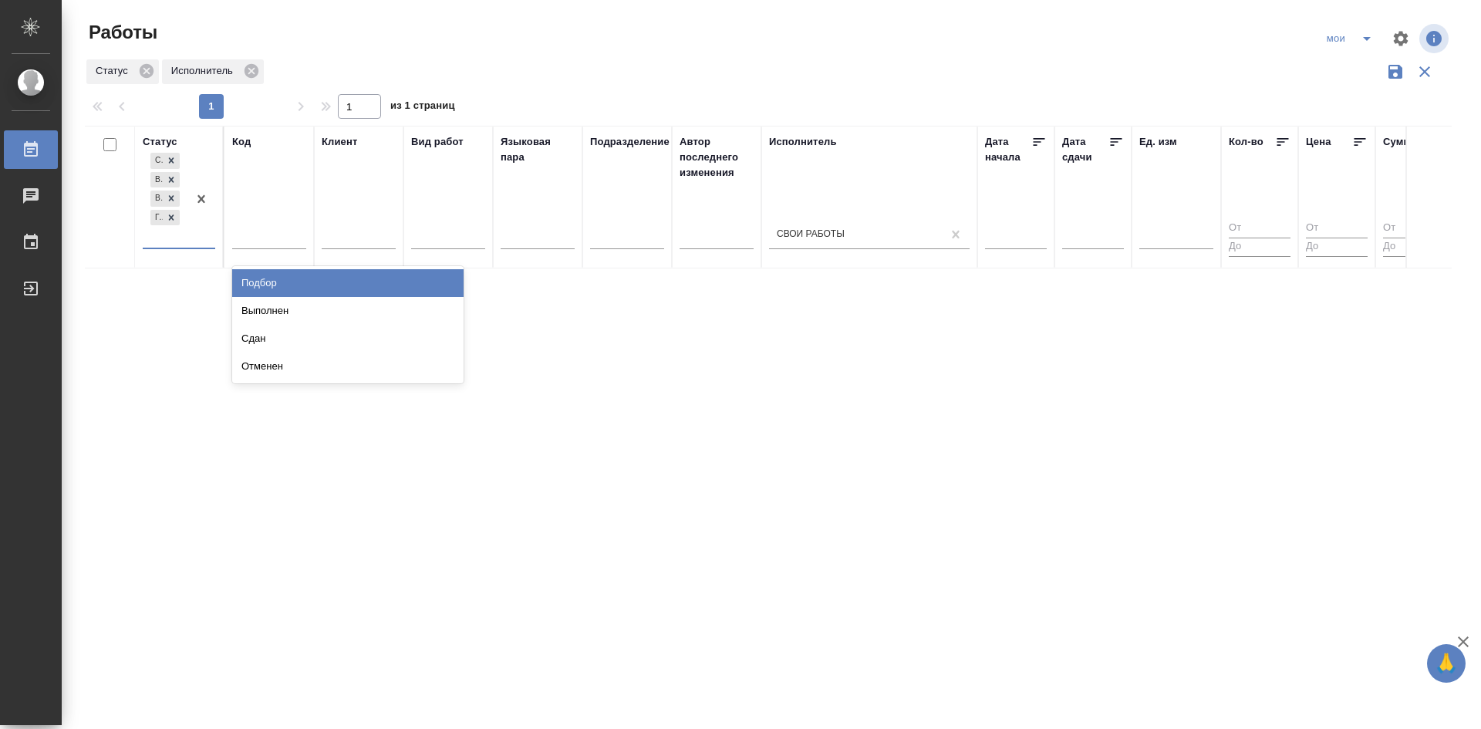
click at [187, 245] on div "Создан В ожидании В работе Готов к работе" at bounding box center [165, 199] width 45 height 98
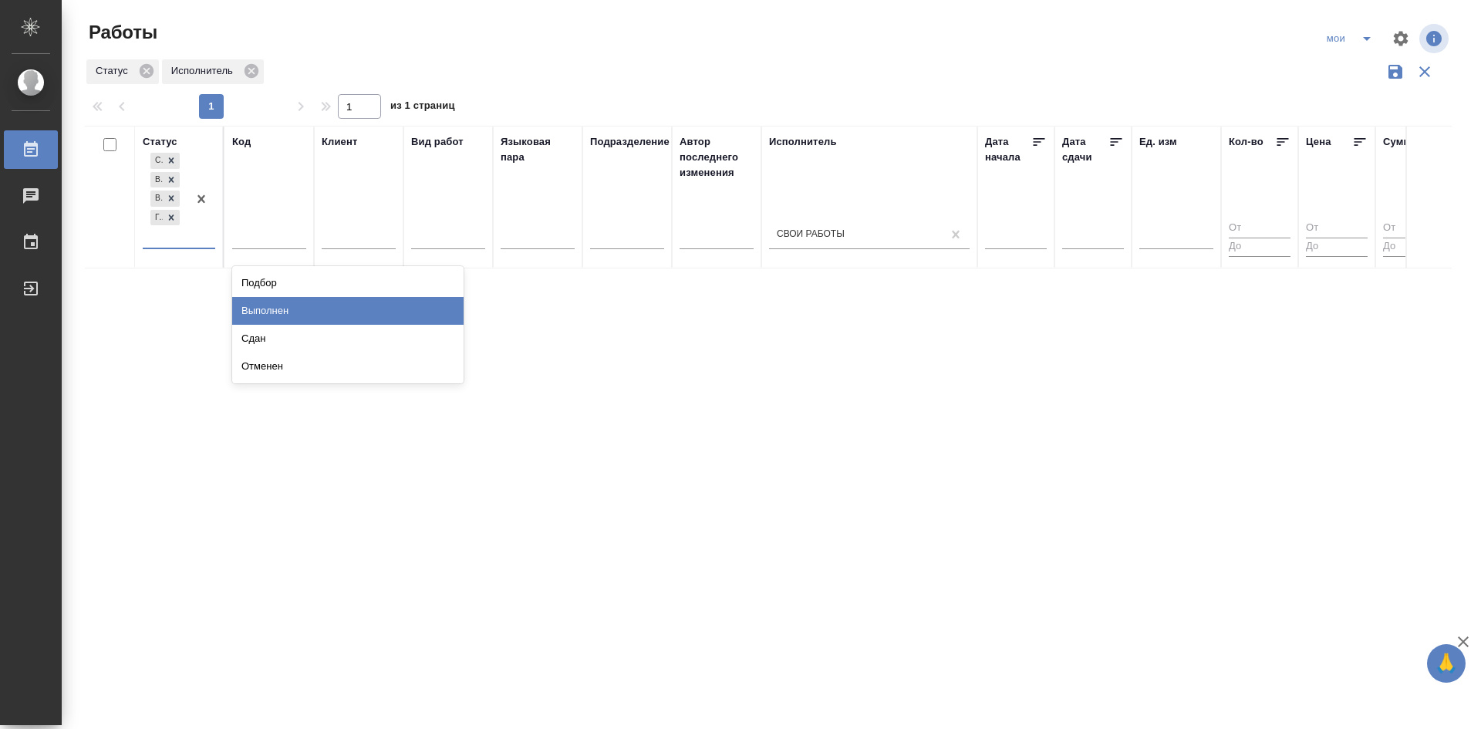
click at [271, 312] on div "Выполнен" at bounding box center [347, 311] width 231 height 28
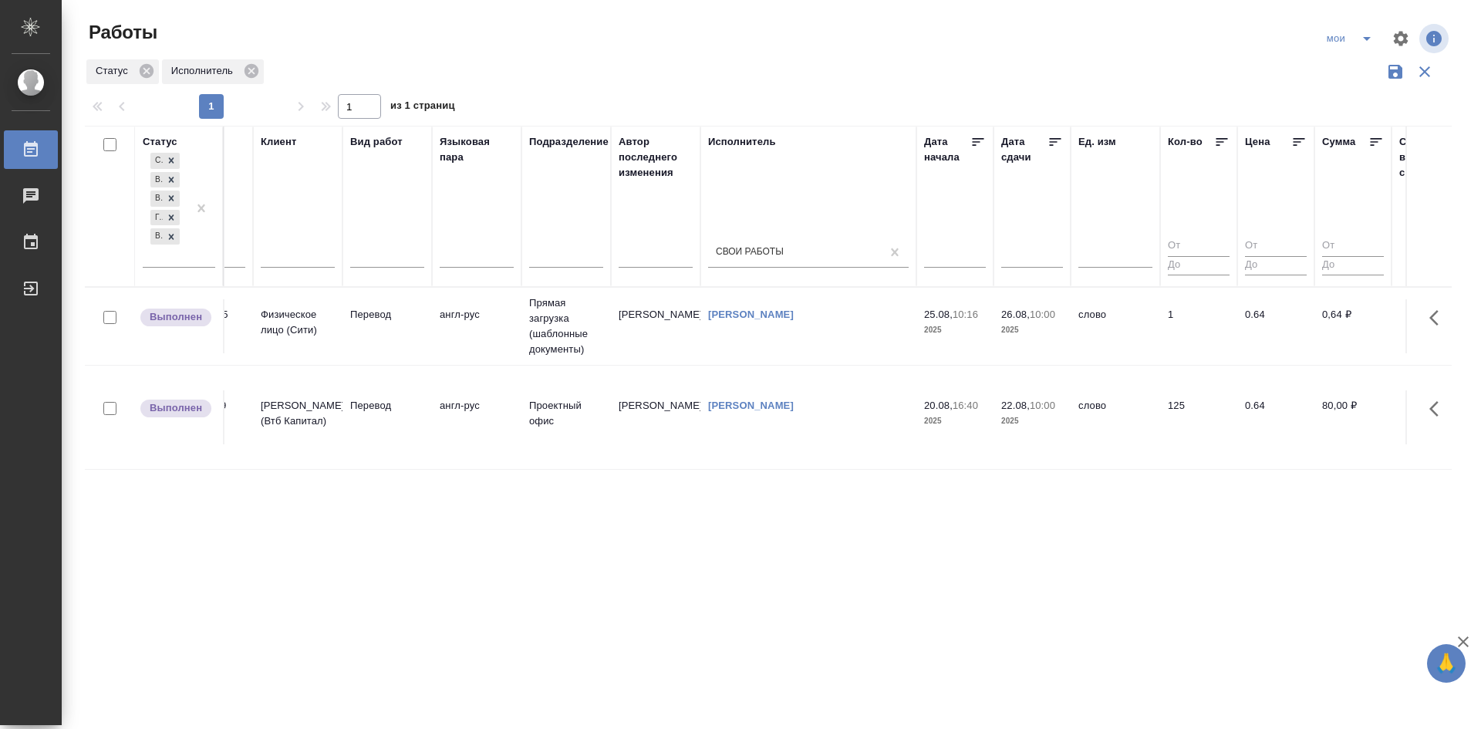
scroll to position [0, 1318]
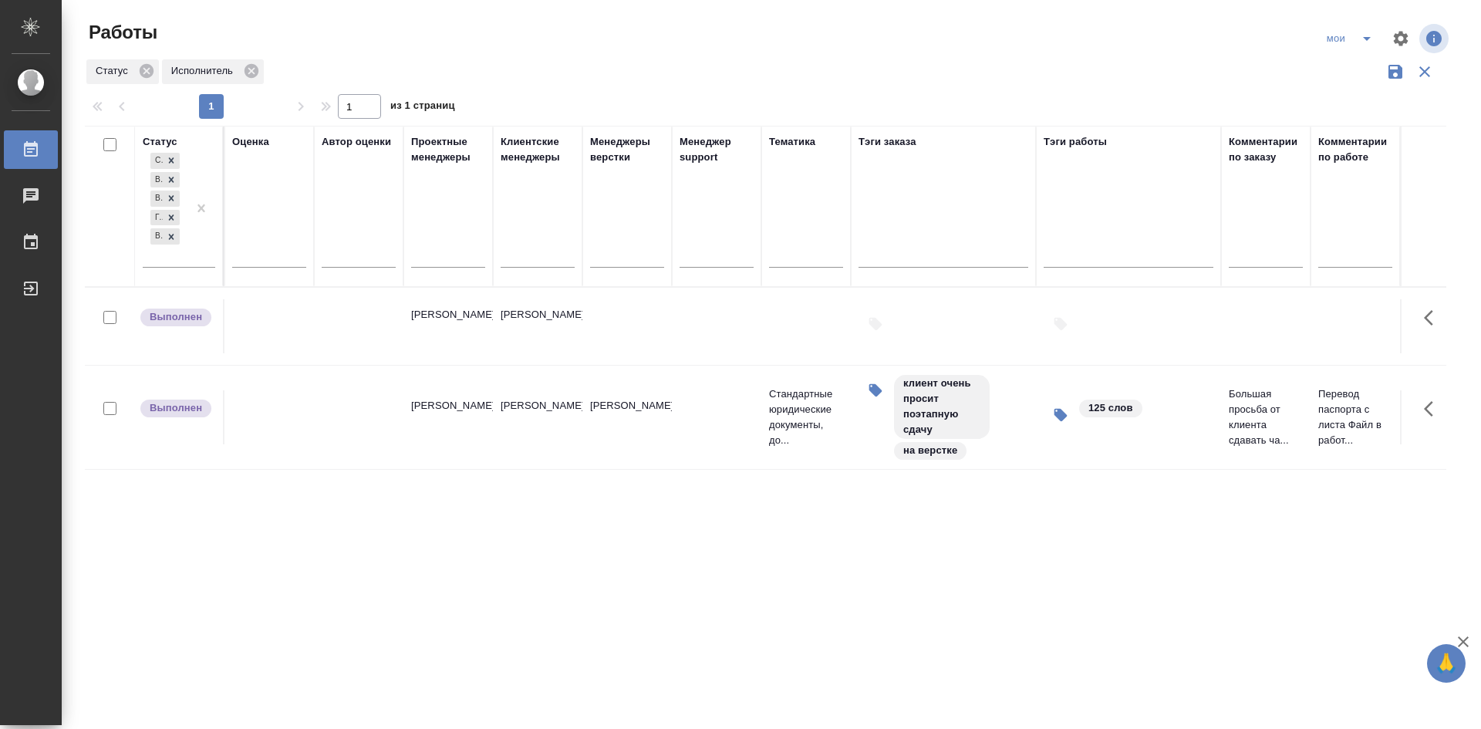
drag, startPoint x: 692, startPoint y: 407, endPoint x: 1186, endPoint y: 377, distance: 494.7
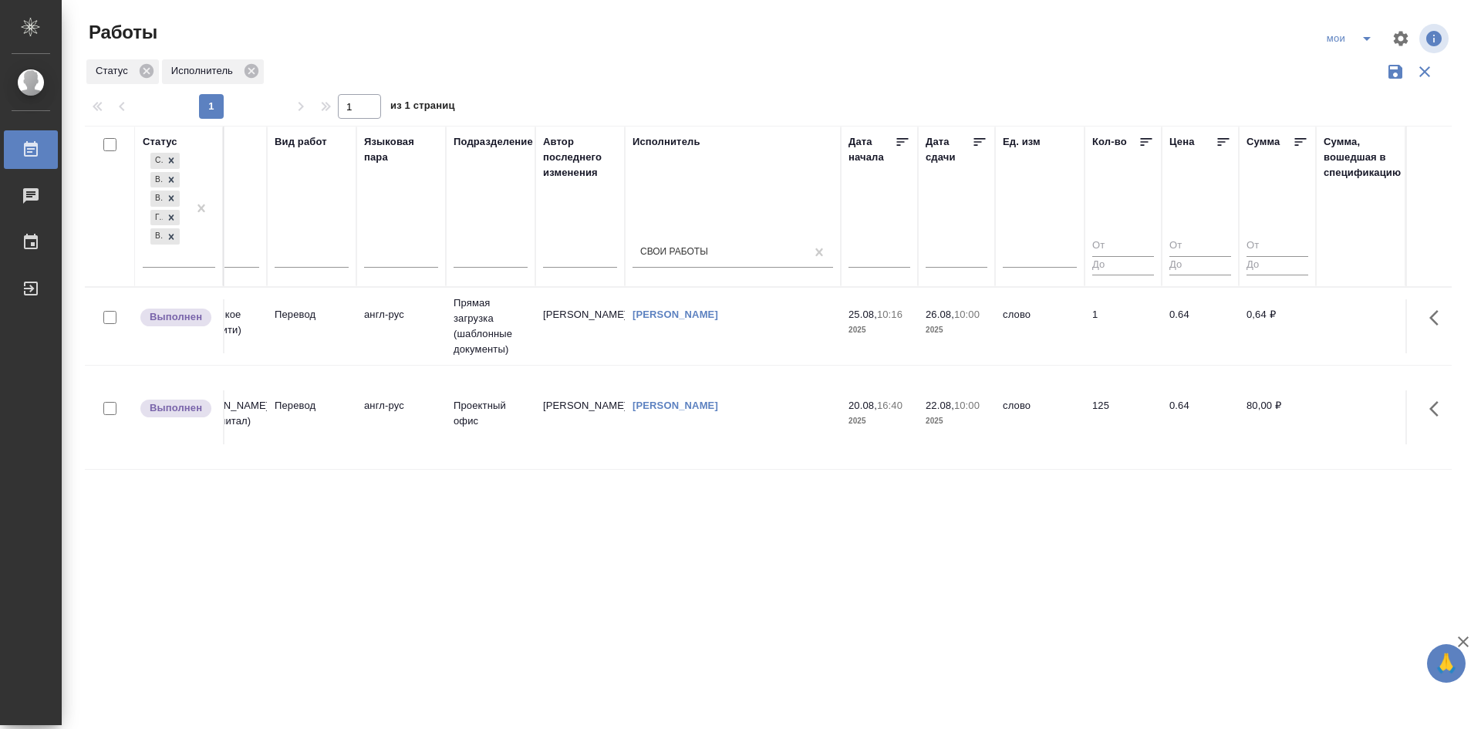
scroll to position [0, 0]
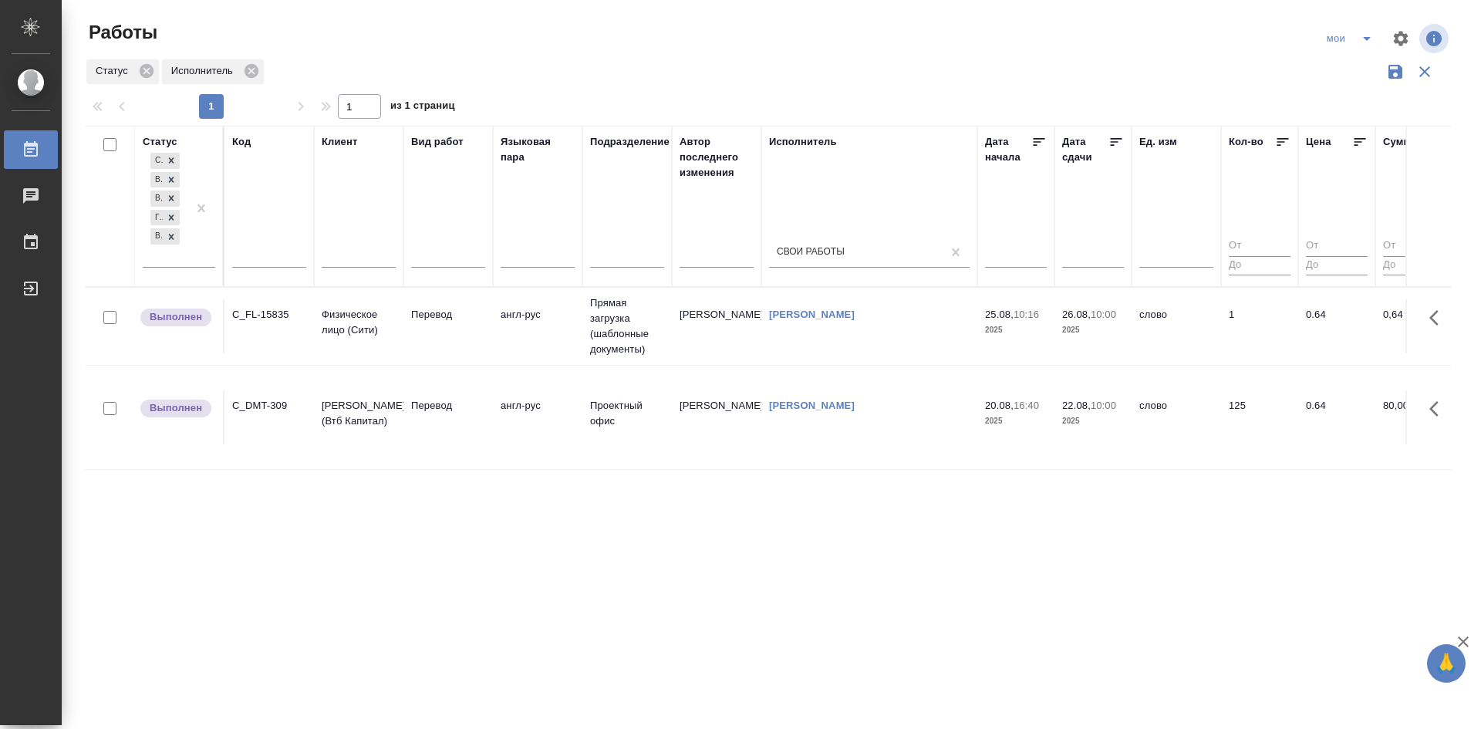
drag, startPoint x: 1126, startPoint y: 486, endPoint x: 650, endPoint y: 461, distance: 476.7
click at [185, 265] on div "Создан В ожидании В работе Готов к работе Выполнен" at bounding box center [165, 208] width 45 height 117
click at [245, 331] on div "Сдан" at bounding box center [347, 330] width 231 height 28
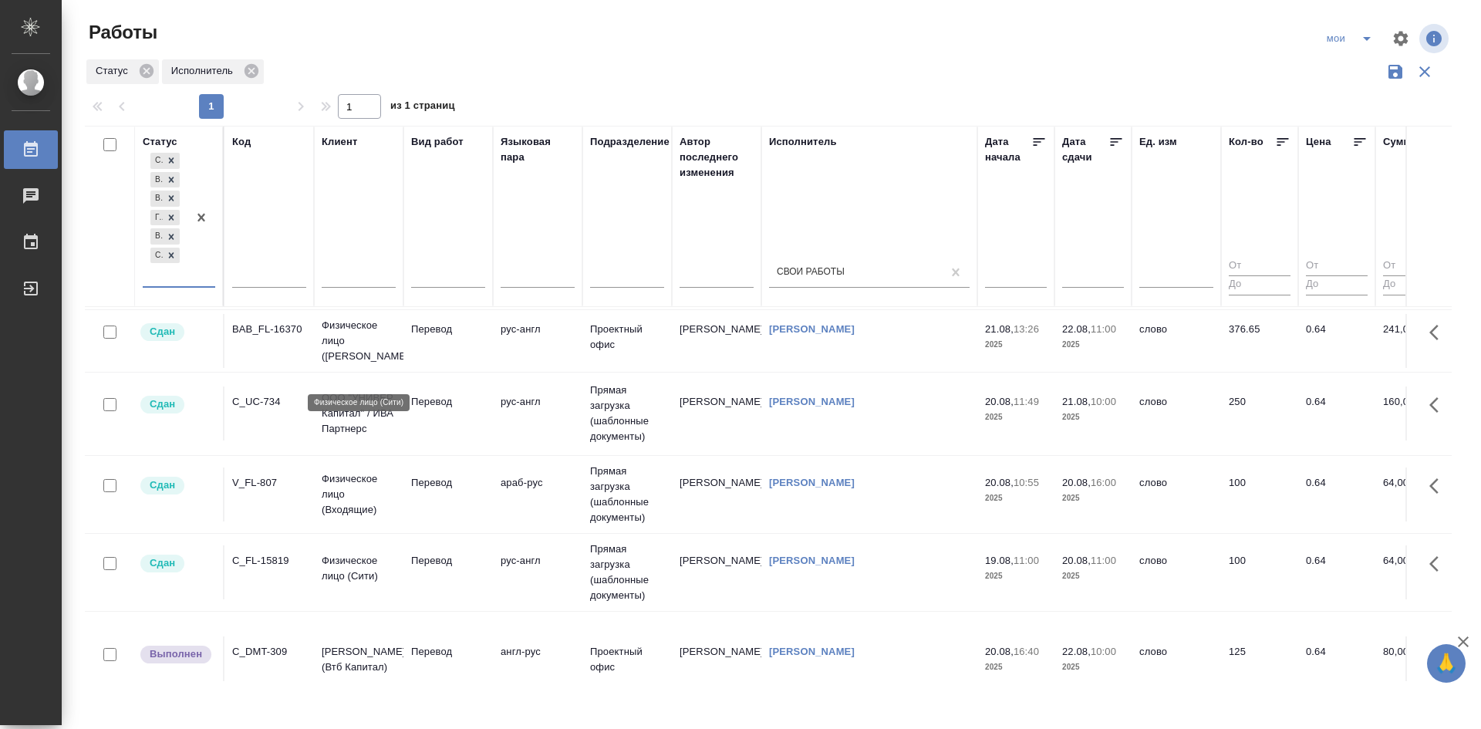
scroll to position [293, 0]
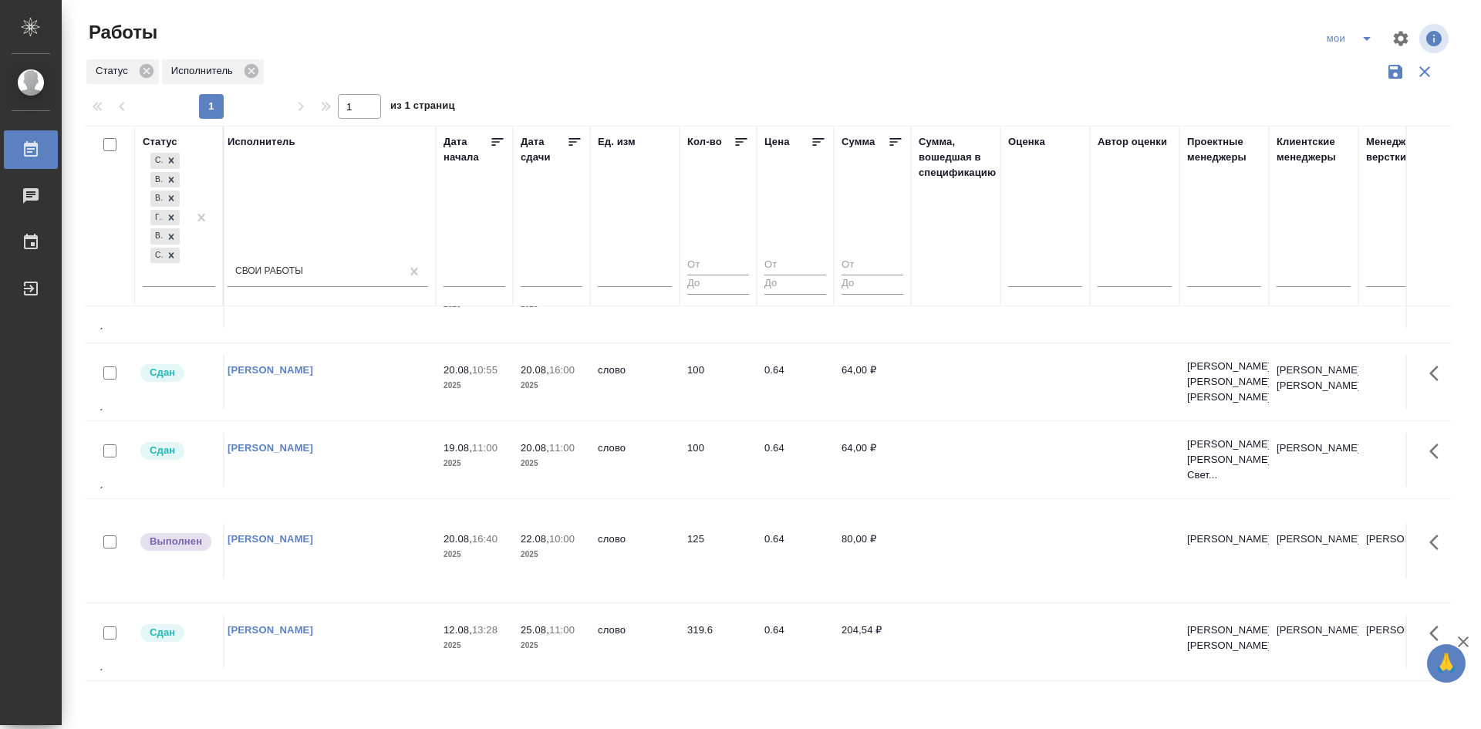
drag, startPoint x: 326, startPoint y: 460, endPoint x: 677, endPoint y: 476, distance: 351.4
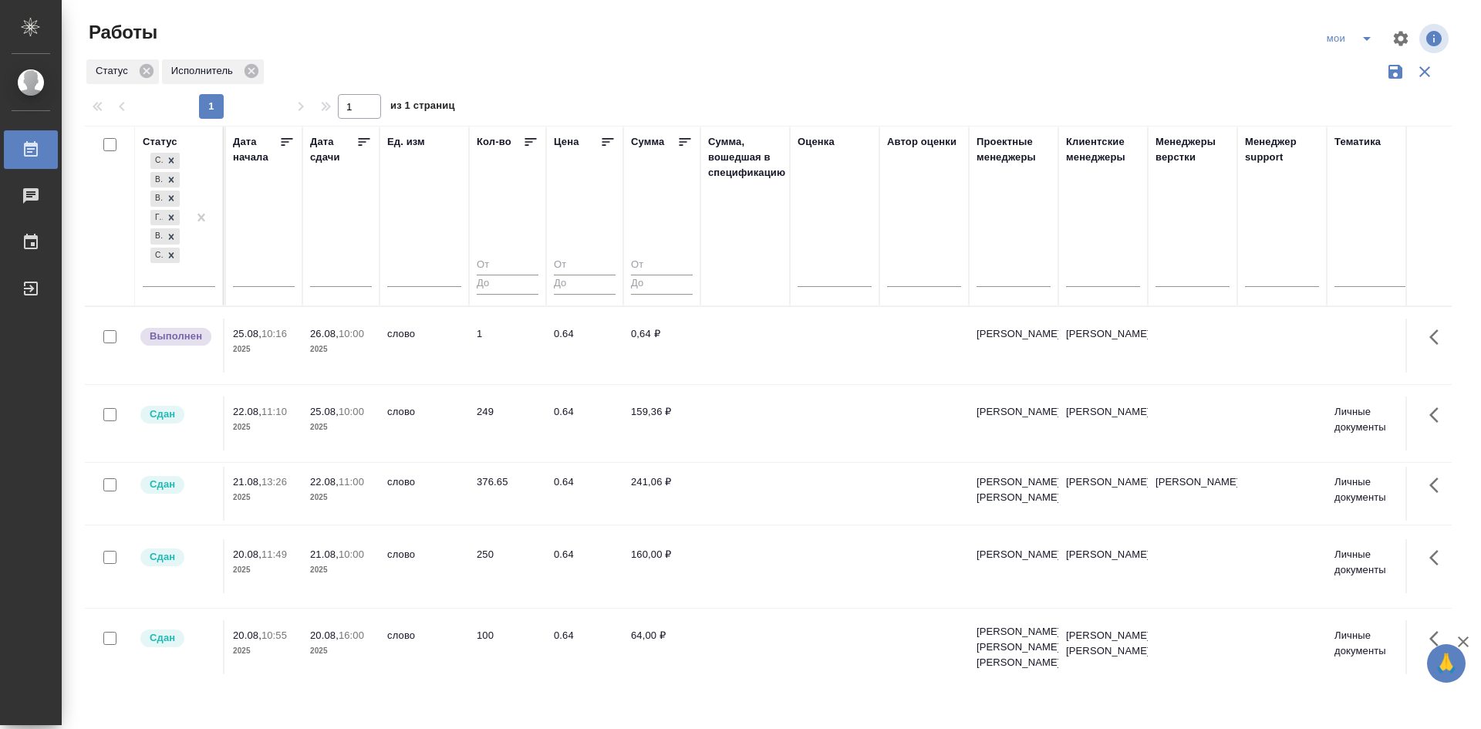
scroll to position [0, 455]
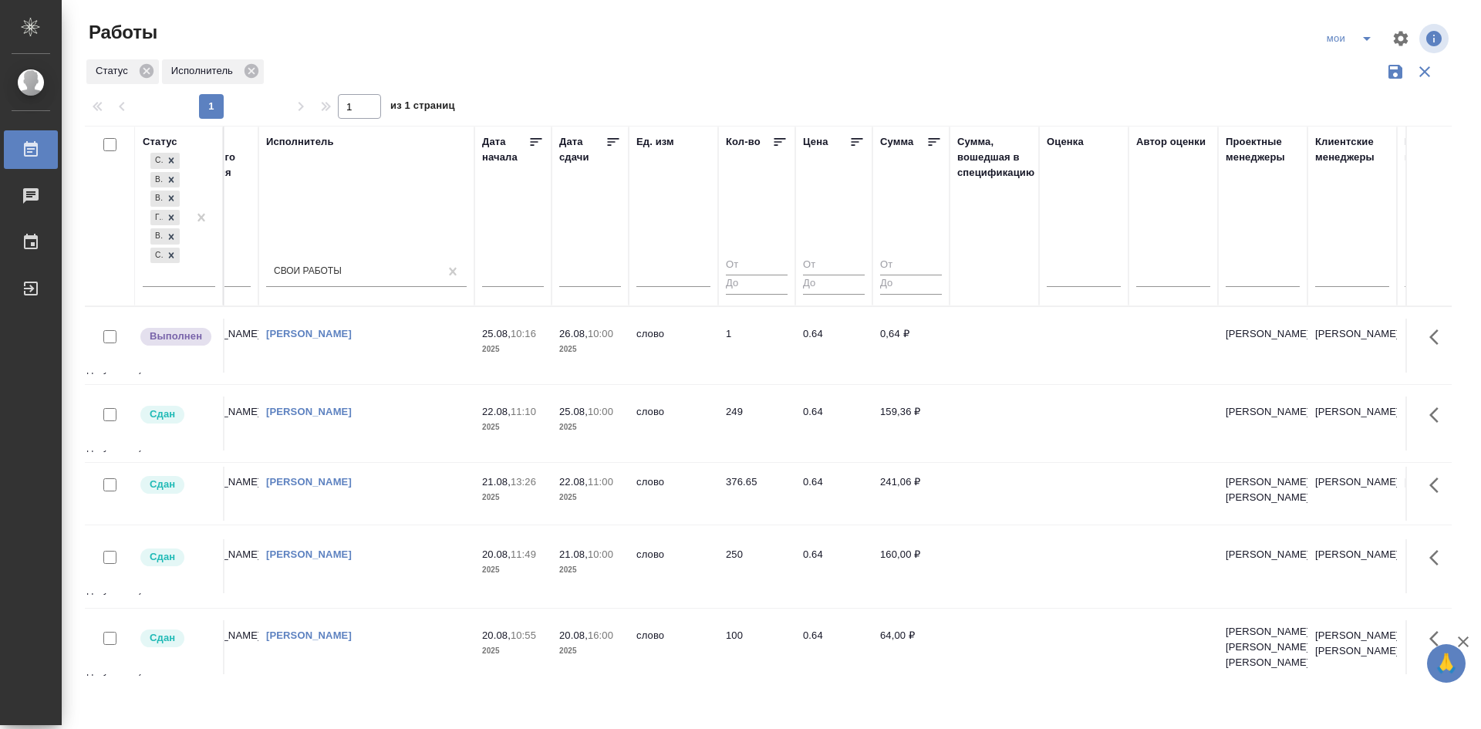
drag, startPoint x: 930, startPoint y: 569, endPoint x: 812, endPoint y: 575, distance: 118.2
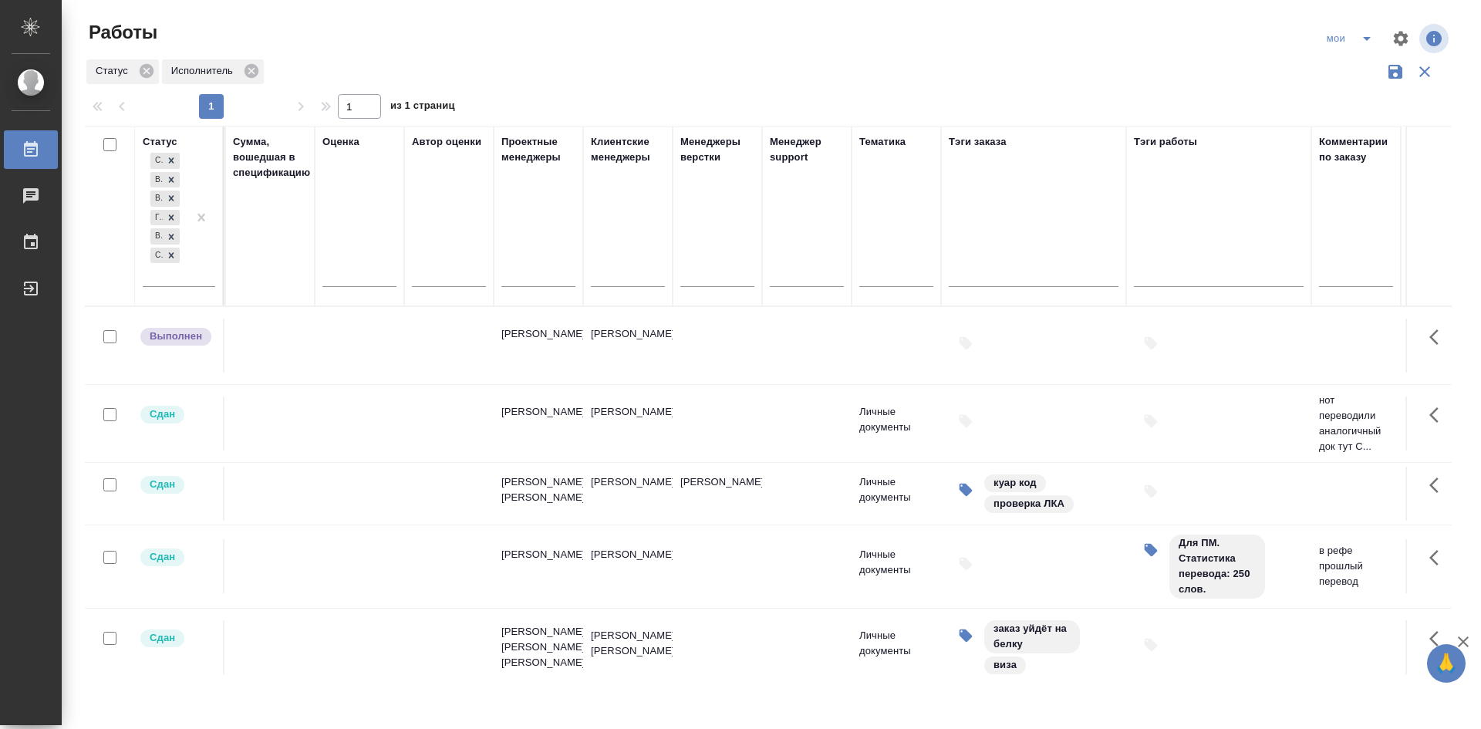
scroll to position [0, 1329]
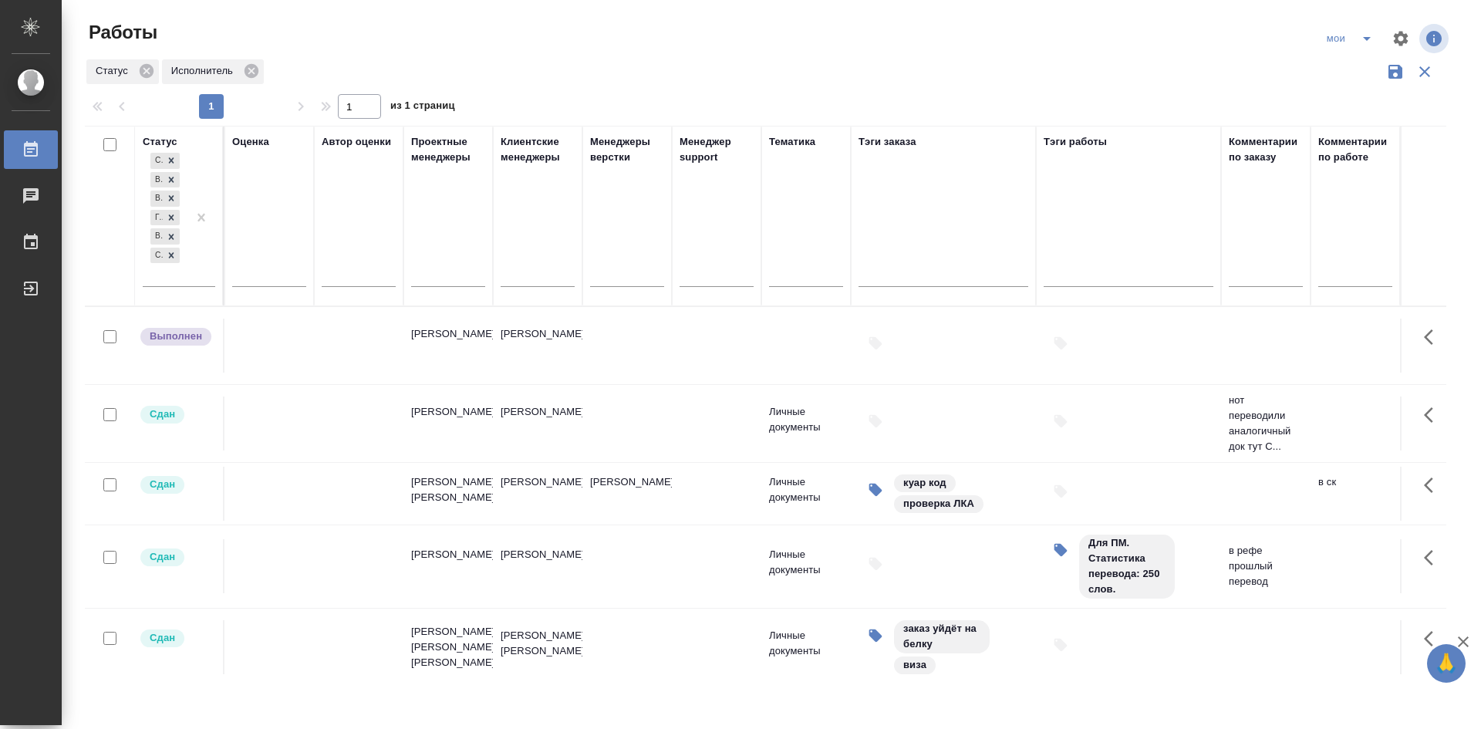
drag, startPoint x: 900, startPoint y: 598, endPoint x: 1018, endPoint y: 606, distance: 118.3
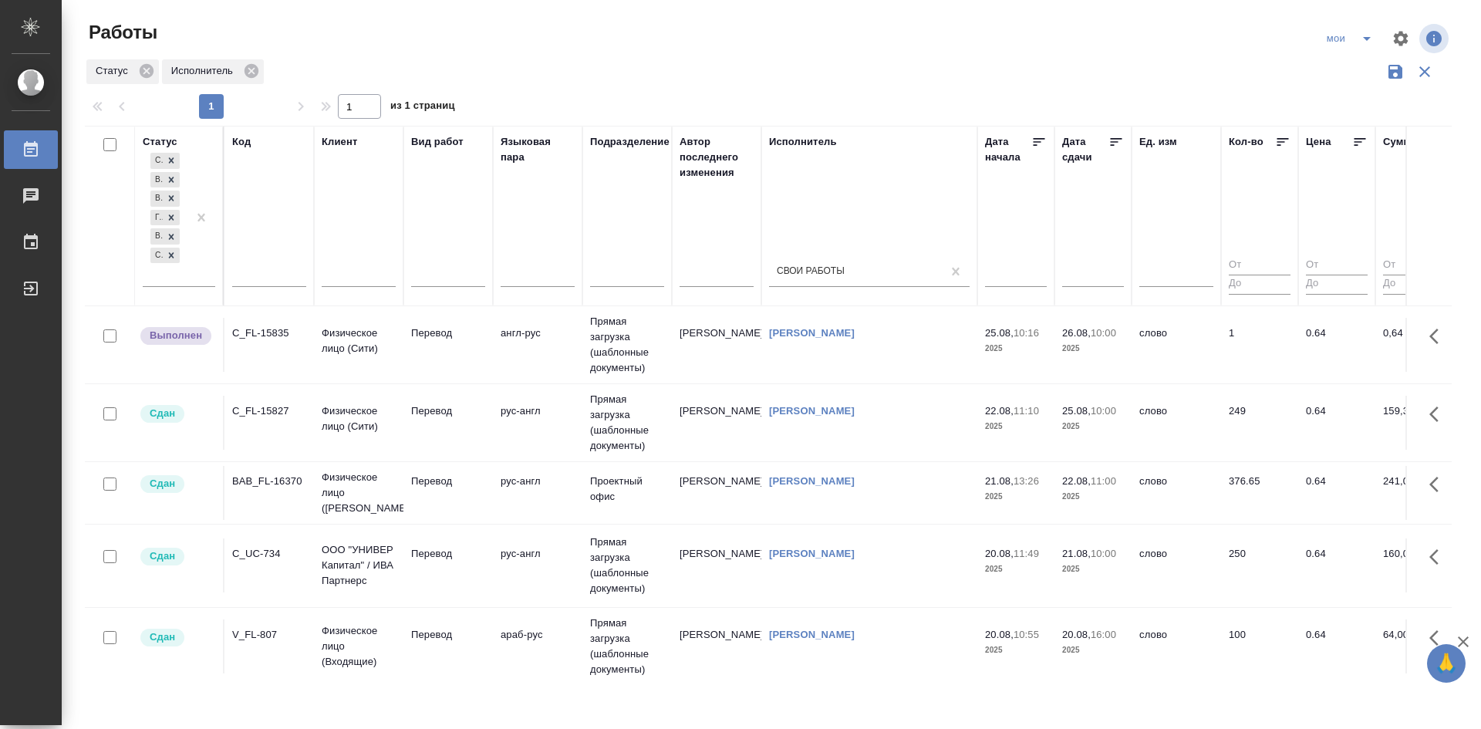
drag, startPoint x: 861, startPoint y: 538, endPoint x: 332, endPoint y: 535, distance: 529.3
click at [1366, 42] on icon "split button" at bounding box center [1367, 38] width 19 height 19
click at [1339, 75] on li "Стандартные настройки" at bounding box center [1352, 69] width 148 height 25
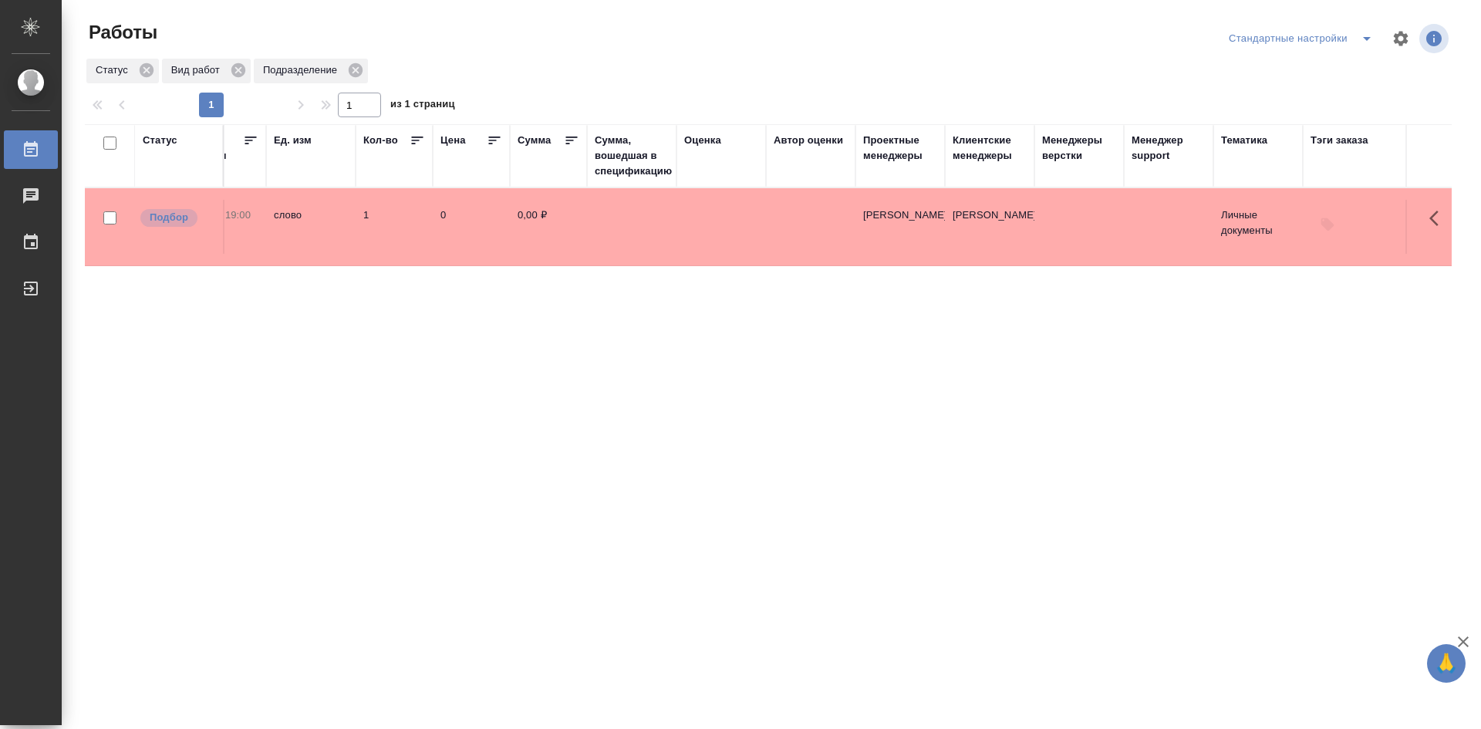
scroll to position [0, 1318]
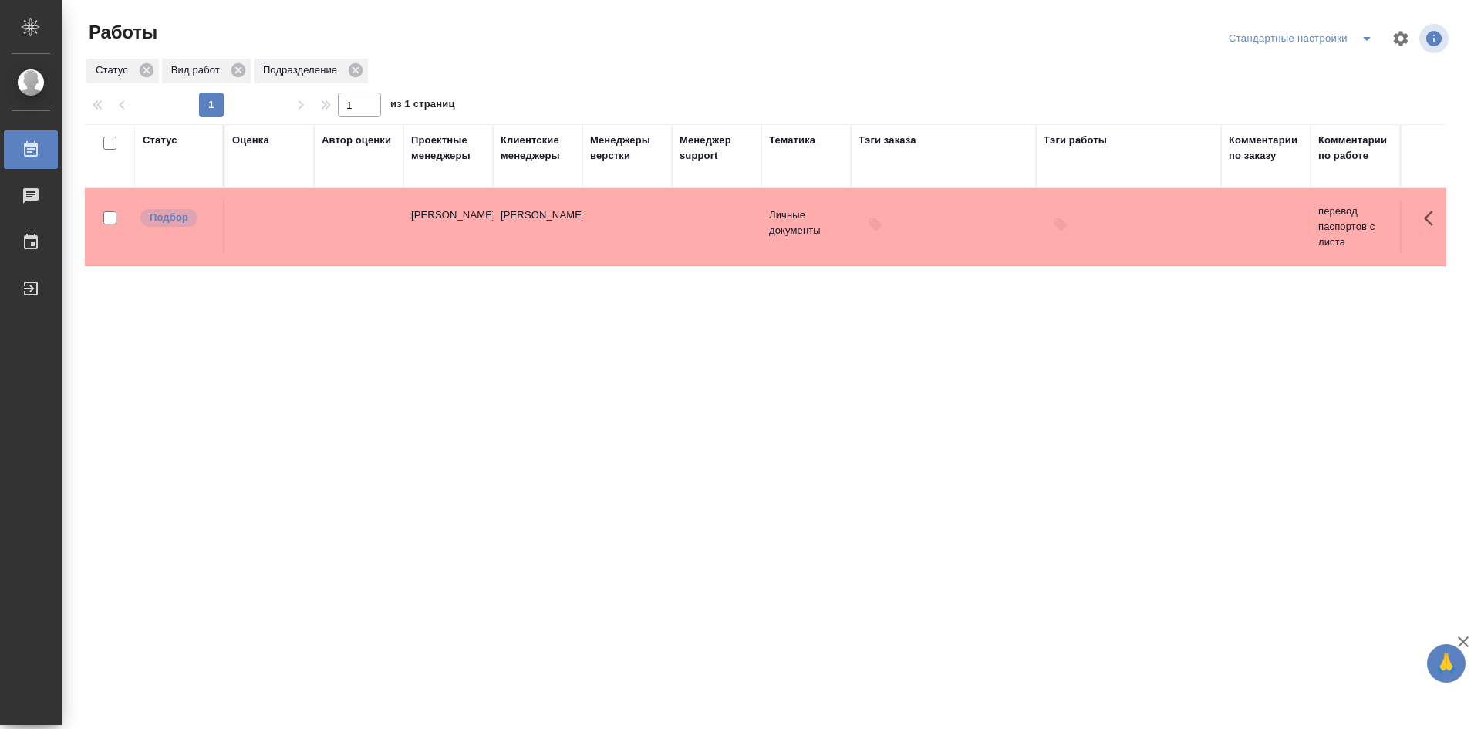
drag, startPoint x: 333, startPoint y: 314, endPoint x: 613, endPoint y: 292, distance: 280.1
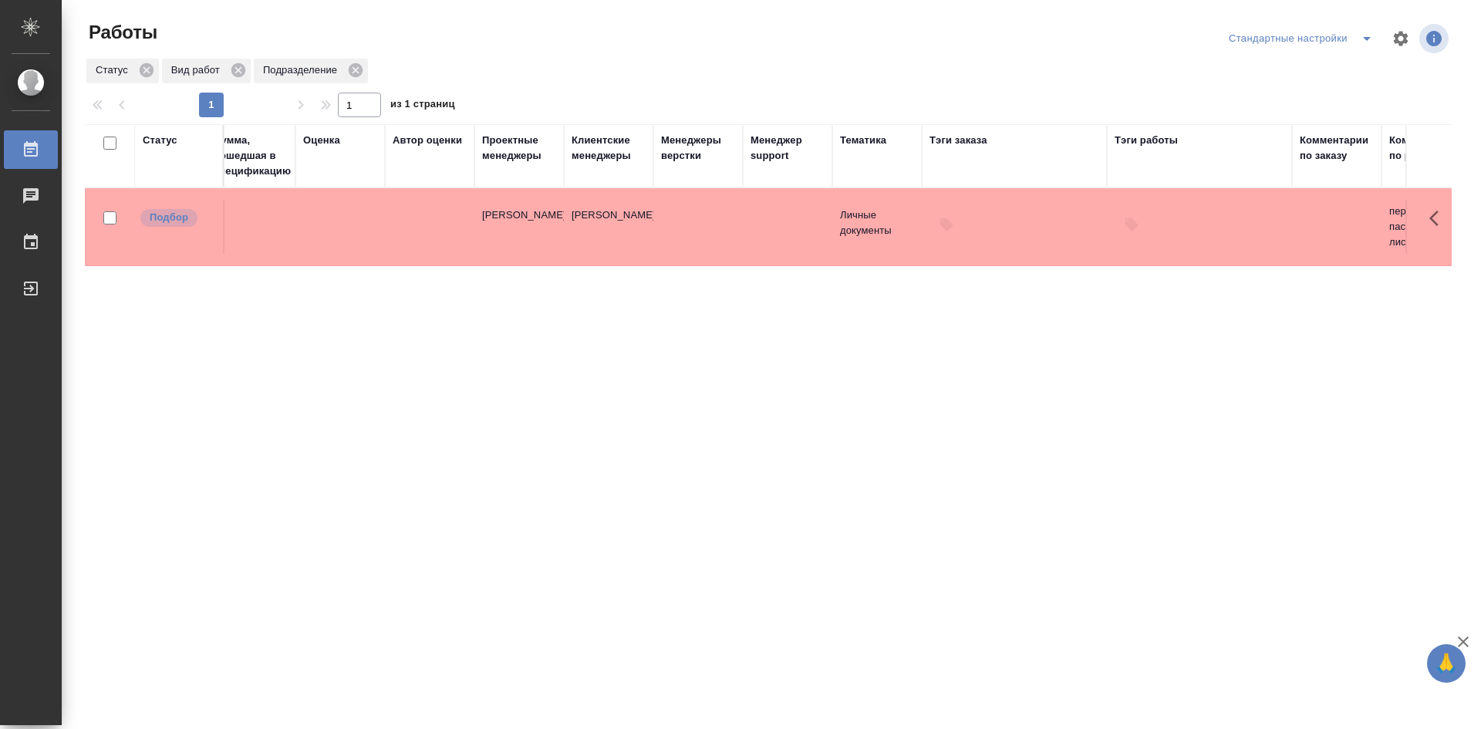
scroll to position [0, 0]
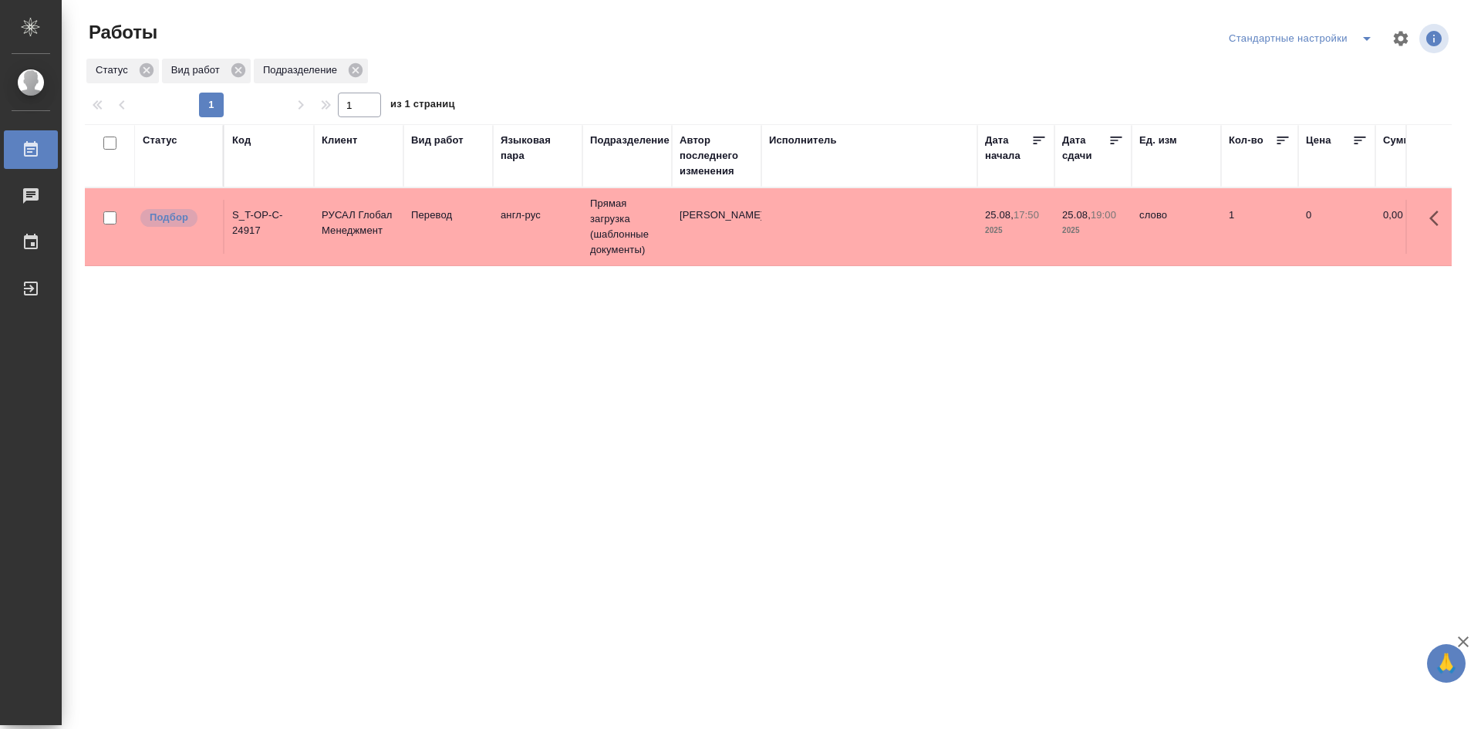
drag, startPoint x: 1014, startPoint y: 295, endPoint x: 521, endPoint y: 322, distance: 493.7
